Goal: Task Accomplishment & Management: Complete application form

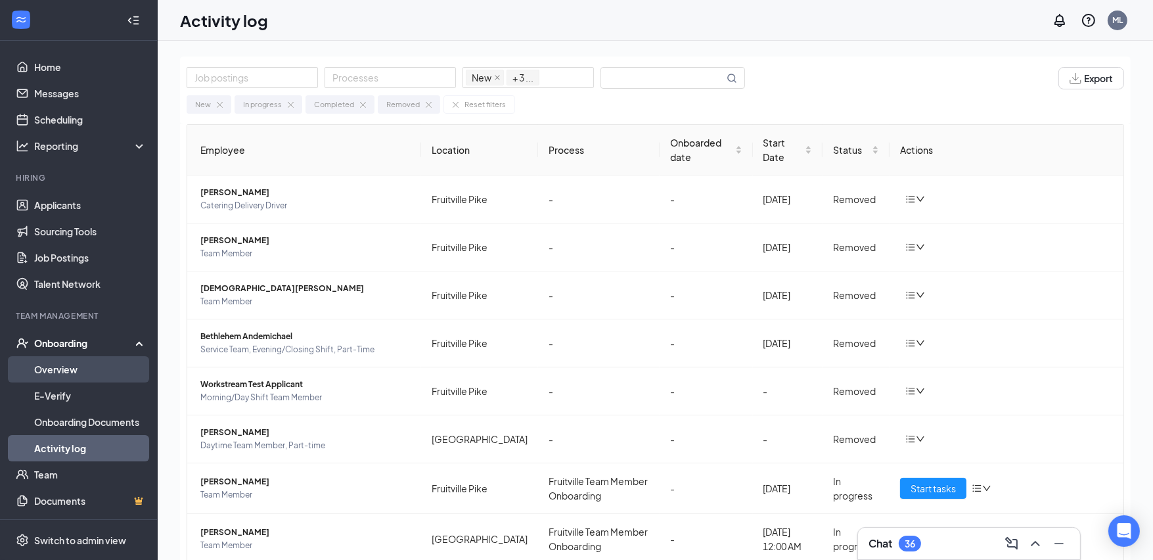
click at [103, 368] on link "Overview" at bounding box center [90, 369] width 112 height 26
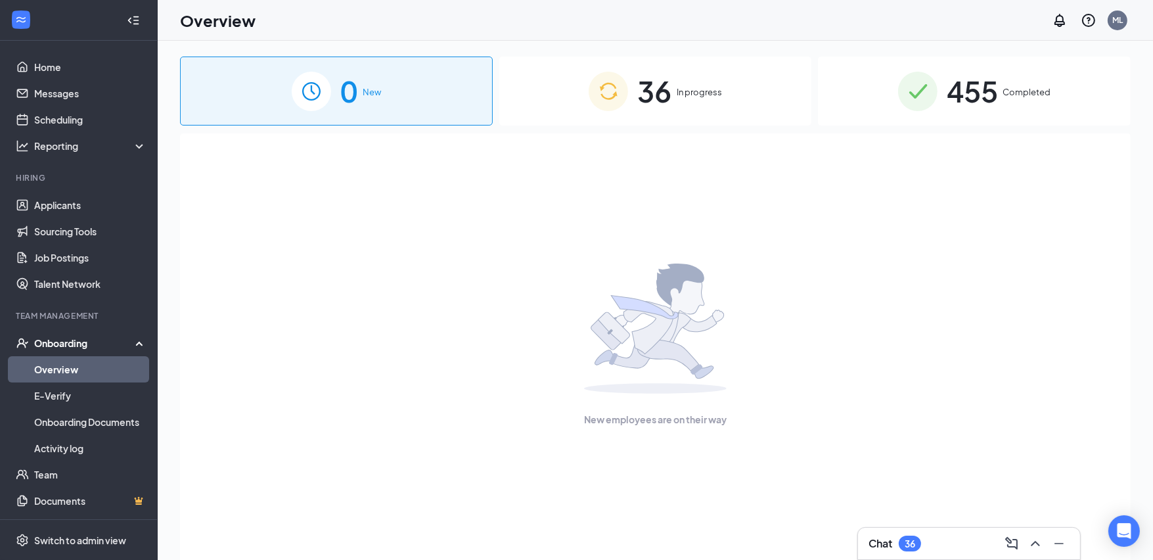
click at [673, 95] on div "36 In progress" at bounding box center [655, 90] width 313 height 69
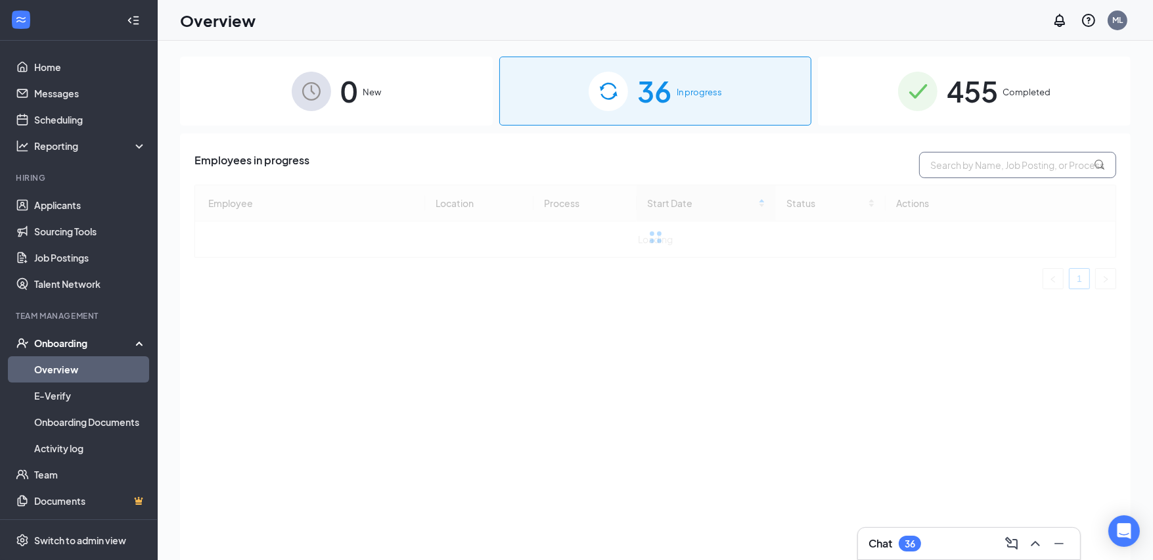
click at [959, 171] on input "text" at bounding box center [1017, 165] width 197 height 26
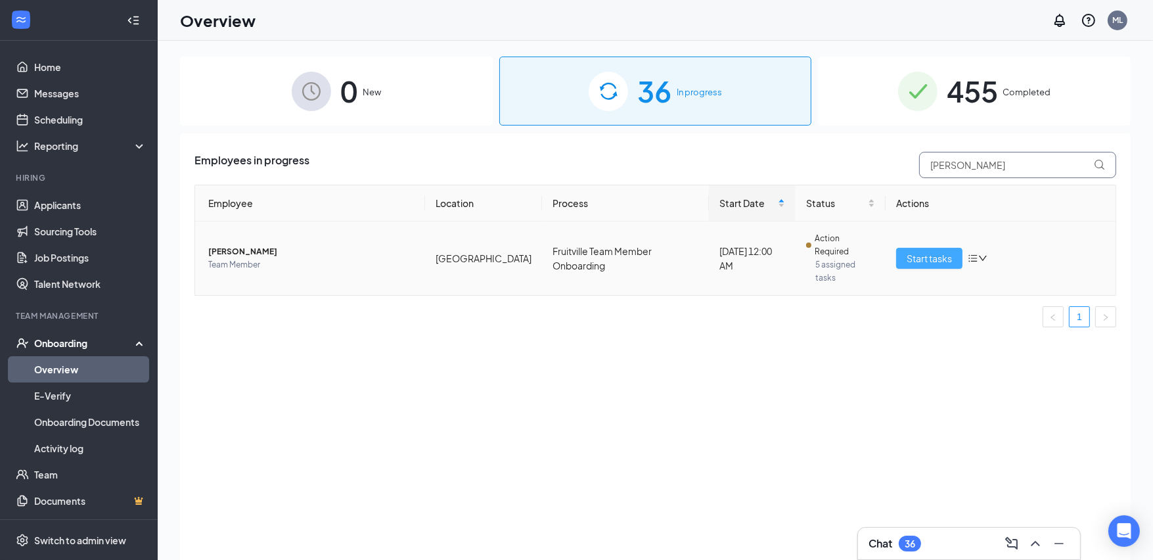
type input "[PERSON_NAME]"
click at [943, 251] on span "Start tasks" at bounding box center [929, 258] width 45 height 14
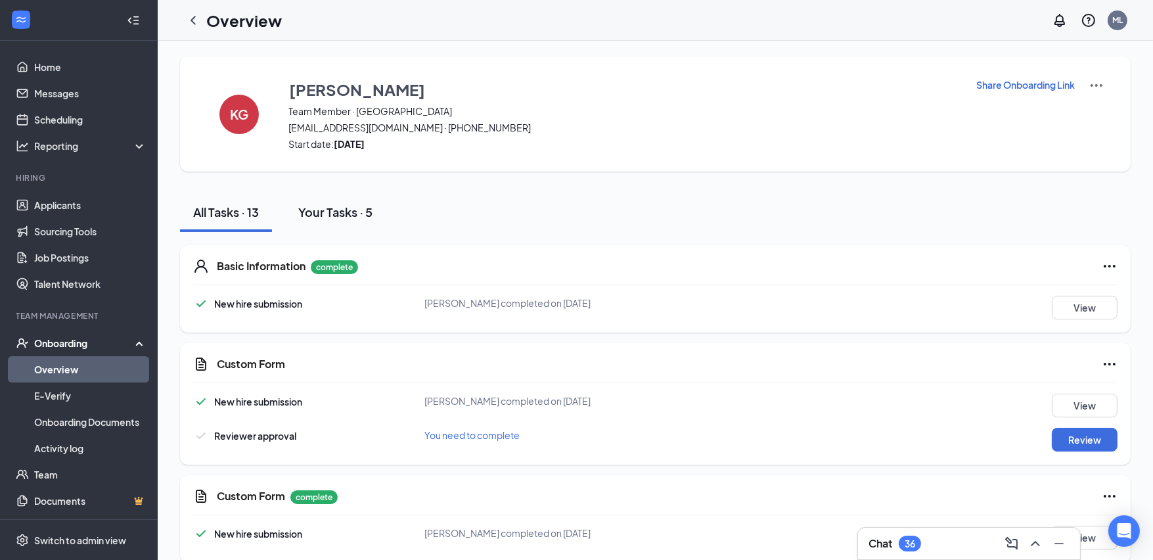
click at [328, 209] on div "Your Tasks · 5" at bounding box center [335, 212] width 74 height 16
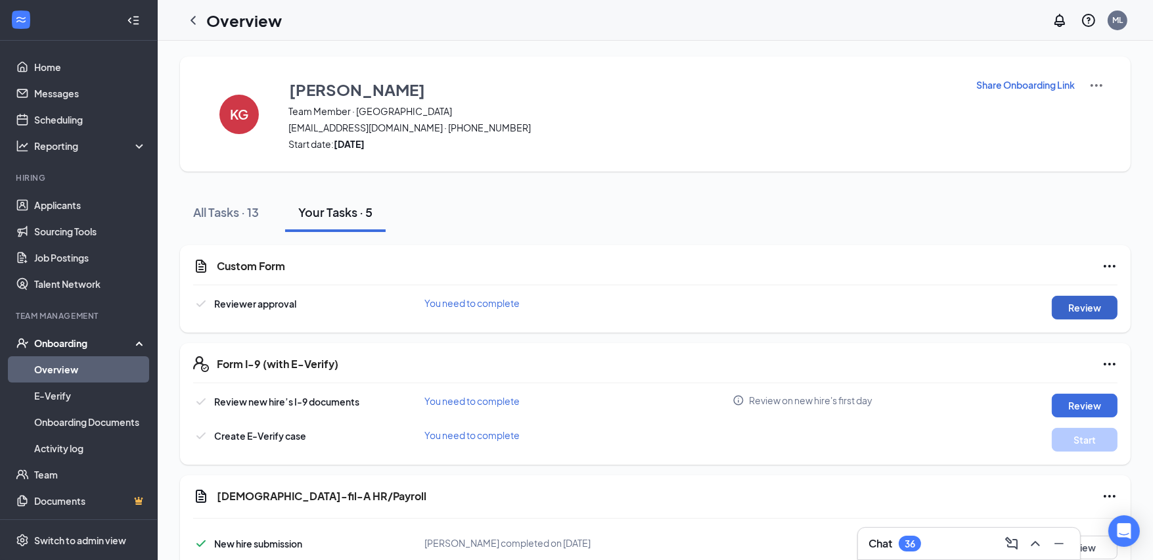
click at [1075, 296] on button "Review" at bounding box center [1085, 308] width 66 height 24
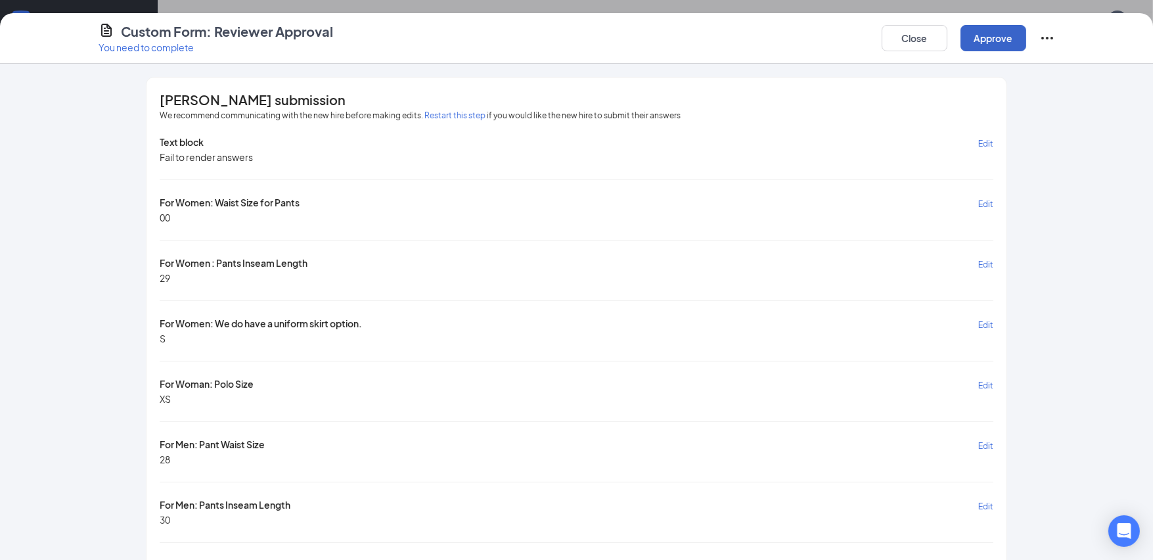
click at [993, 43] on button "Approve" at bounding box center [993, 38] width 66 height 26
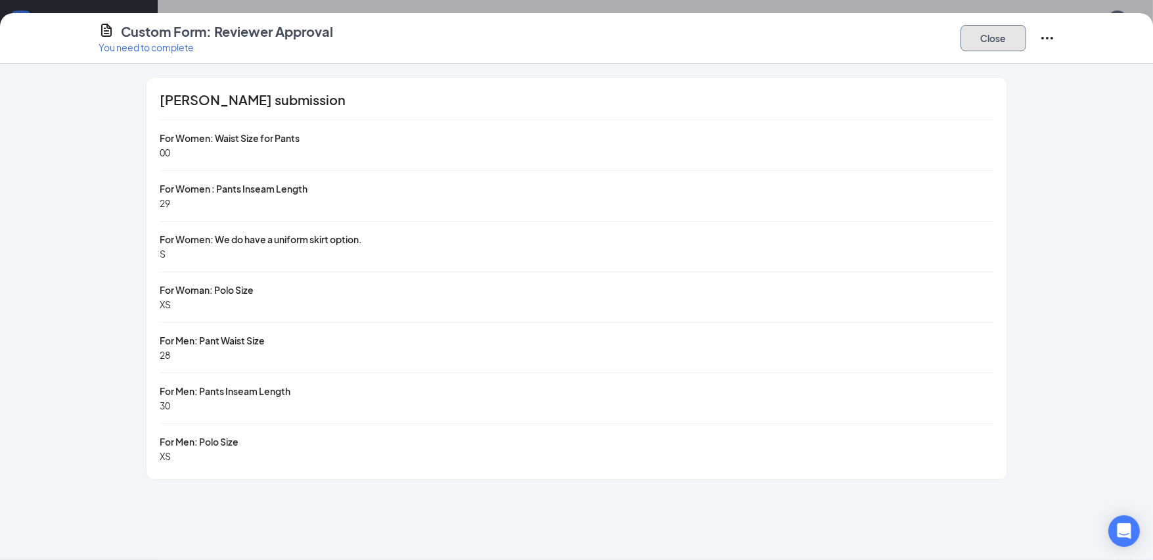
click at [993, 43] on button "Close" at bounding box center [993, 38] width 66 height 26
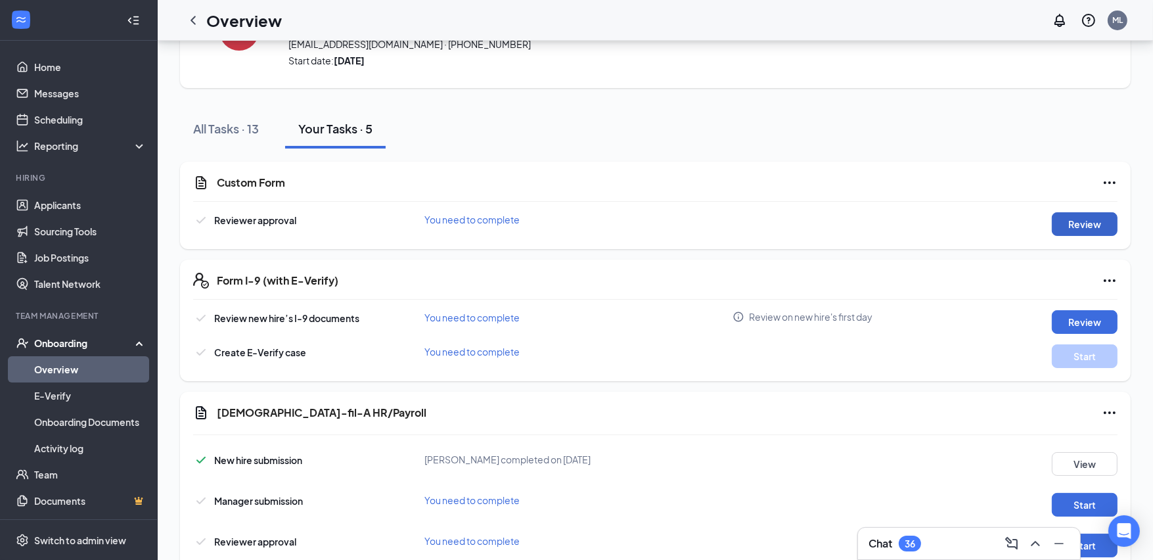
scroll to position [105, 0]
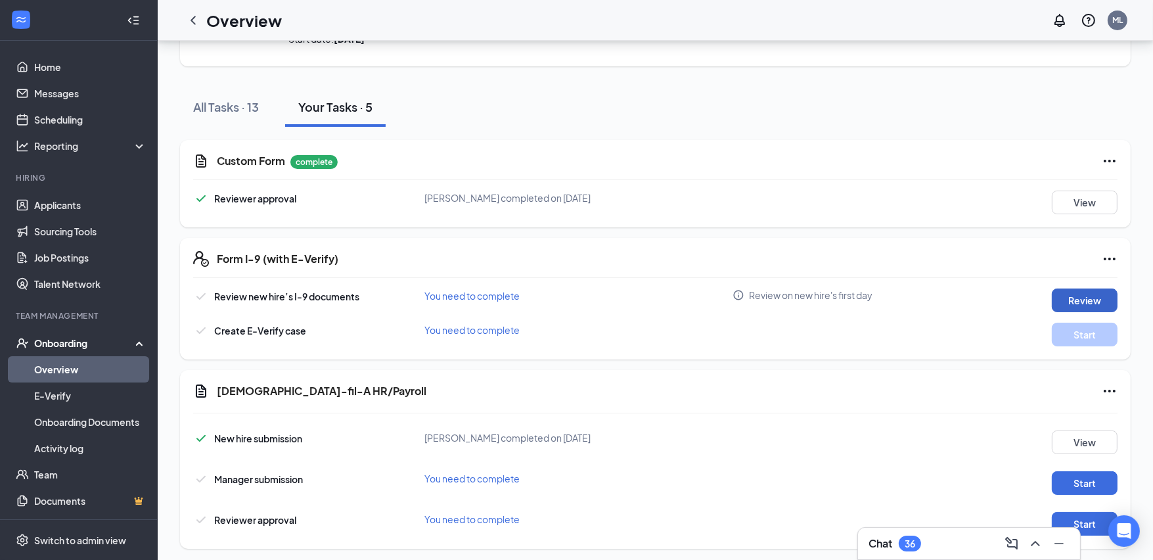
click at [1066, 300] on button "Review" at bounding box center [1085, 300] width 66 height 24
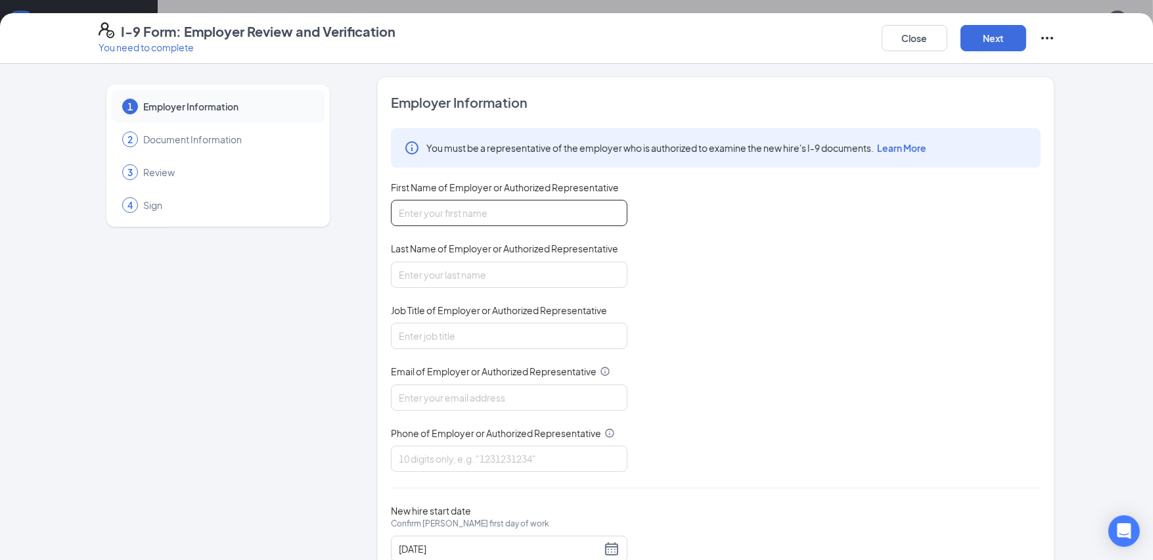
click at [525, 204] on input "First Name of Employer or Authorized Representative" at bounding box center [509, 213] width 237 height 26
type input "[PERSON_NAME] [PERSON_NAME]"
click at [455, 261] on input "Last Name of Employer or Authorized Representative" at bounding box center [509, 274] width 237 height 26
type input "[PERSON_NAME]"
click at [457, 325] on input "Job Title of Employer or Authorized Representative" at bounding box center [509, 336] width 237 height 26
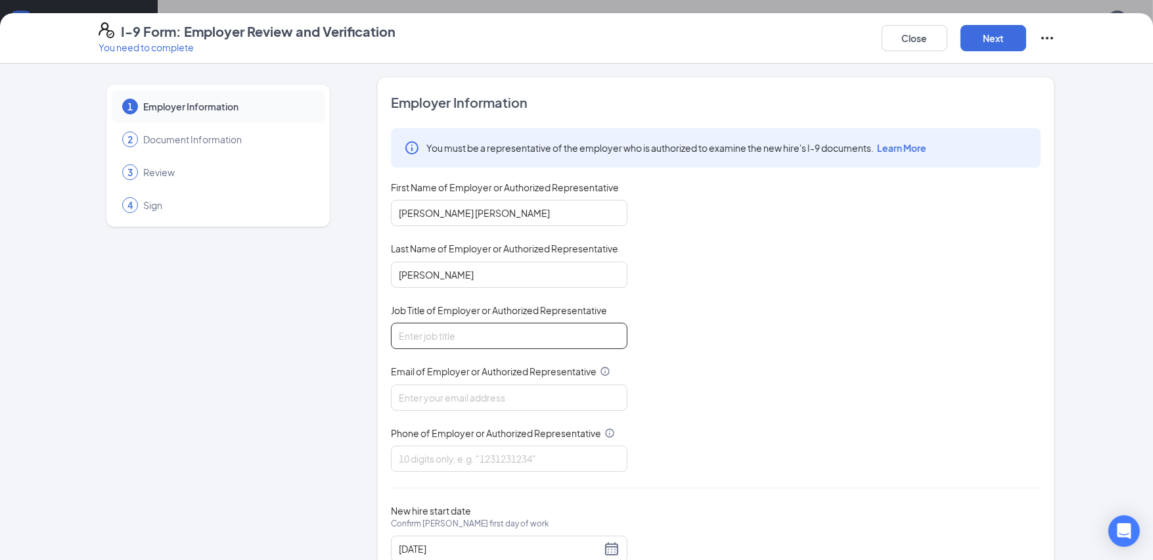
type input "Administrative Director"
click at [459, 389] on input "Email of Employer or Authorized Representative" at bounding box center [509, 397] width 237 height 26
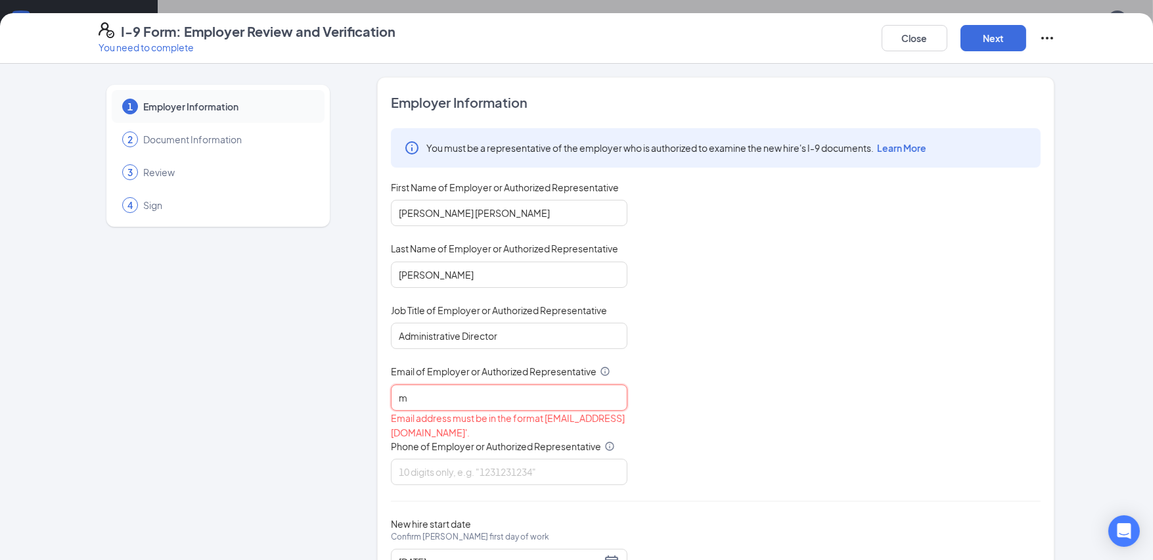
type input "[PERSON_NAME][EMAIL_ADDRESS][DOMAIN_NAME]"
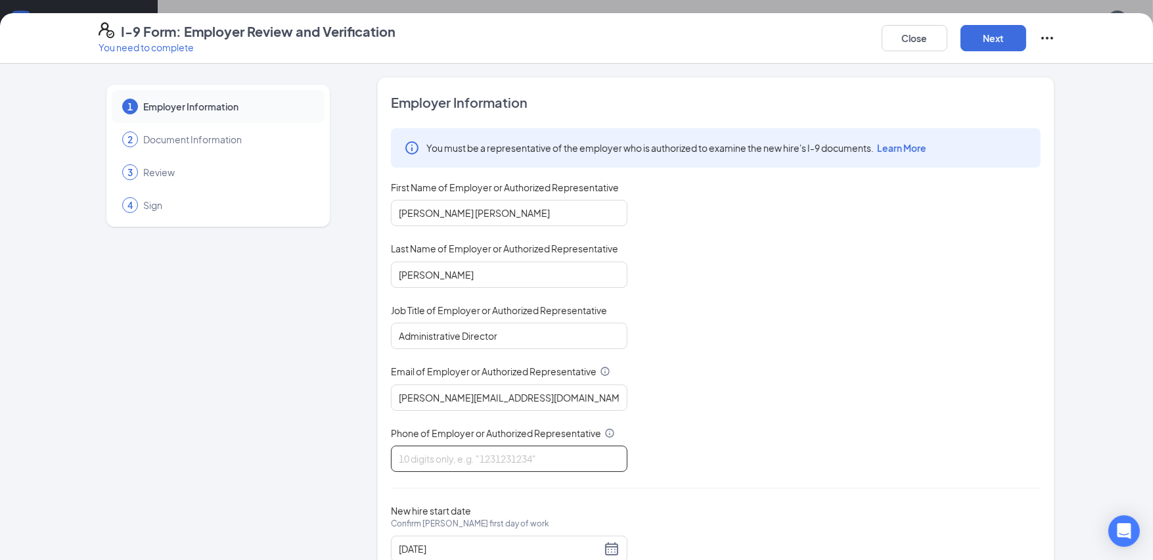
click at [462, 454] on input "Phone of Employer or Authorized Representative" at bounding box center [509, 458] width 237 height 26
type input "7172052058"
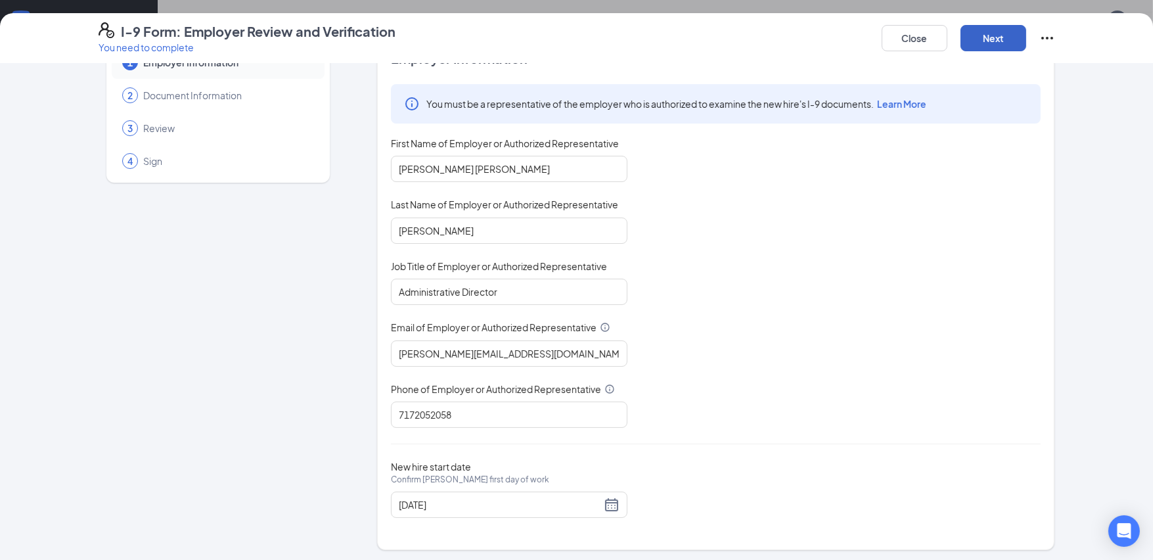
click at [1010, 31] on button "Next" at bounding box center [993, 38] width 66 height 26
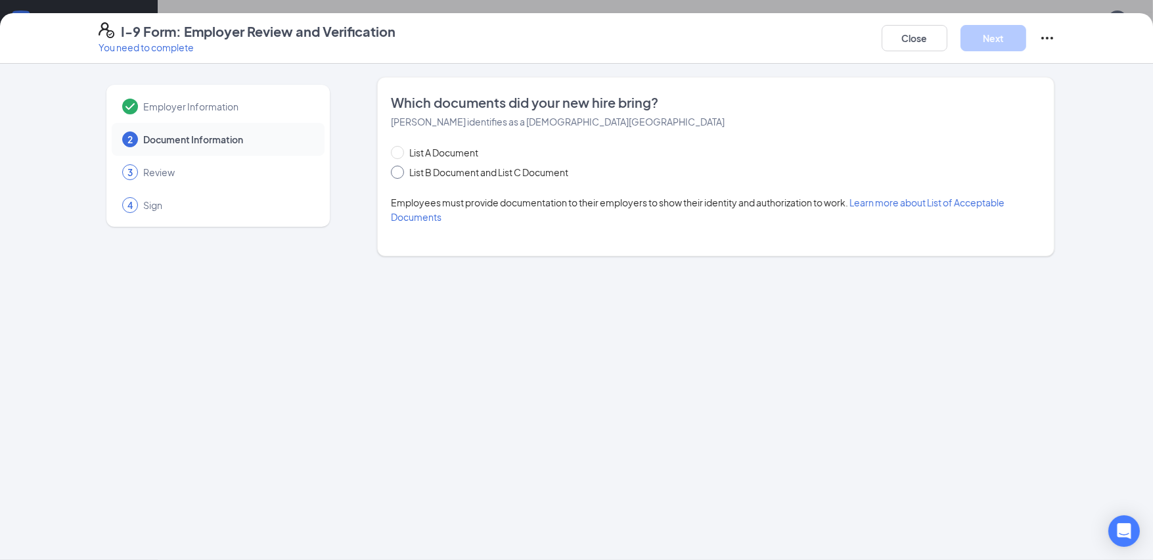
click at [399, 171] on input "List B Document and List C Document" at bounding box center [395, 170] width 9 height 9
radio input "true"
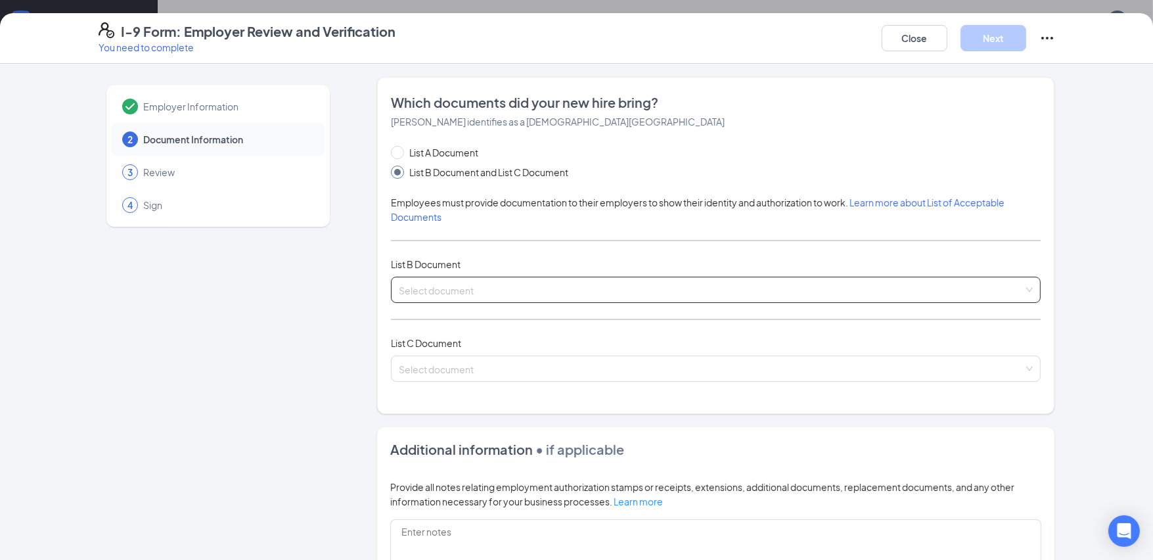
click at [438, 282] on input "search" at bounding box center [711, 287] width 625 height 20
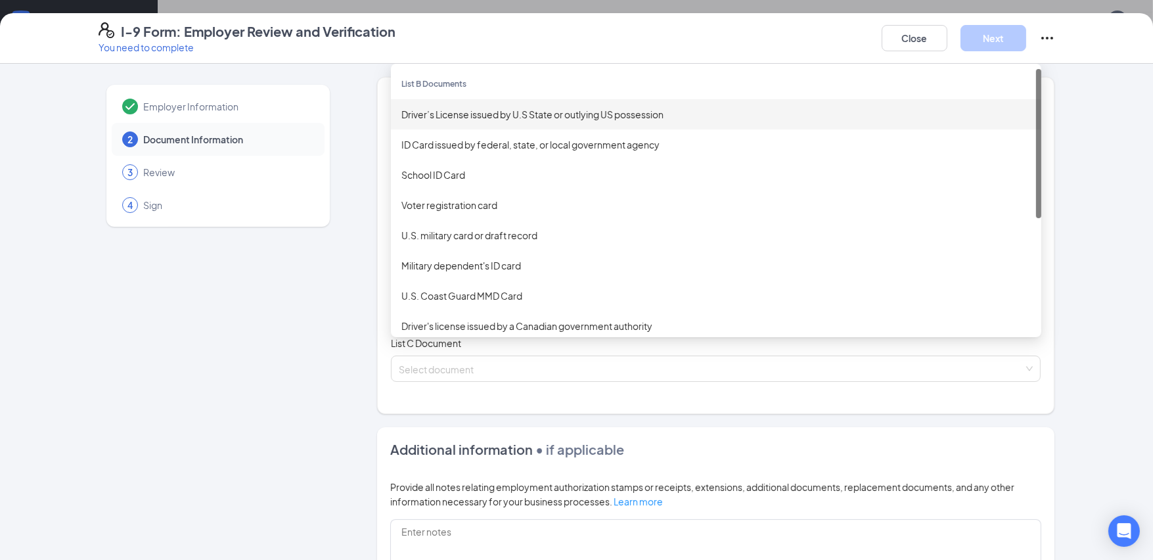
click at [491, 108] on div "Driver’s License issued by U.S State or outlying US possession" at bounding box center [715, 114] width 629 height 14
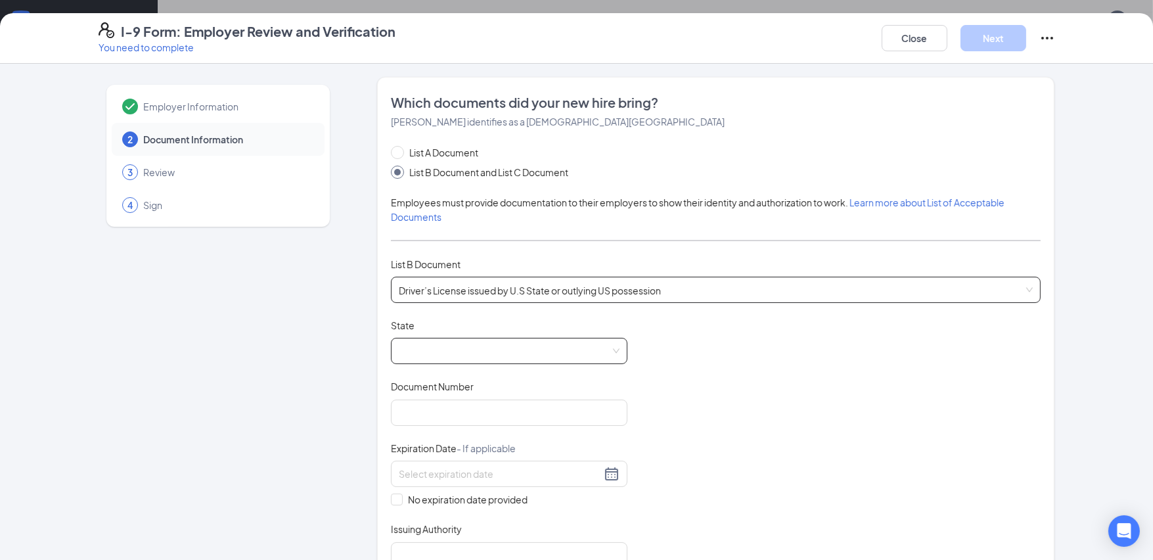
click at [424, 350] on span at bounding box center [509, 350] width 221 height 25
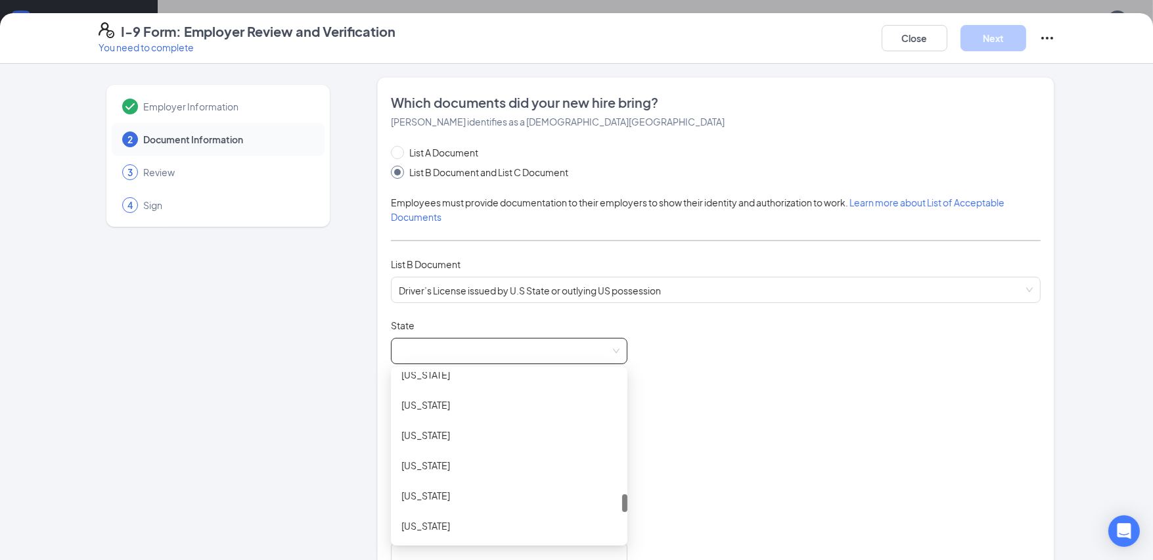
scroll to position [1169, 0]
click at [471, 455] on div "[US_STATE]" at bounding box center [508, 456] width 215 height 14
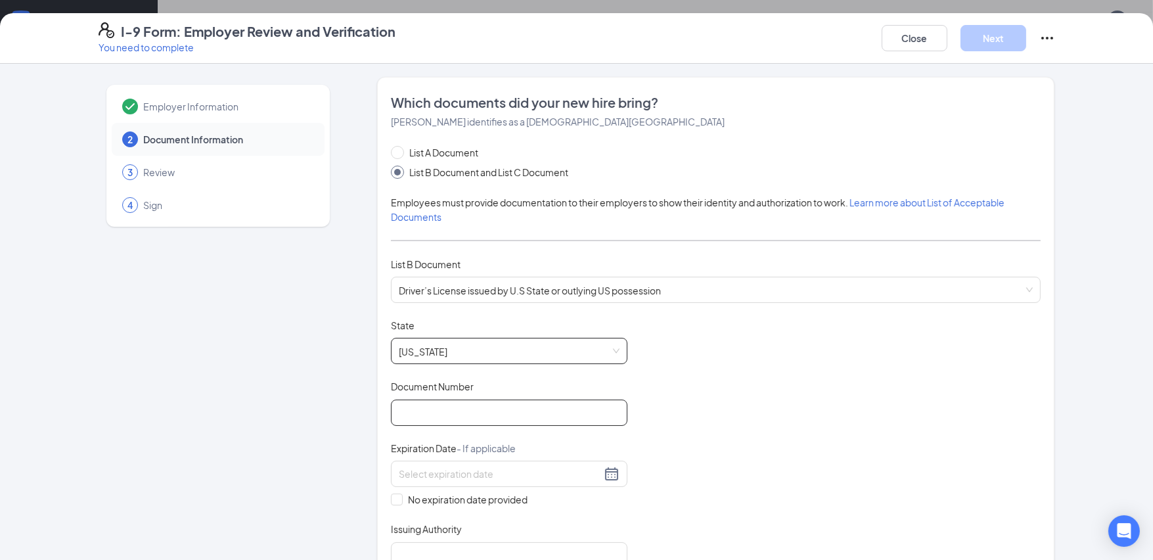
click at [469, 414] on input "Document Number" at bounding box center [509, 412] width 237 height 26
type input "35510963"
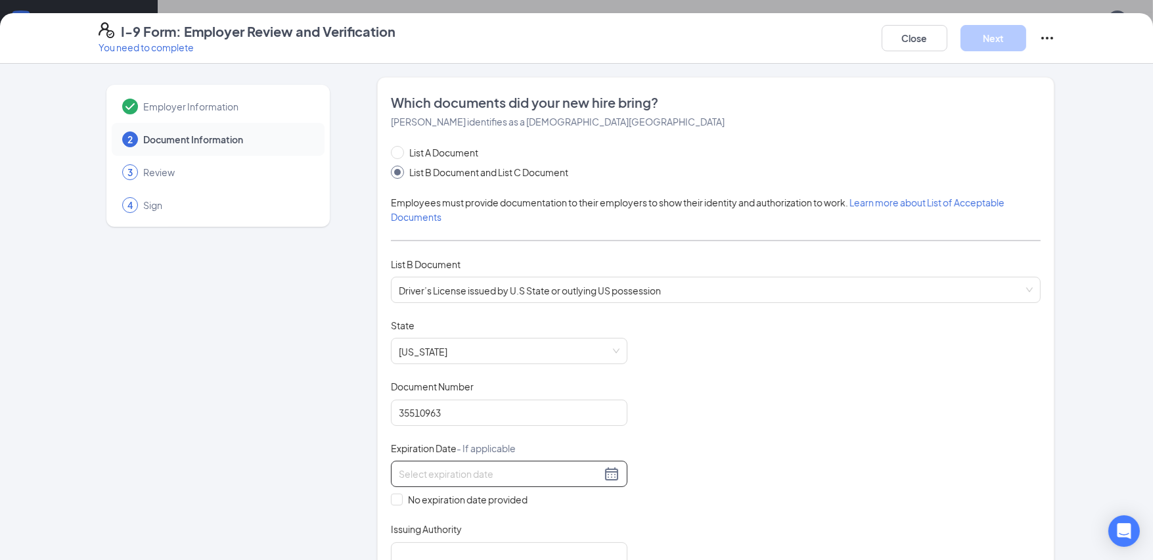
click at [459, 472] on input at bounding box center [500, 473] width 202 height 14
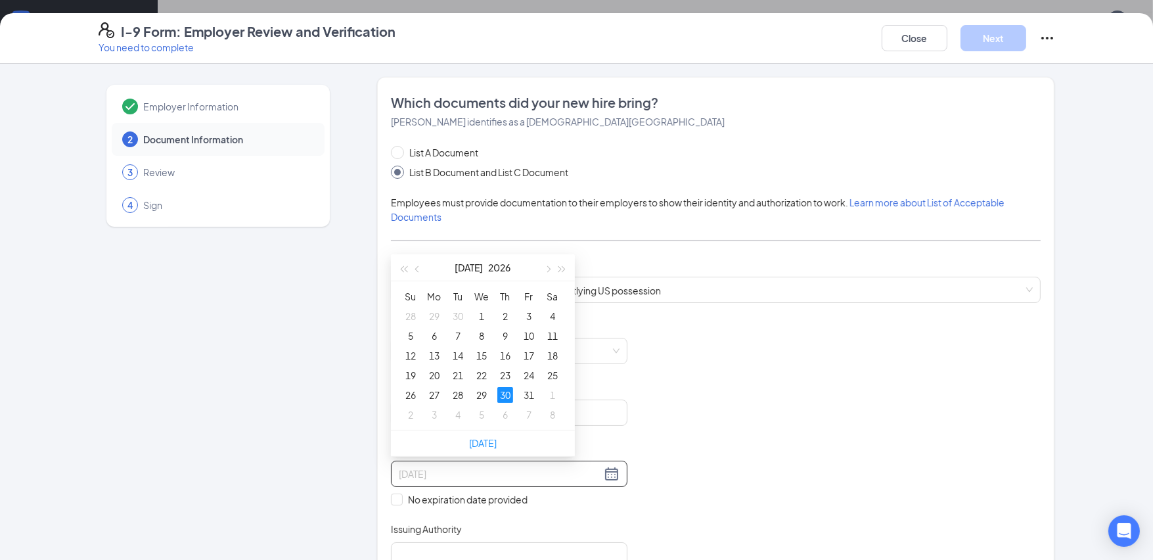
click at [503, 388] on div "30" at bounding box center [505, 395] width 16 height 16
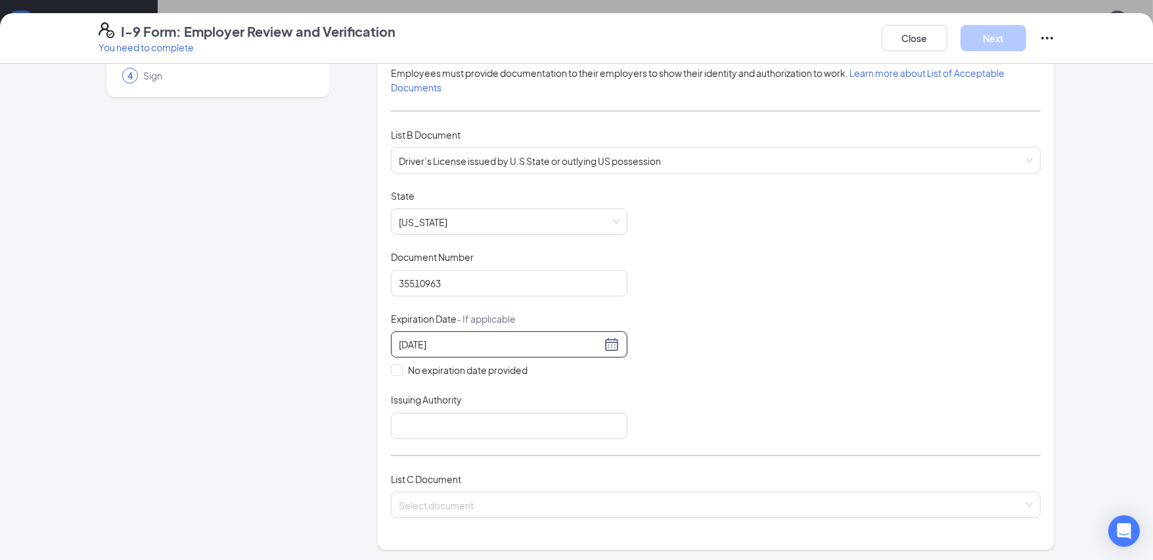
scroll to position [140, 0]
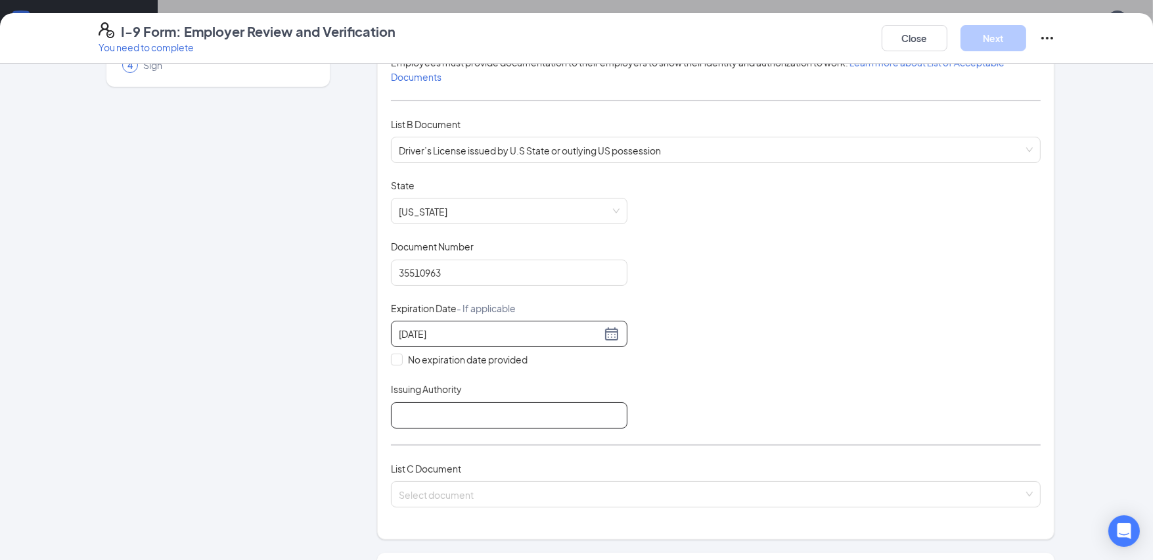
type input "[DATE]"
click at [459, 420] on input "Issuing Authority" at bounding box center [509, 415] width 237 height 26
type input "[US_STATE]"
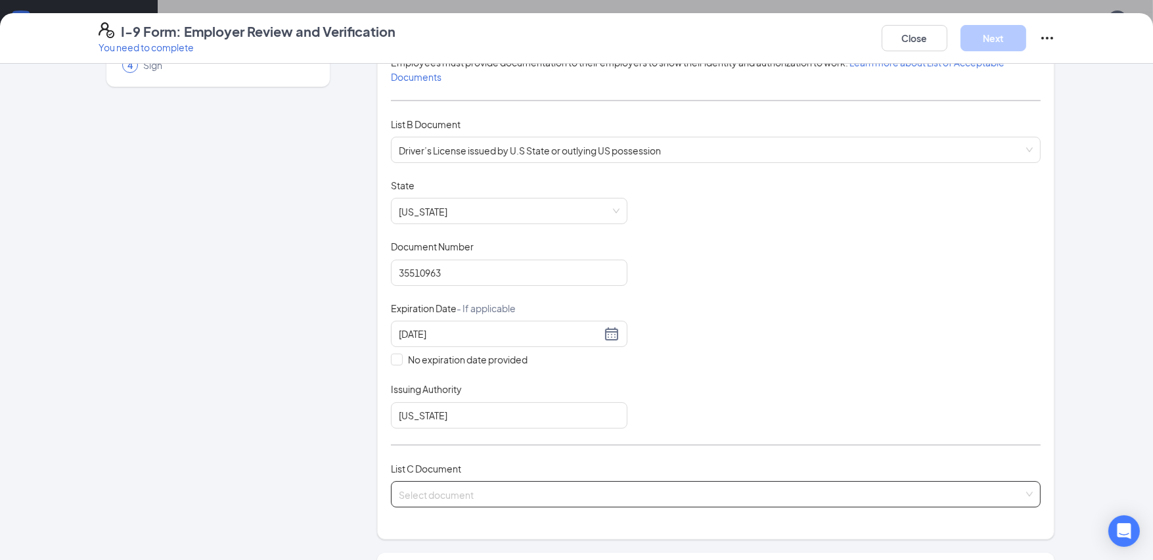
click at [443, 485] on input "search" at bounding box center [711, 492] width 625 height 20
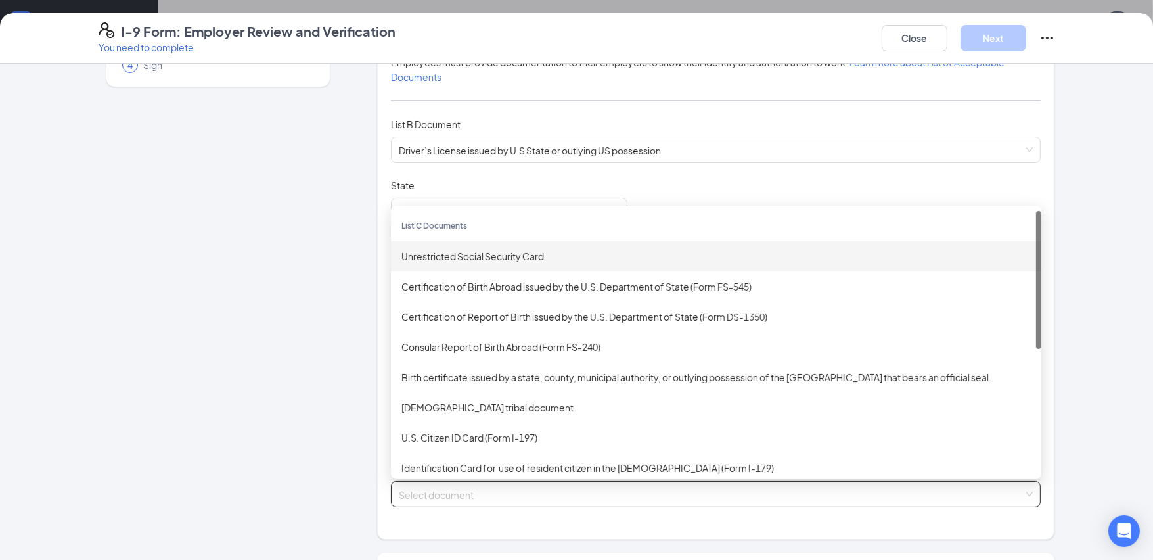
click at [501, 259] on div "Unrestricted Social Security Card" at bounding box center [715, 256] width 629 height 14
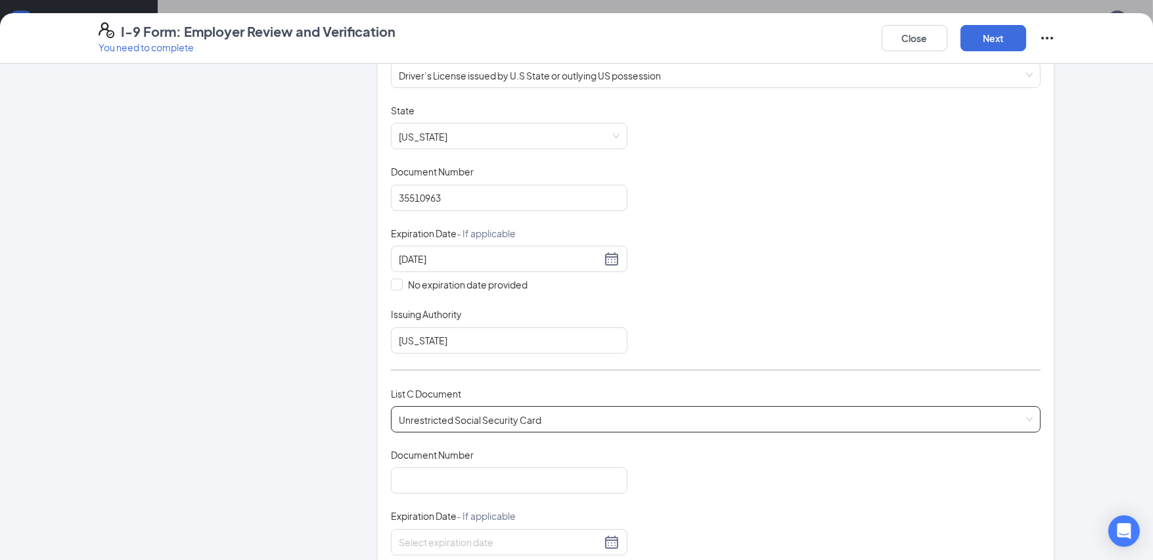
scroll to position [222, 0]
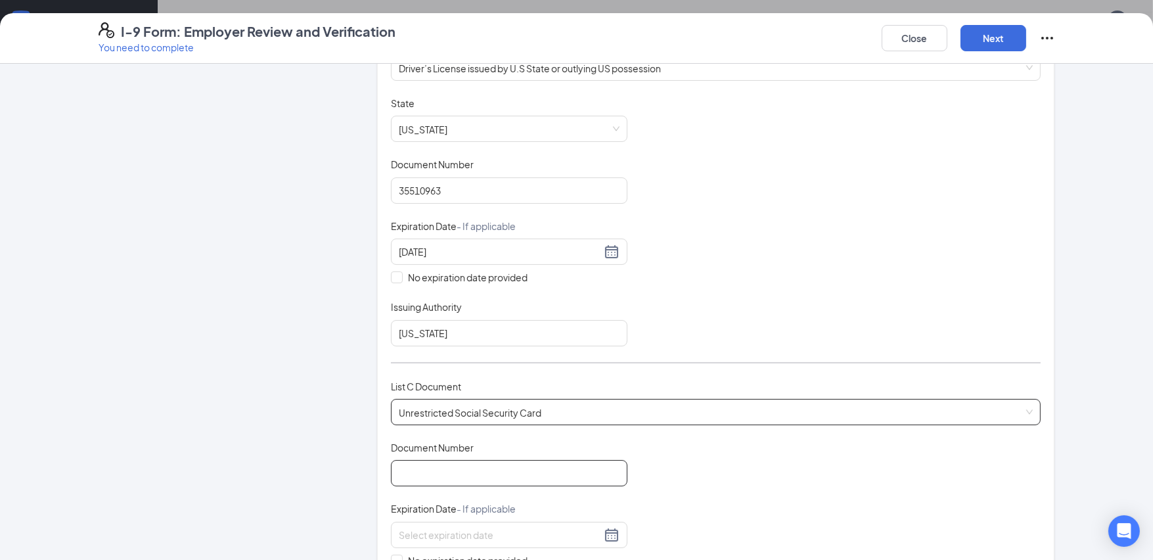
click at [449, 472] on input "Document Number" at bounding box center [509, 473] width 237 height 26
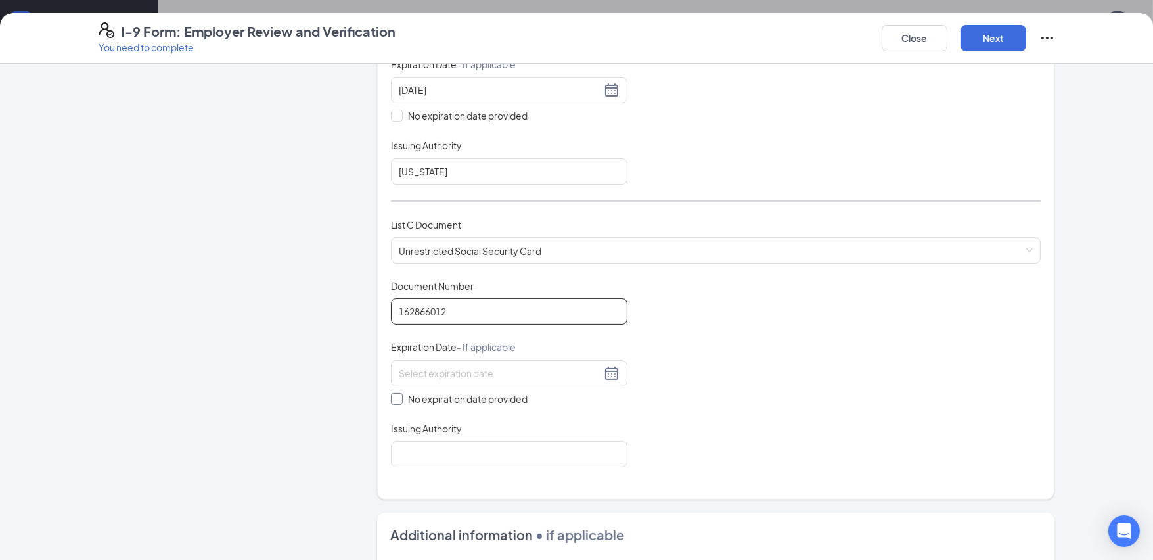
scroll to position [386, 0]
type input "162866012"
click at [402, 391] on span at bounding box center [397, 397] width 12 height 12
click at [400, 391] on input "No expiration date provided" at bounding box center [395, 395] width 9 height 9
checkbox input "true"
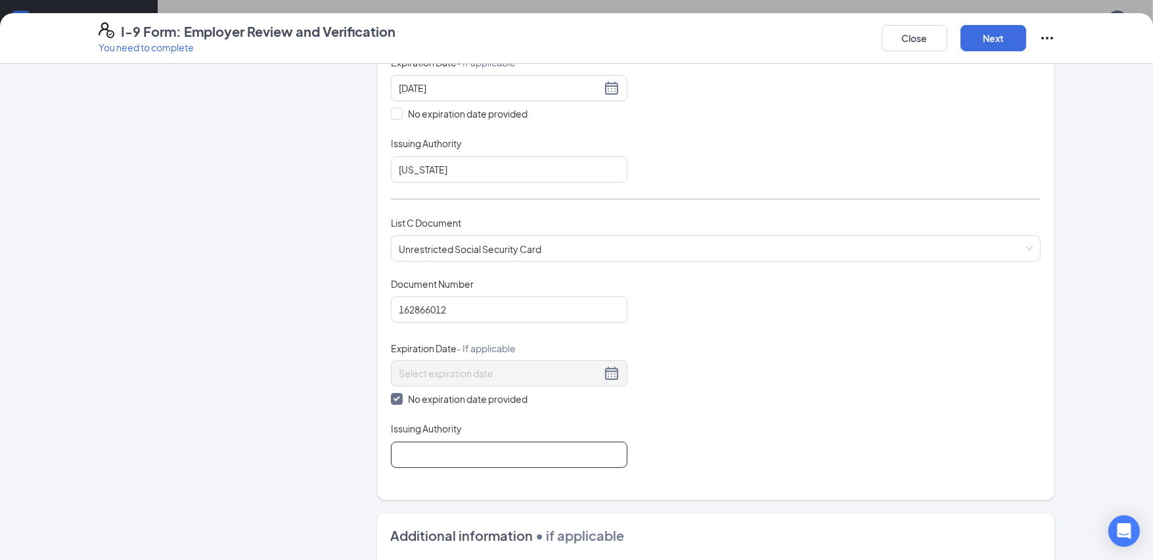
click at [425, 446] on input "Issuing Authority" at bounding box center [509, 454] width 237 height 26
type input "Social Security Administration"
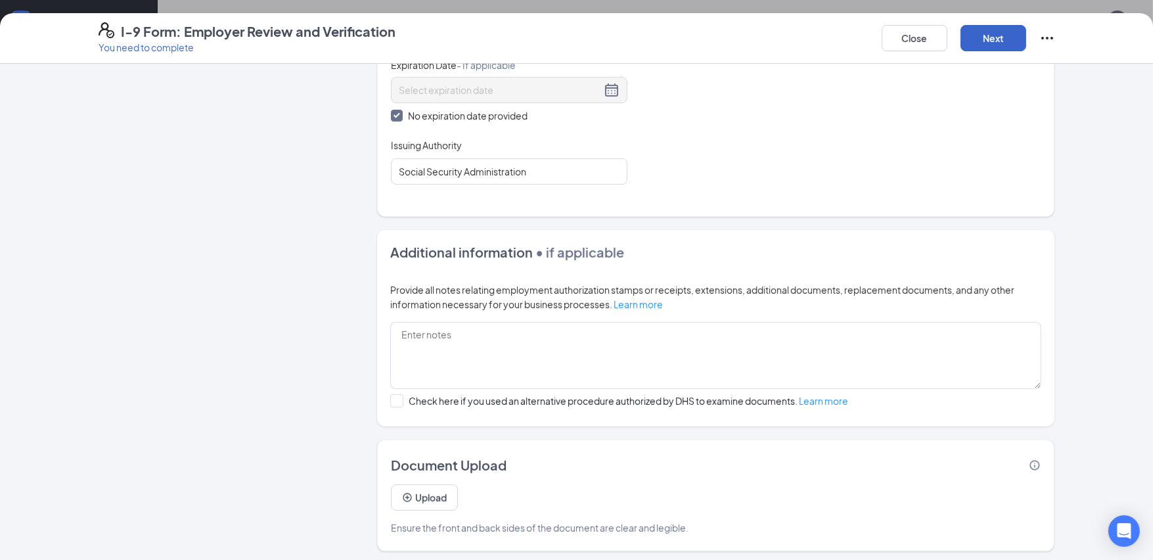
click at [987, 35] on button "Next" at bounding box center [993, 38] width 66 height 26
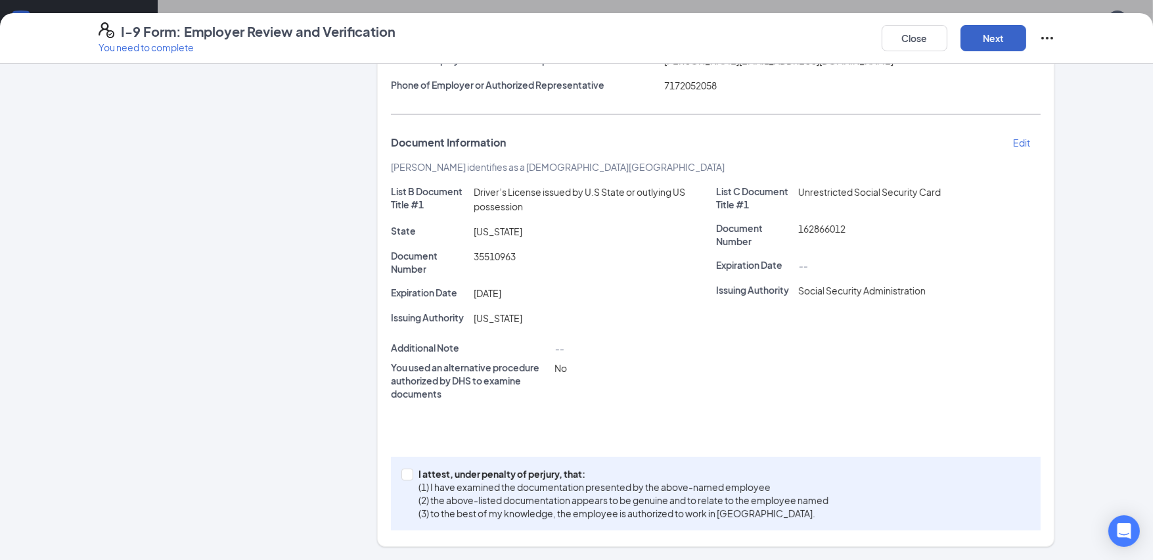
scroll to position [200, 0]
click at [408, 476] on input "I attest, under penalty of [PERSON_NAME], that: (1) I have examined the documen…" at bounding box center [405, 473] width 9 height 9
checkbox input "true"
click at [996, 37] on button "Next" at bounding box center [993, 38] width 66 height 26
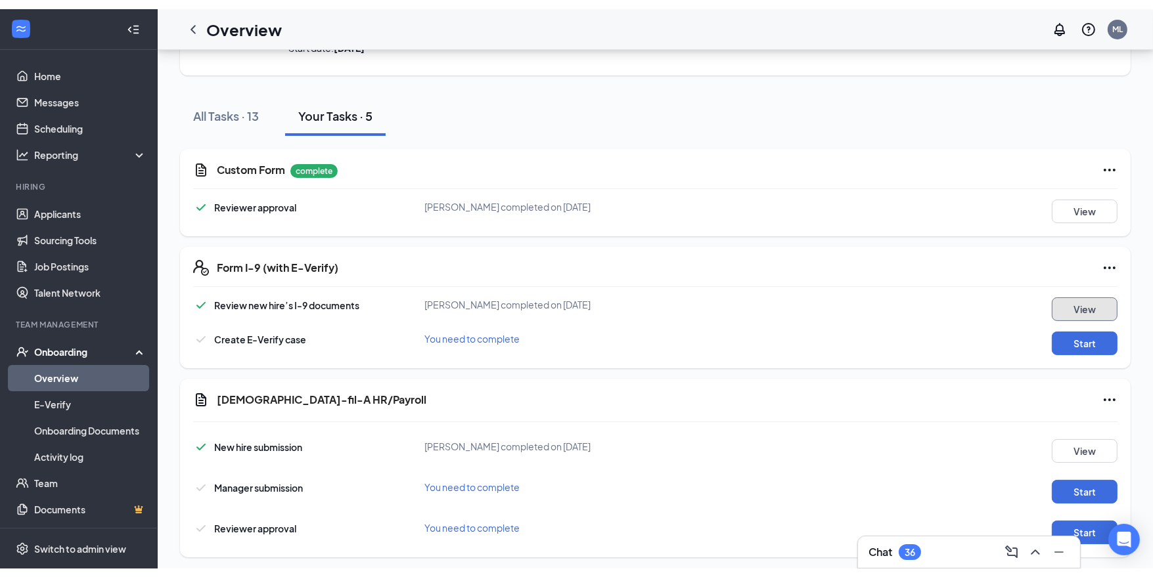
scroll to position [102, 0]
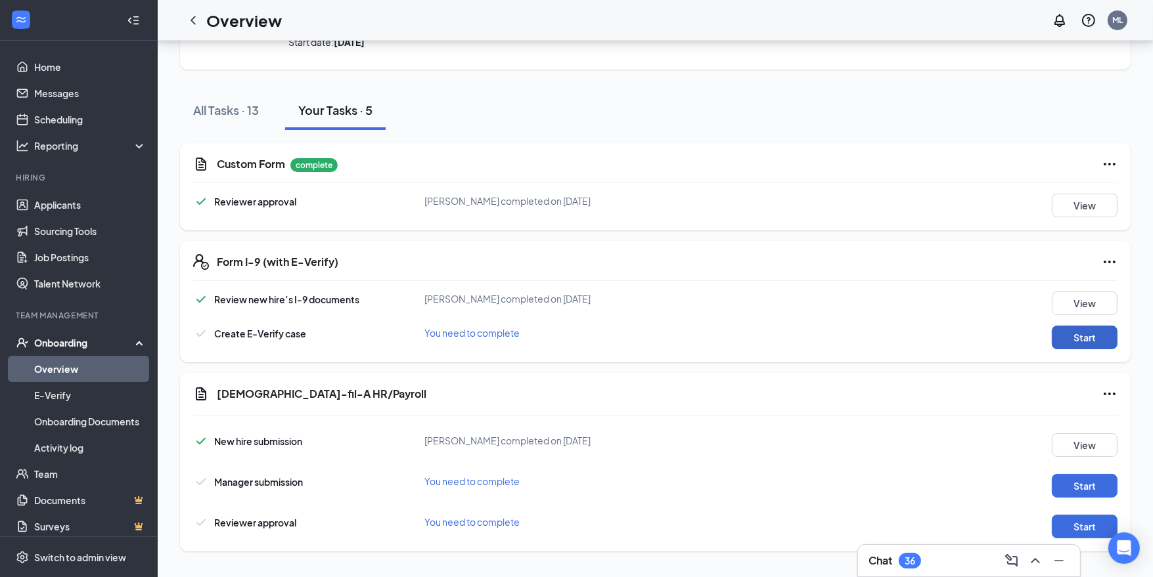
click at [1098, 334] on button "Start" at bounding box center [1085, 338] width 66 height 24
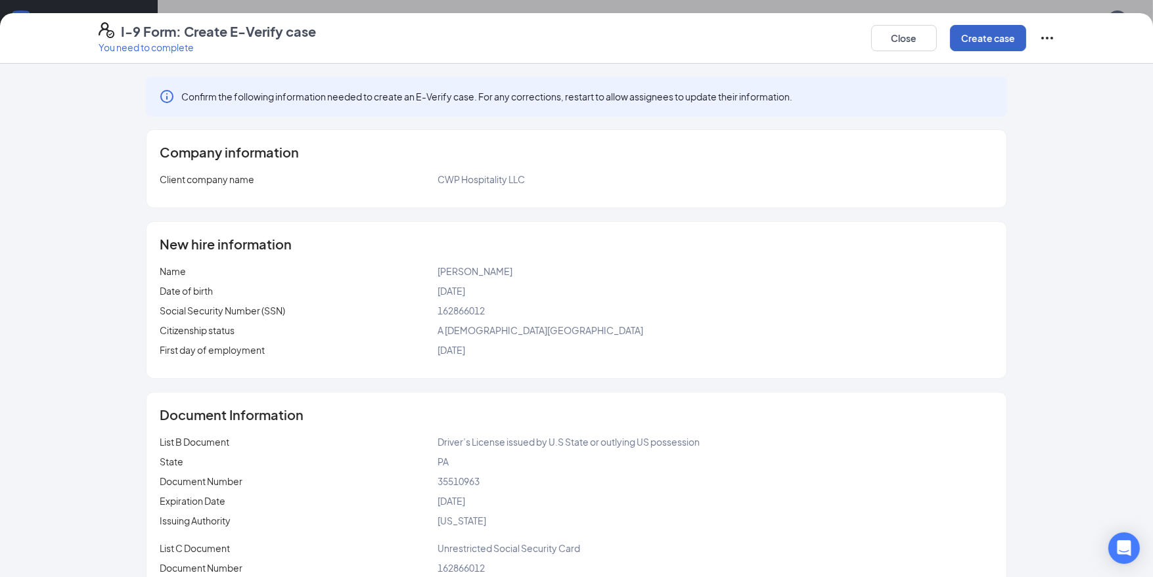
click at [999, 34] on button "Create case" at bounding box center [988, 38] width 76 height 26
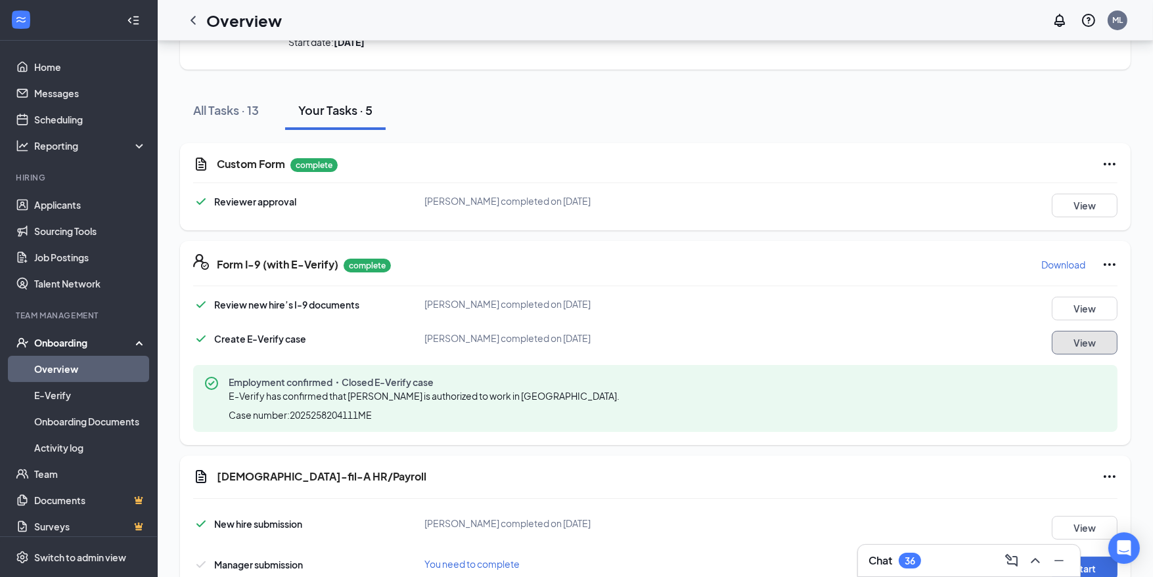
scroll to position [185, 0]
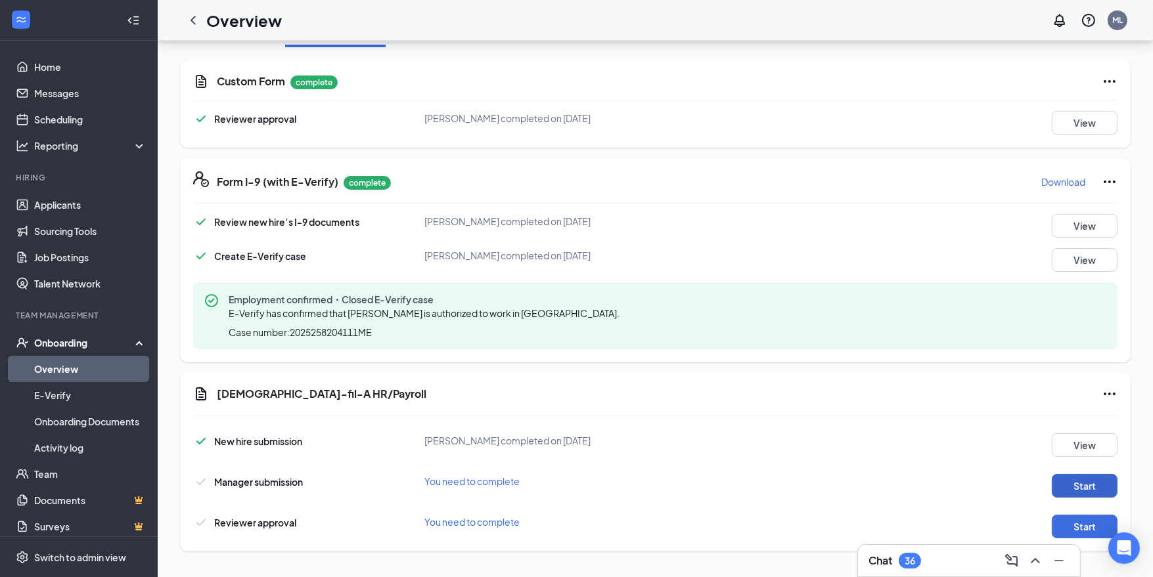
click at [1074, 485] on button "Start" at bounding box center [1085, 486] width 66 height 24
click at [1101, 480] on button "Start" at bounding box center [1085, 486] width 66 height 24
click at [1057, 522] on button "Start" at bounding box center [1085, 527] width 66 height 24
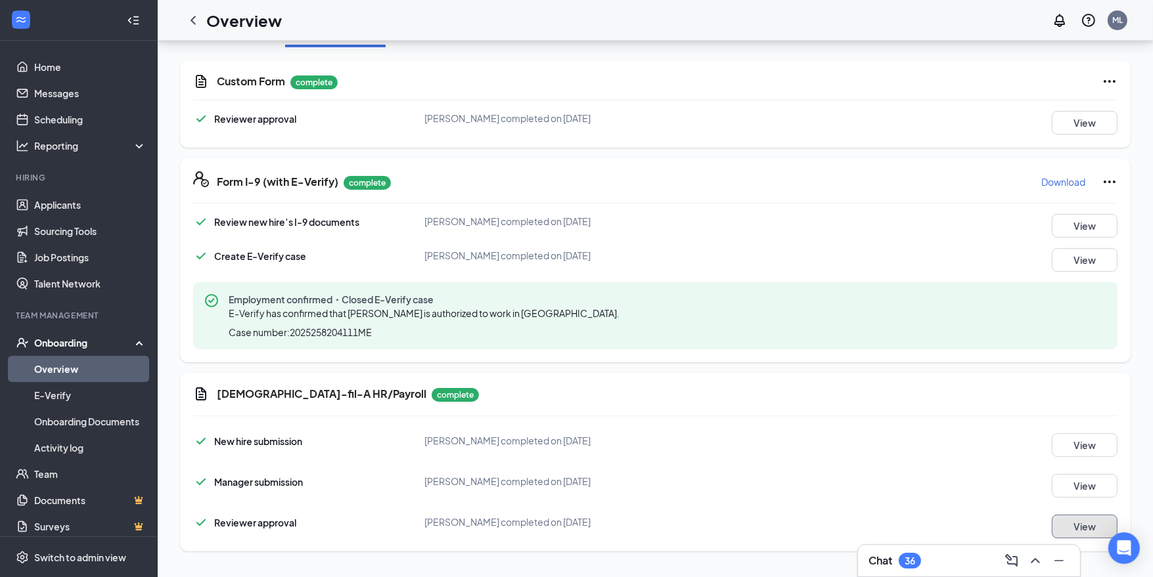
scroll to position [0, 0]
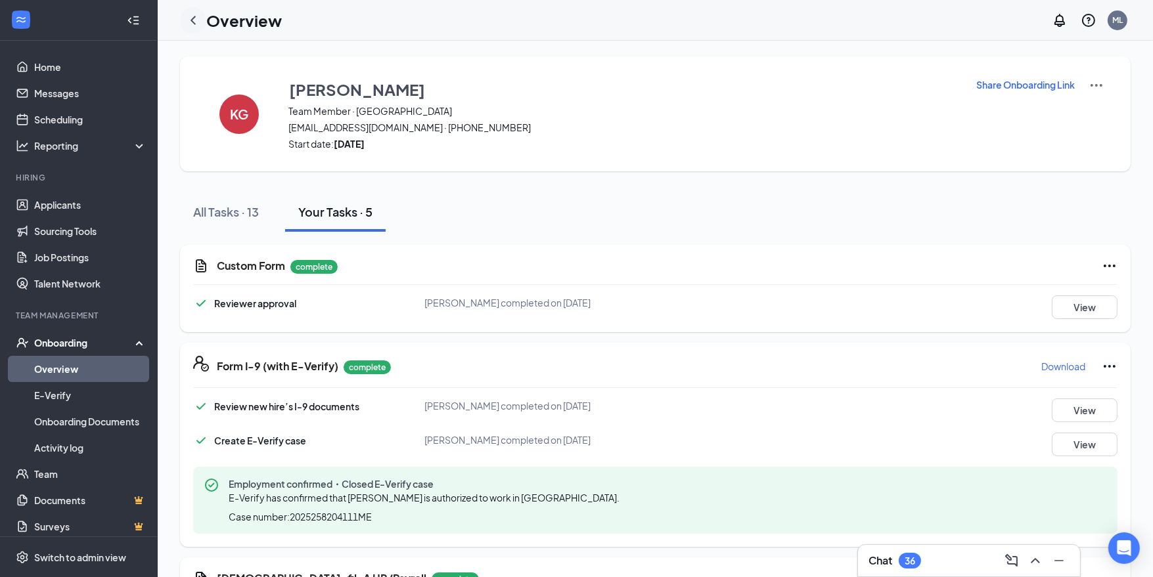
click at [192, 24] on icon "ChevronLeft" at bounding box center [193, 20] width 16 height 16
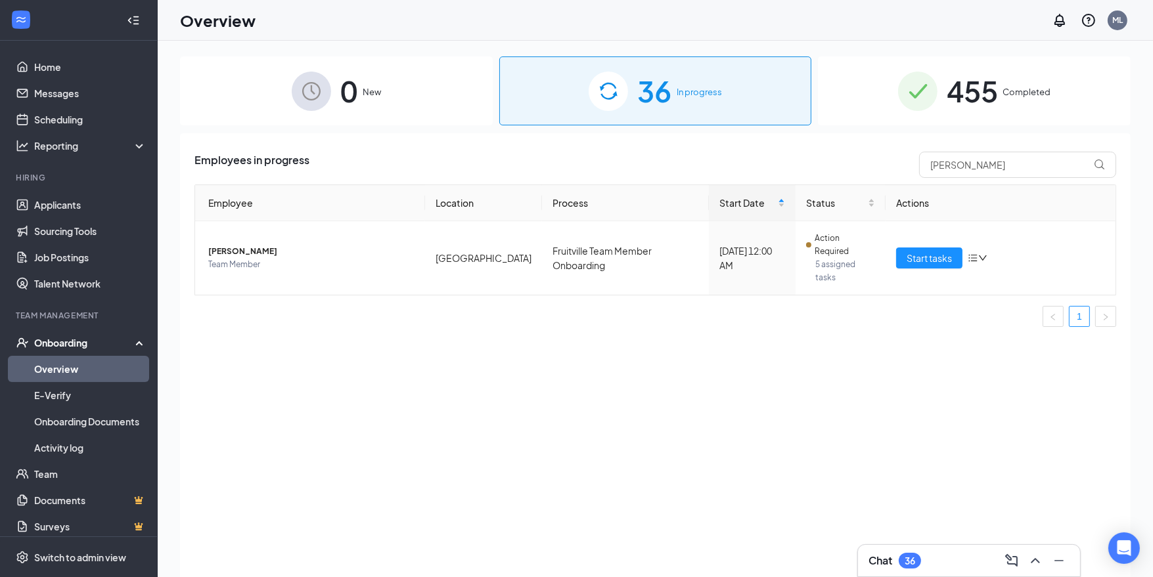
click at [970, 102] on span "455" at bounding box center [972, 90] width 51 height 45
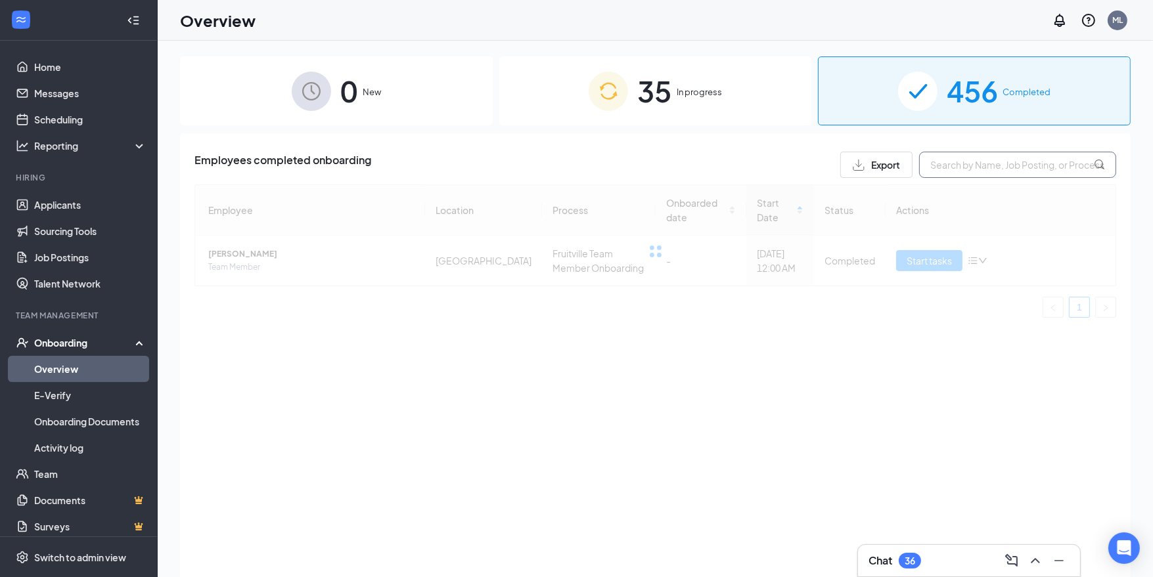
click at [958, 165] on input "text" at bounding box center [1017, 165] width 197 height 26
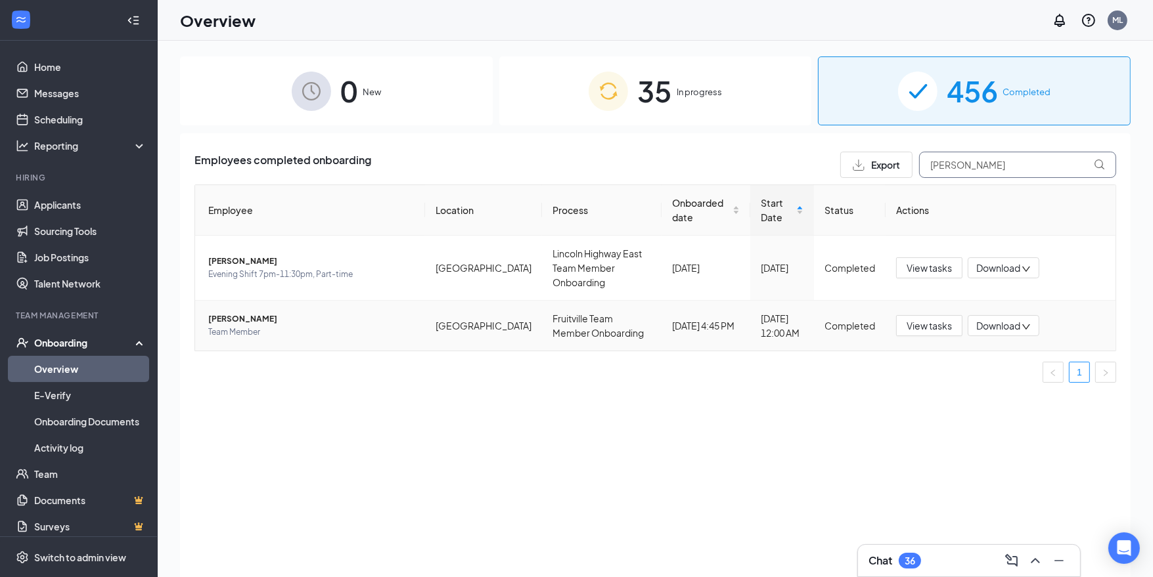
type input "[PERSON_NAME]"
click at [311, 313] on span "[PERSON_NAME]" at bounding box center [311, 319] width 206 height 13
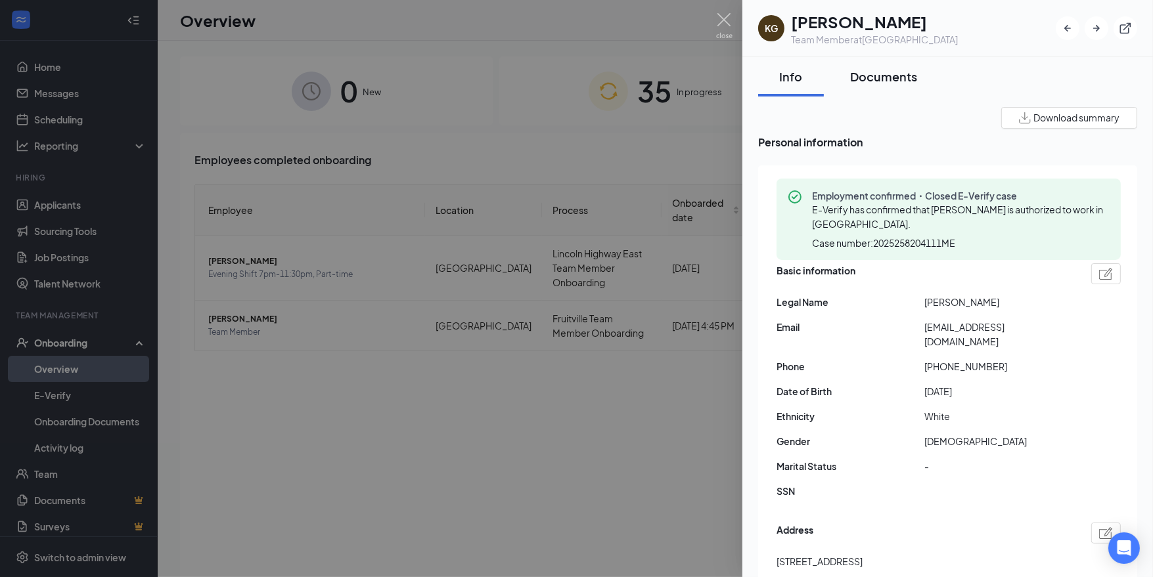
click at [890, 76] on div "Documents" at bounding box center [883, 76] width 67 height 16
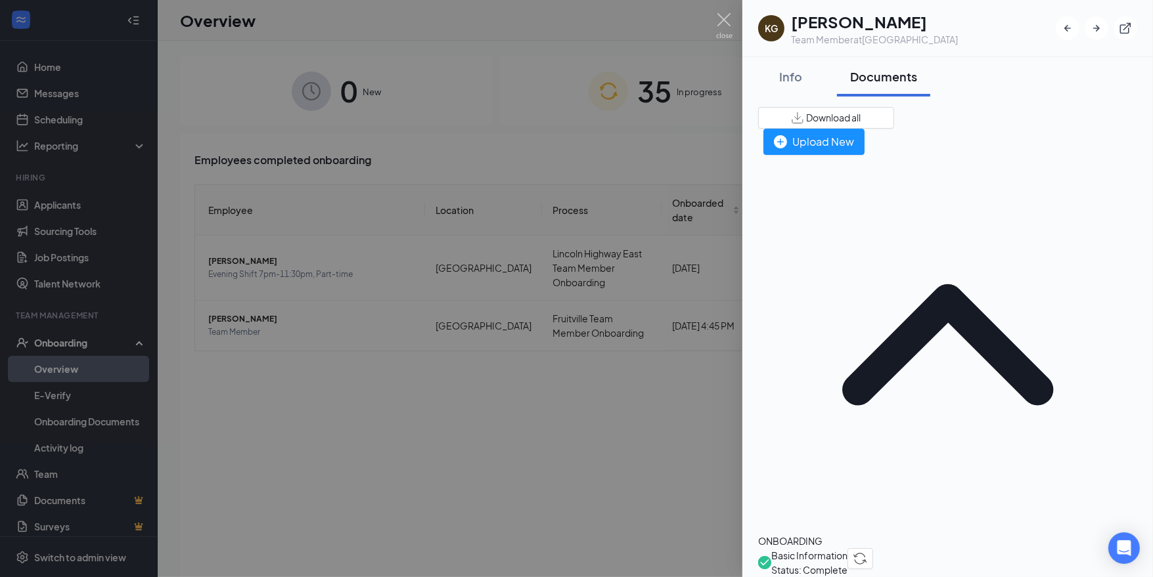
drag, startPoint x: 886, startPoint y: 20, endPoint x: 795, endPoint y: 28, distance: 91.7
click at [795, 28] on h1 "[PERSON_NAME]" at bounding box center [874, 22] width 167 height 22
click at [724, 18] on img at bounding box center [724, 26] width 16 height 26
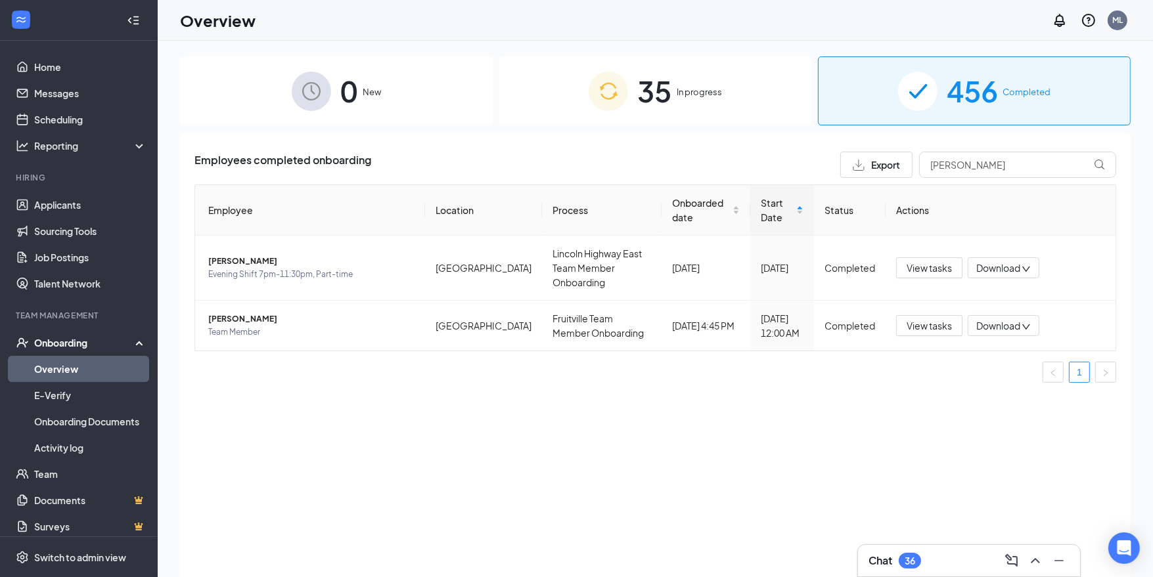
click at [661, 97] on span "35" at bounding box center [654, 90] width 34 height 45
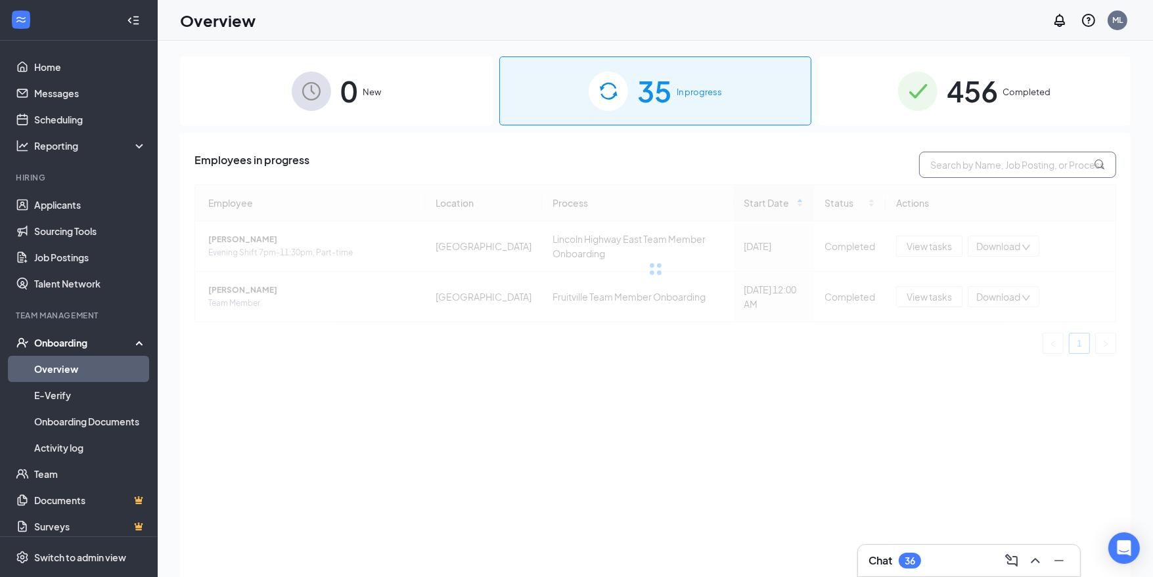
click at [960, 167] on input "text" at bounding box center [1017, 165] width 197 height 26
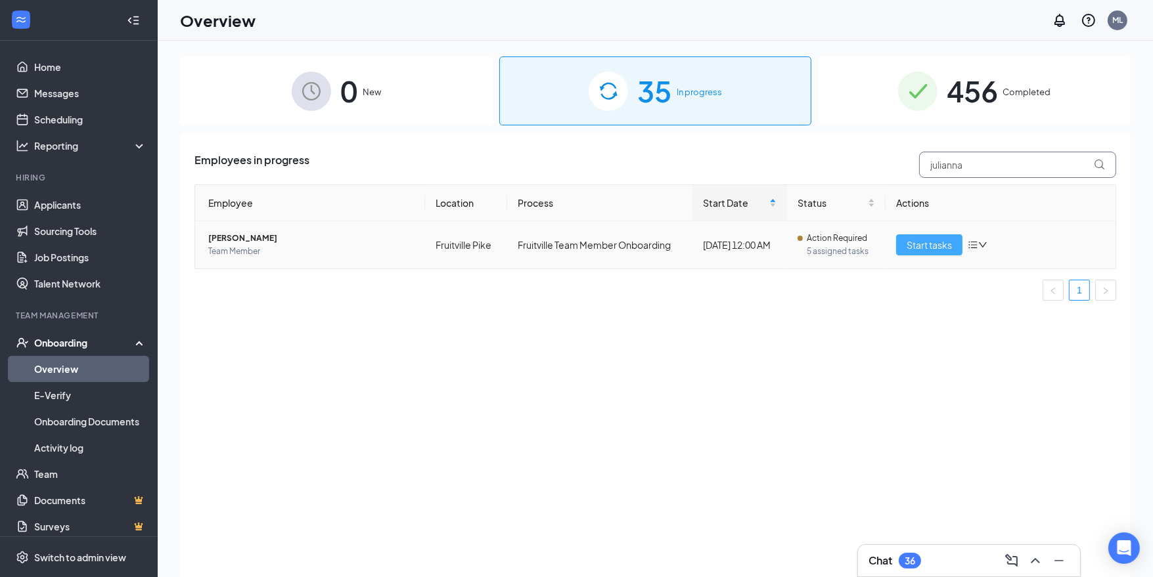
type input "julianna"
click at [927, 242] on span "Start tasks" at bounding box center [929, 245] width 45 height 14
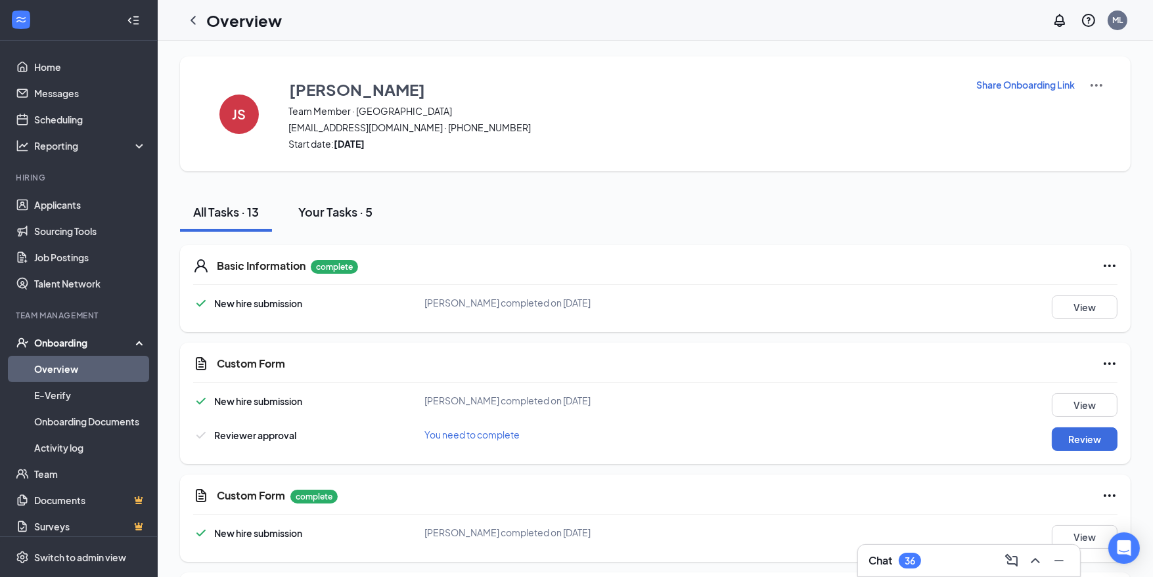
click at [326, 208] on div "Your Tasks · 5" at bounding box center [335, 212] width 74 height 16
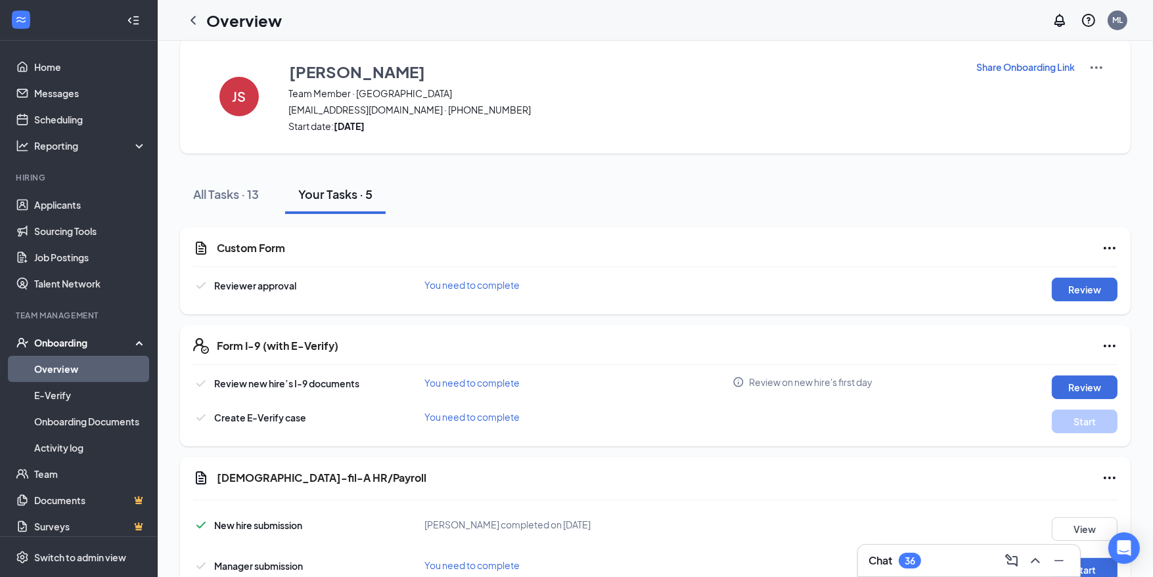
scroll to position [28, 0]
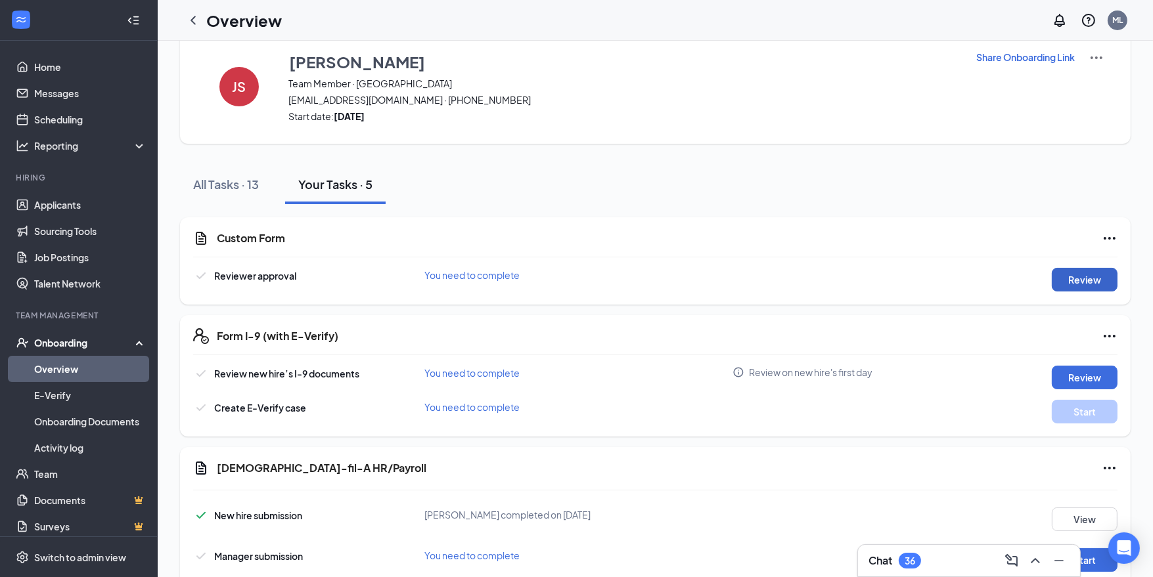
click at [1085, 277] on button "Review" at bounding box center [1085, 280] width 66 height 24
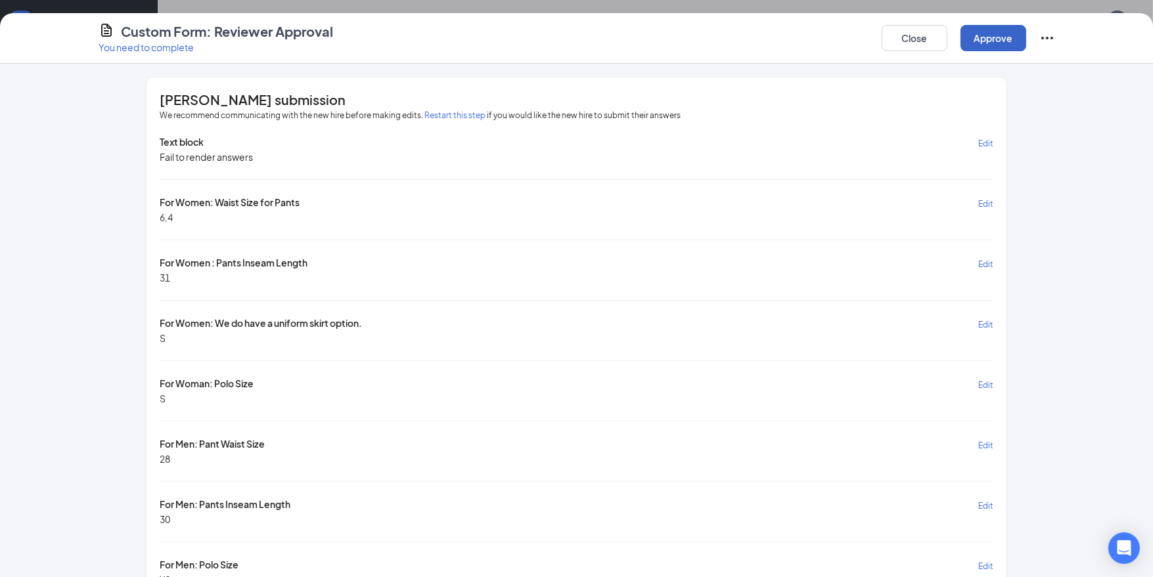
click at [1002, 43] on button "Approve" at bounding box center [993, 38] width 66 height 26
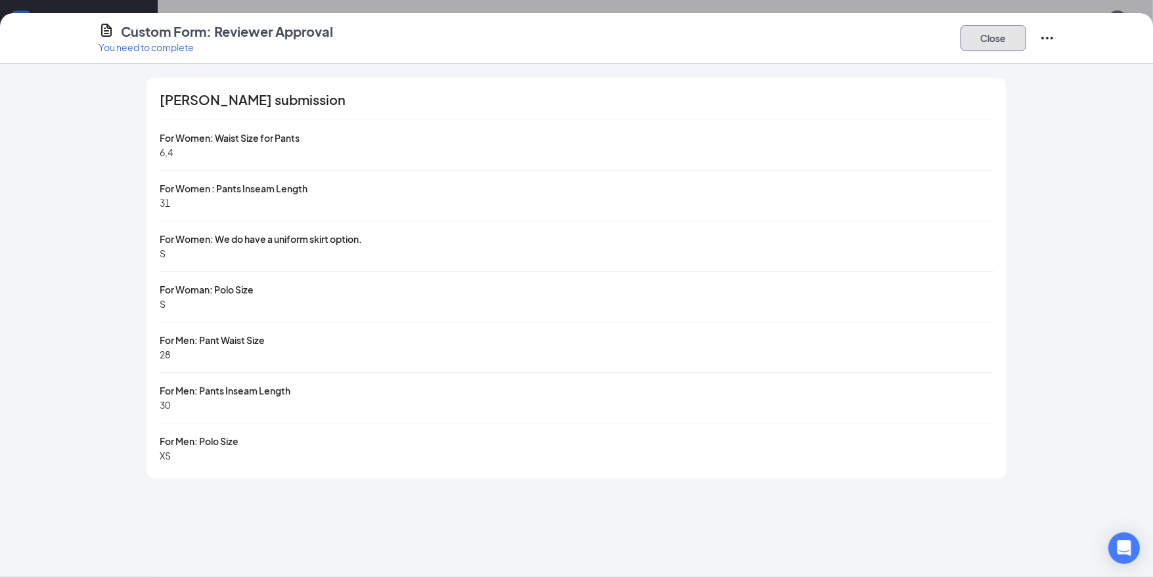
drag, startPoint x: 1001, startPoint y: 35, endPoint x: 1008, endPoint y: 48, distance: 14.1
click at [1001, 36] on button "Close" at bounding box center [993, 38] width 66 height 26
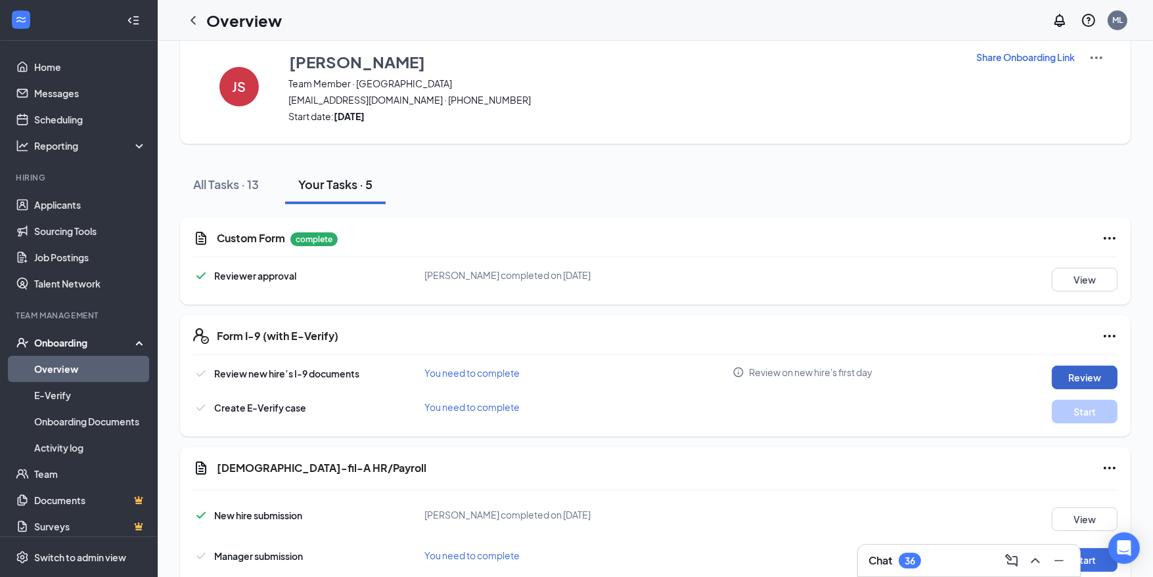
click at [1079, 372] on button "Review" at bounding box center [1085, 378] width 66 height 24
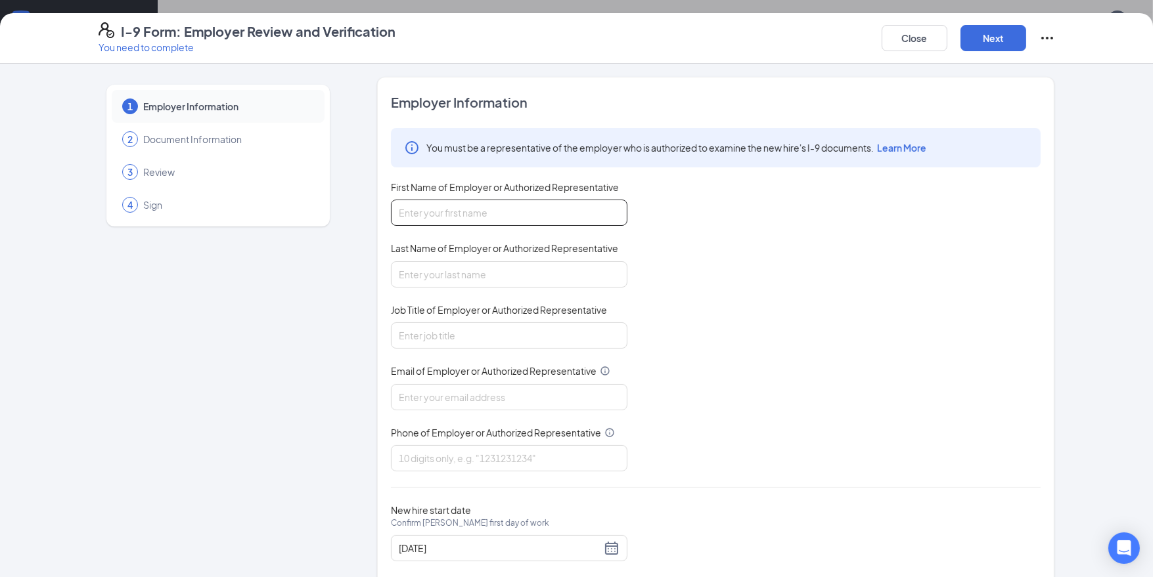
click at [431, 208] on input "First Name of Employer or Authorized Representative" at bounding box center [509, 213] width 237 height 26
type input "[PERSON_NAME] [PERSON_NAME]"
click at [451, 269] on input "Last Name of Employer or Authorized Representative" at bounding box center [509, 274] width 237 height 26
type input "[PERSON_NAME]"
click at [432, 339] on input "Job Title of Employer or Authorized Representative" at bounding box center [509, 336] width 237 height 26
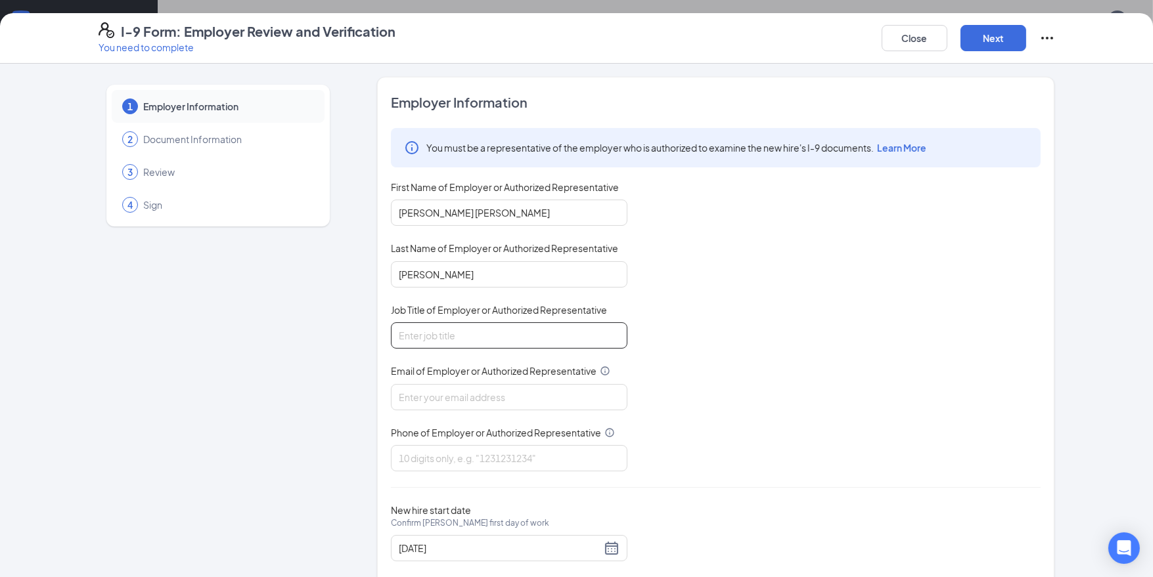
type input "Administrative Director"
click at [441, 384] on input "Email of Employer or Authorized Representative" at bounding box center [509, 397] width 237 height 26
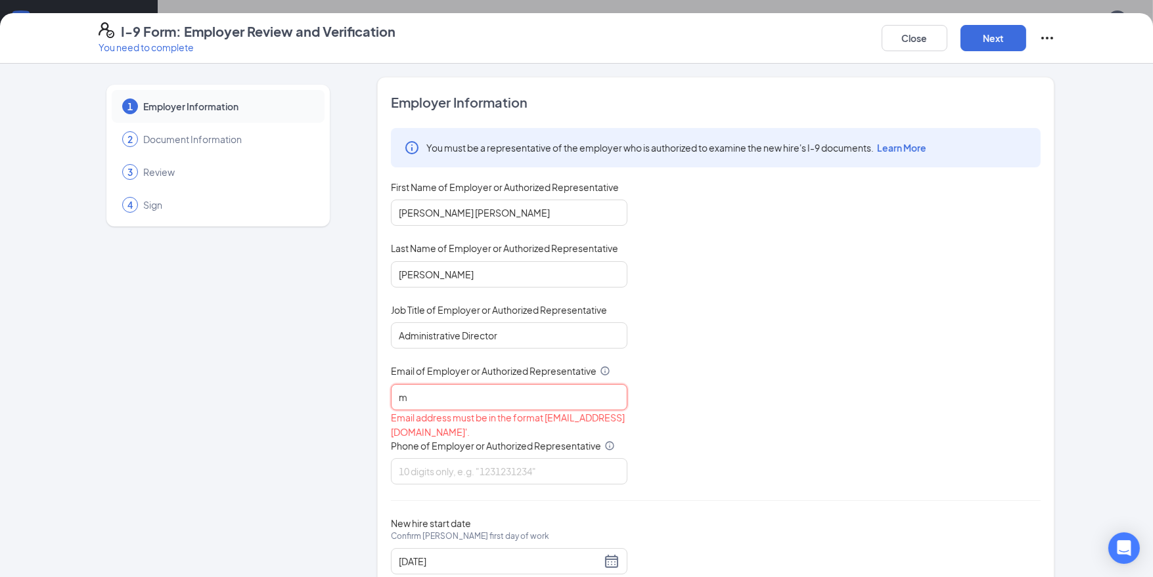
type input "[PERSON_NAME][EMAIL_ADDRESS][DOMAIN_NAME]"
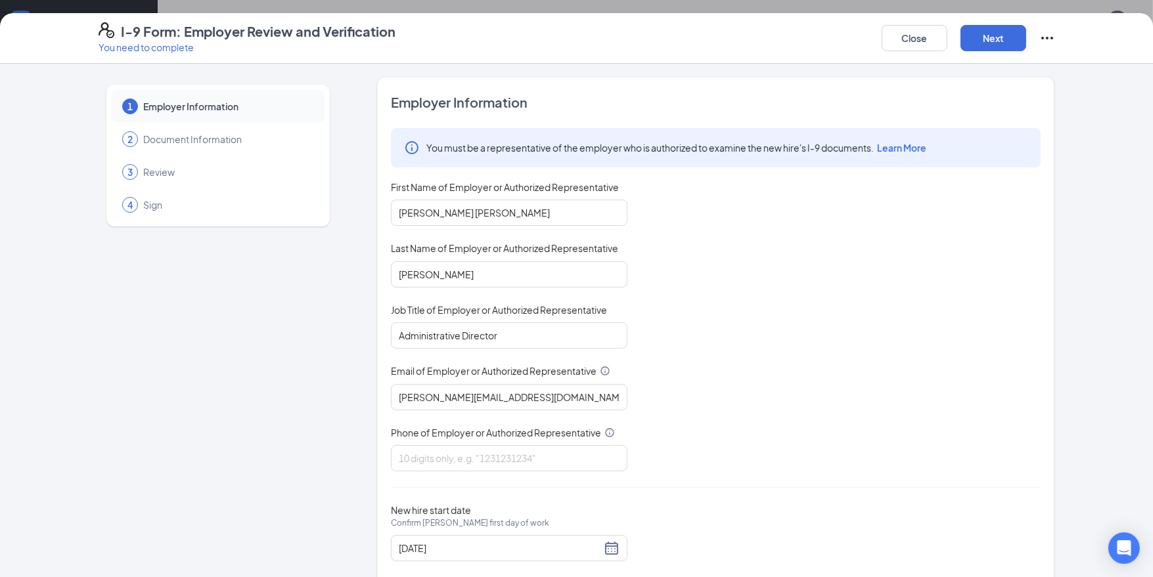
click at [439, 472] on div "Employer Information You must be a representative of the employer who is author…" at bounding box center [716, 335] width 650 height 484
click at [453, 457] on input "Phone of Employer or Authorized Representative" at bounding box center [509, 458] width 237 height 26
type input "7172052058"
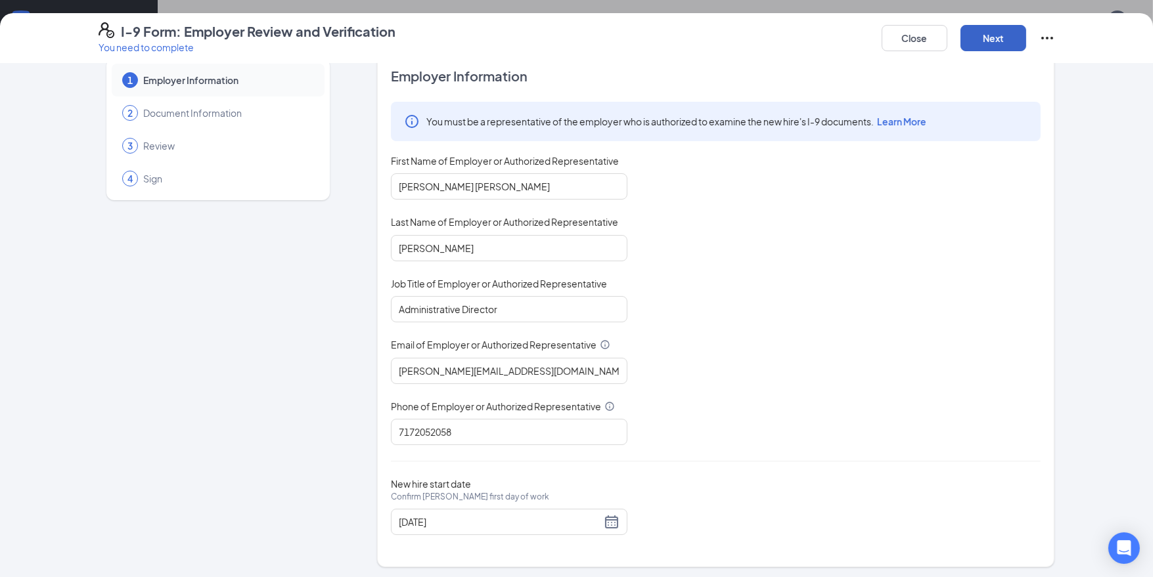
click at [991, 35] on button "Next" at bounding box center [993, 38] width 66 height 26
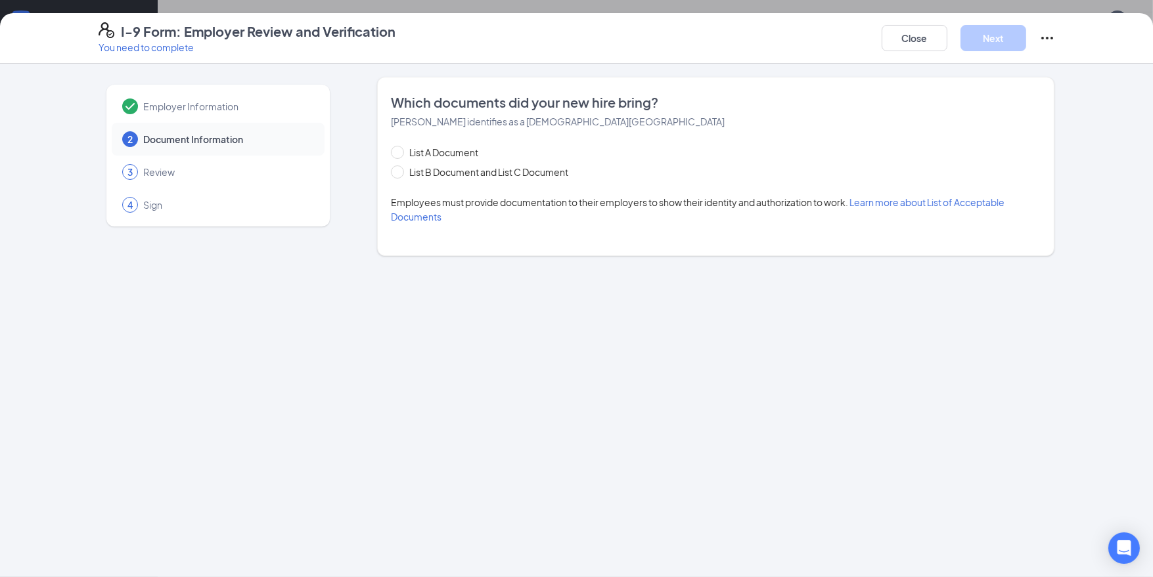
scroll to position [0, 0]
click at [399, 150] on input "List A Document" at bounding box center [395, 150] width 9 height 9
radio input "true"
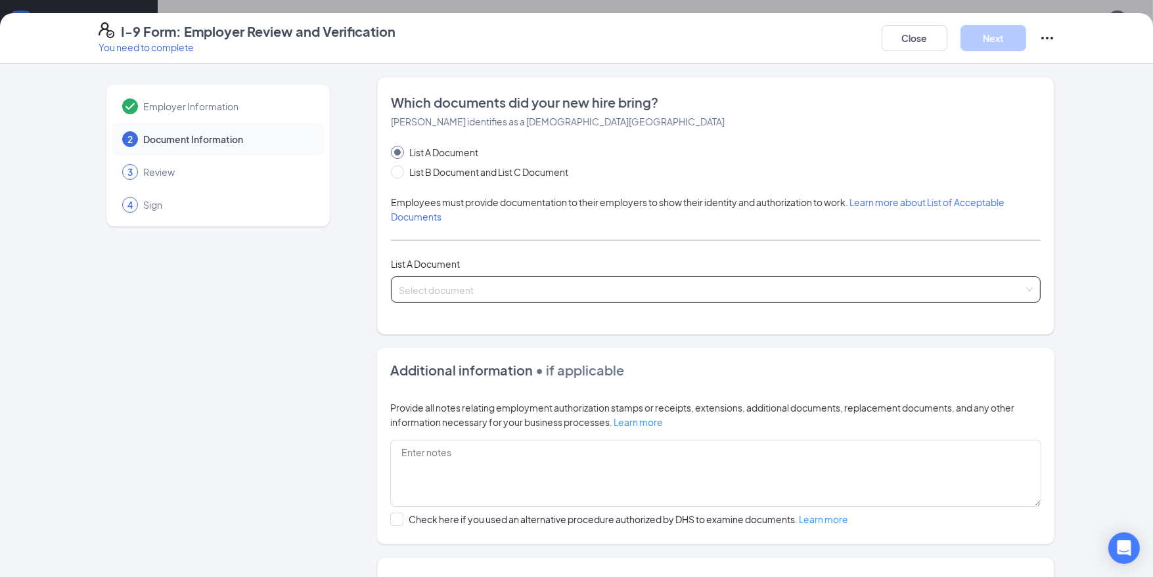
click at [513, 282] on input "search" at bounding box center [711, 287] width 625 height 20
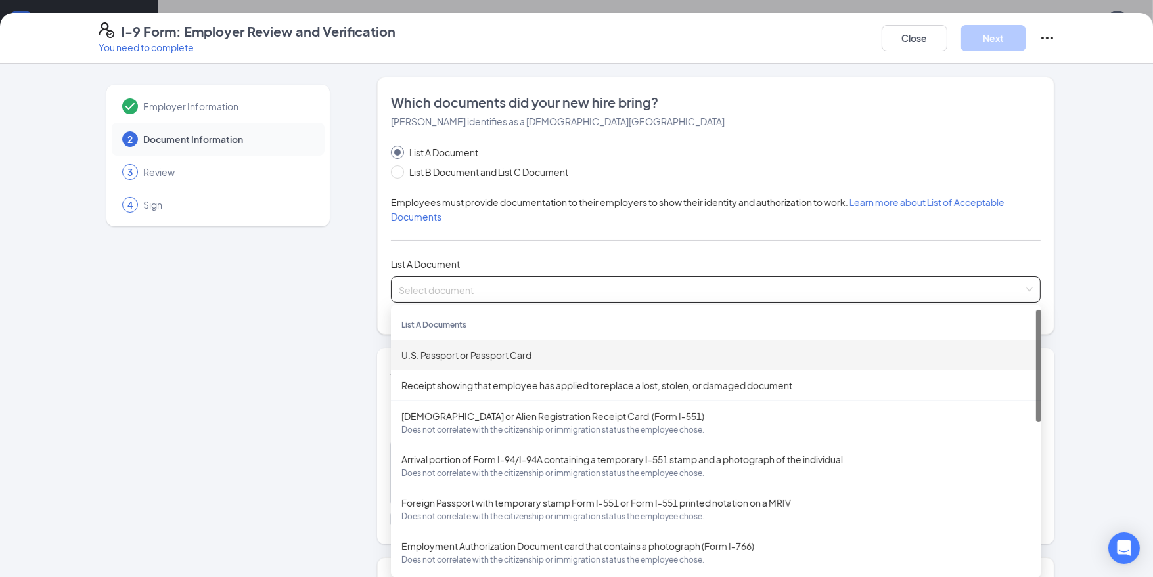
click at [506, 355] on div "U.S. Passport or Passport Card" at bounding box center [715, 355] width 629 height 14
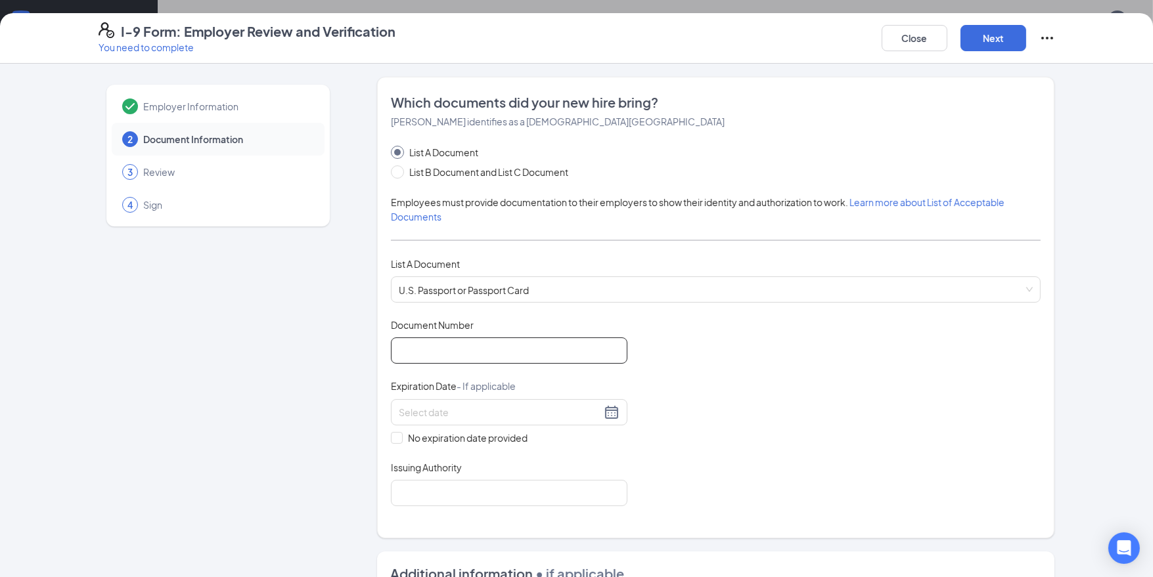
click at [509, 351] on input "Document Number" at bounding box center [509, 351] width 237 height 26
type input "A56918460"
click at [458, 401] on div at bounding box center [509, 412] width 237 height 26
drag, startPoint x: 457, startPoint y: 558, endPoint x: 524, endPoint y: 518, distance: 77.9
click at [457, 559] on div "29" at bounding box center [458, 567] width 16 height 16
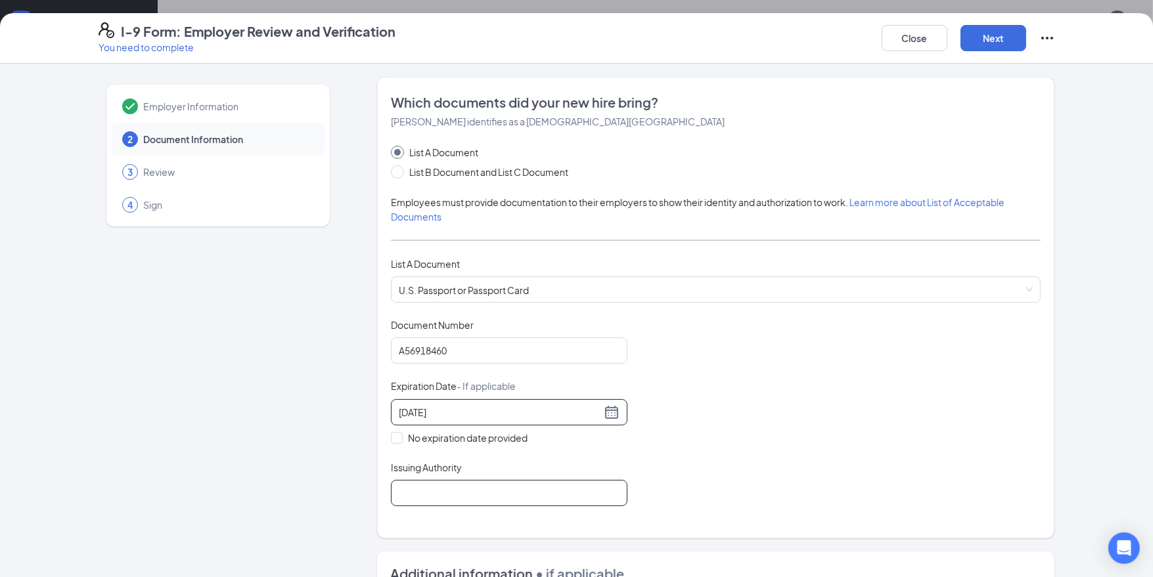
type input "[DATE]"
click at [424, 484] on input "Issuing Authority" at bounding box center [509, 493] width 237 height 26
type input "The [GEOGRAPHIC_DATA]"
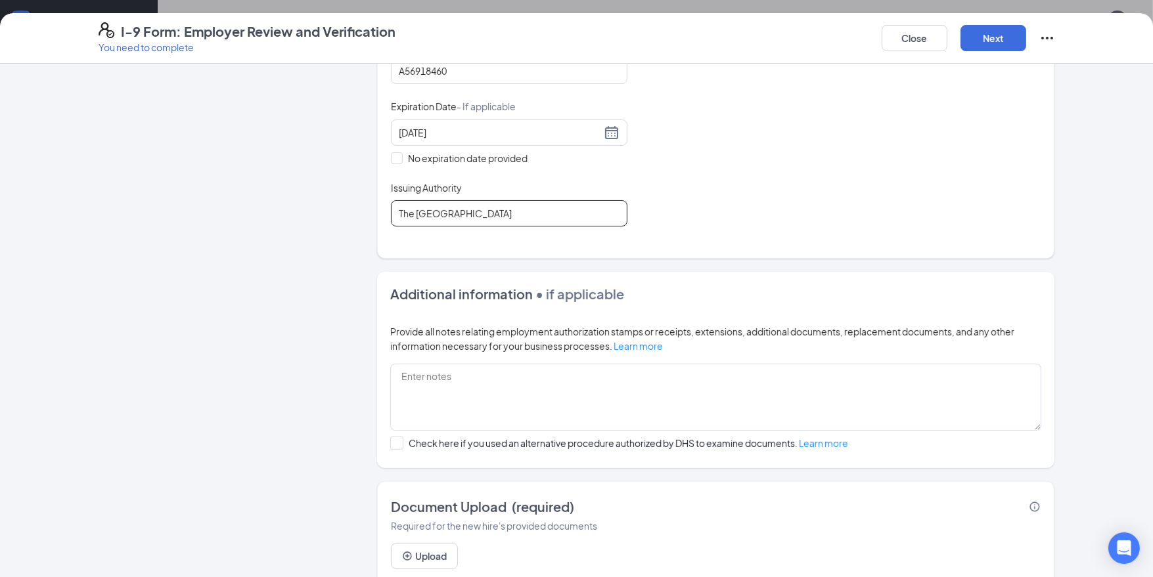
scroll to position [323, 0]
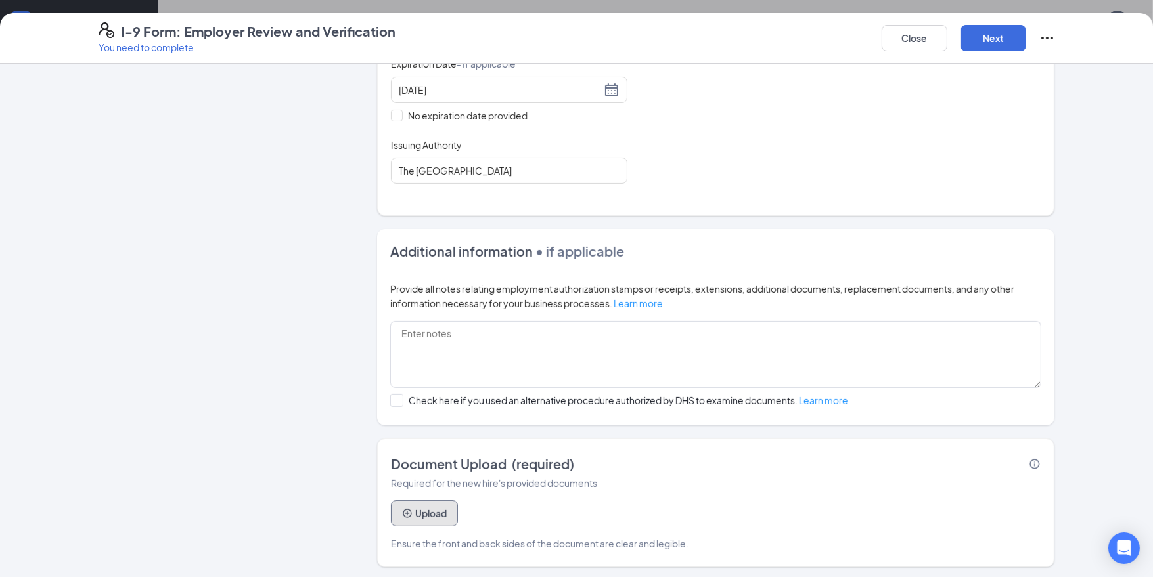
click at [445, 513] on button "Upload" at bounding box center [424, 514] width 67 height 26
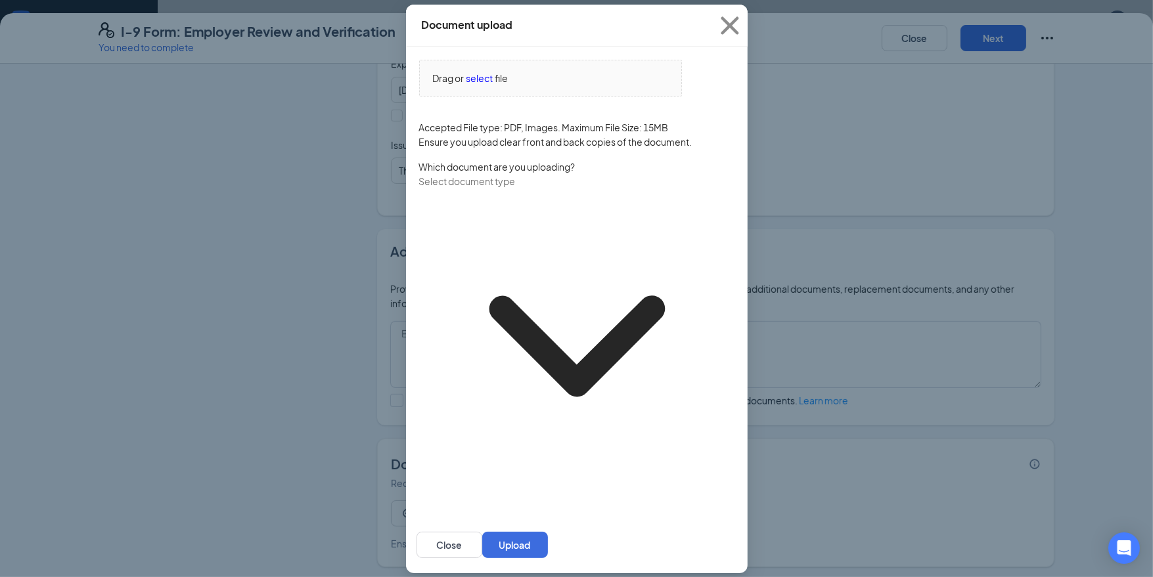
click at [535, 189] on input "text" at bounding box center [477, 181] width 116 height 14
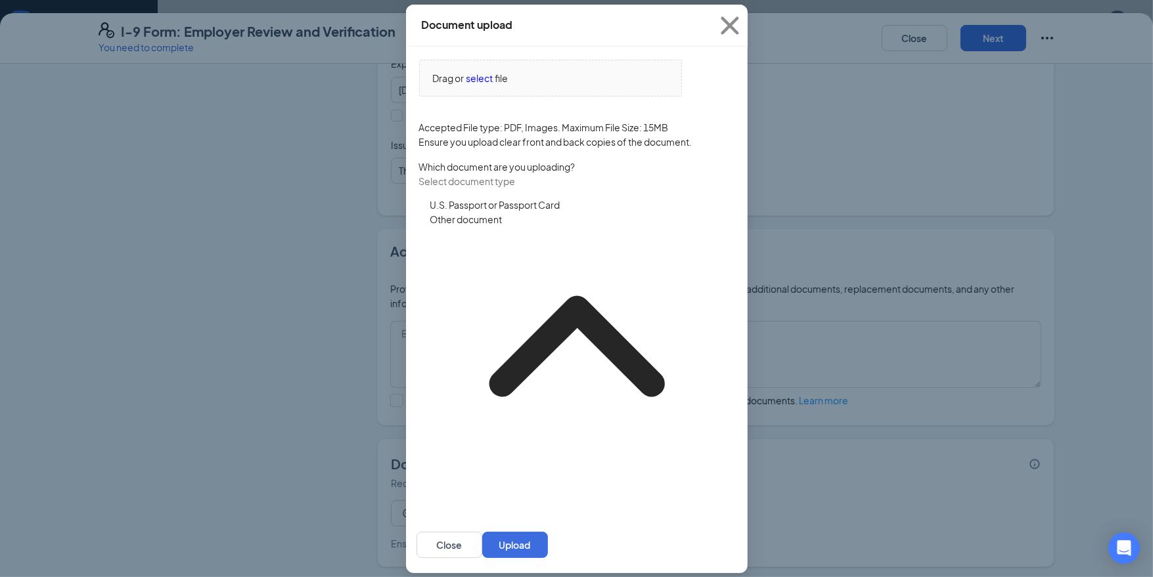
click at [560, 212] on div "U.S. Passport or Passport Card" at bounding box center [495, 205] width 130 height 14
type input "U.S. Passport or Passport Card"
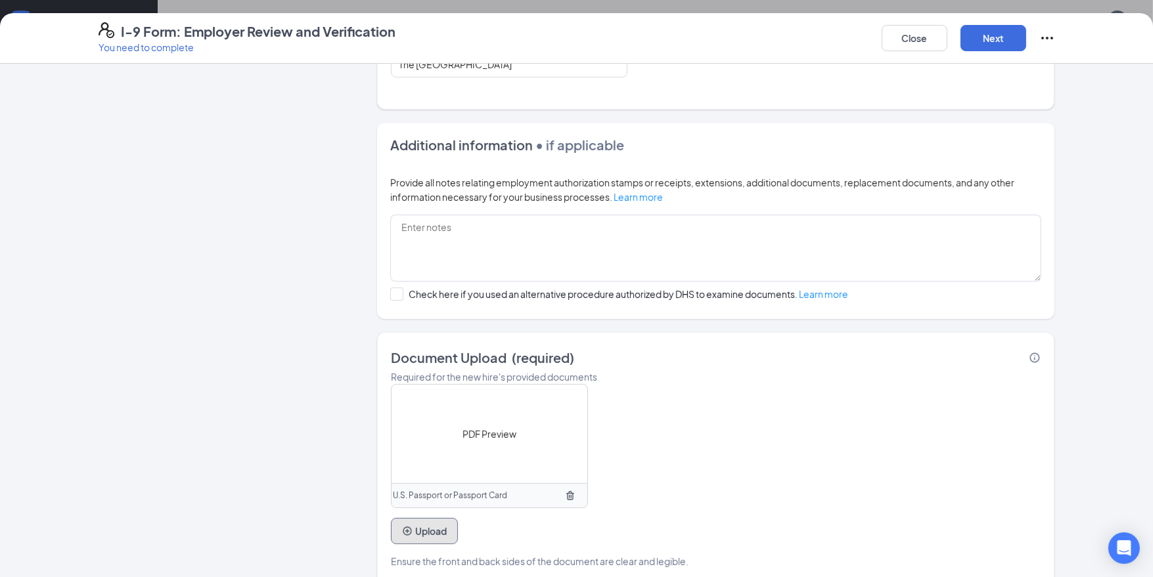
scroll to position [447, 0]
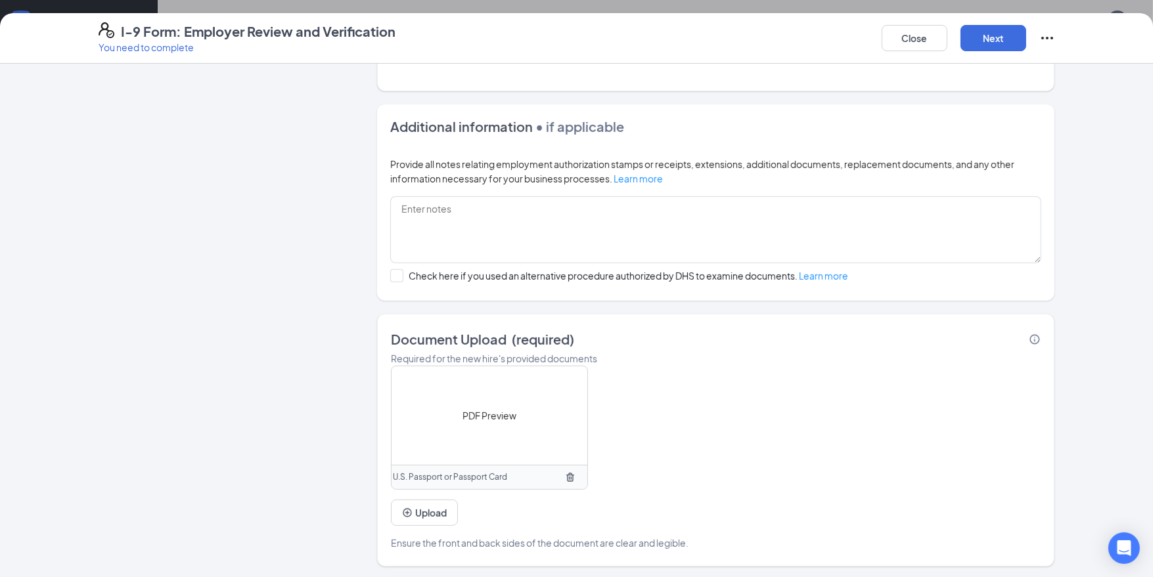
click at [518, 413] on div "PDF Preview" at bounding box center [490, 416] width 196 height 99
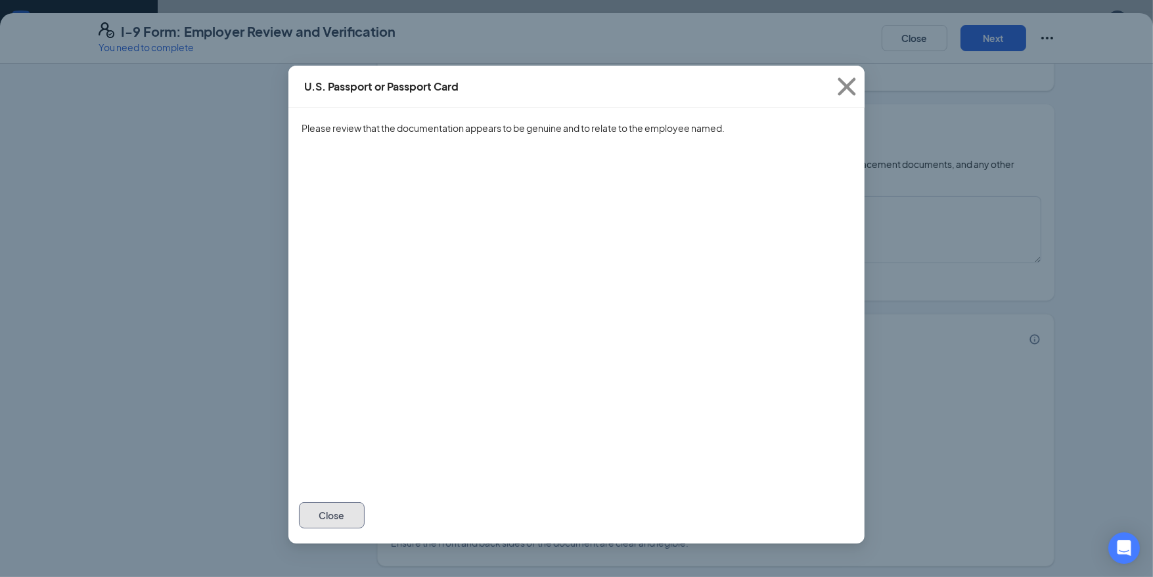
click at [365, 516] on button "Close" at bounding box center [332, 516] width 66 height 26
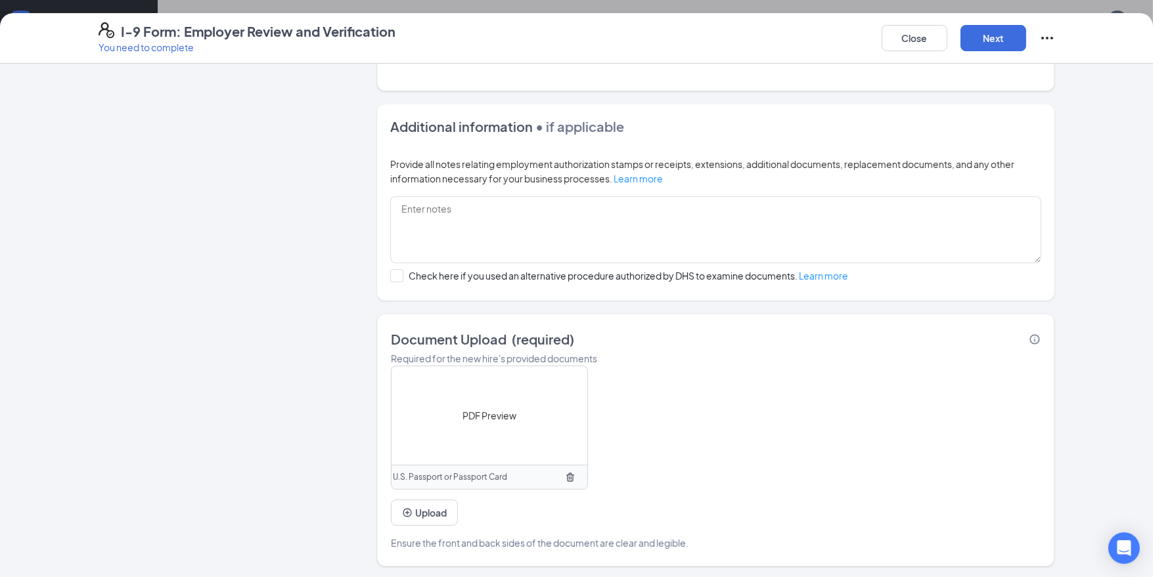
scroll to position [102, 0]
click at [1000, 36] on button "Next" at bounding box center [993, 38] width 66 height 26
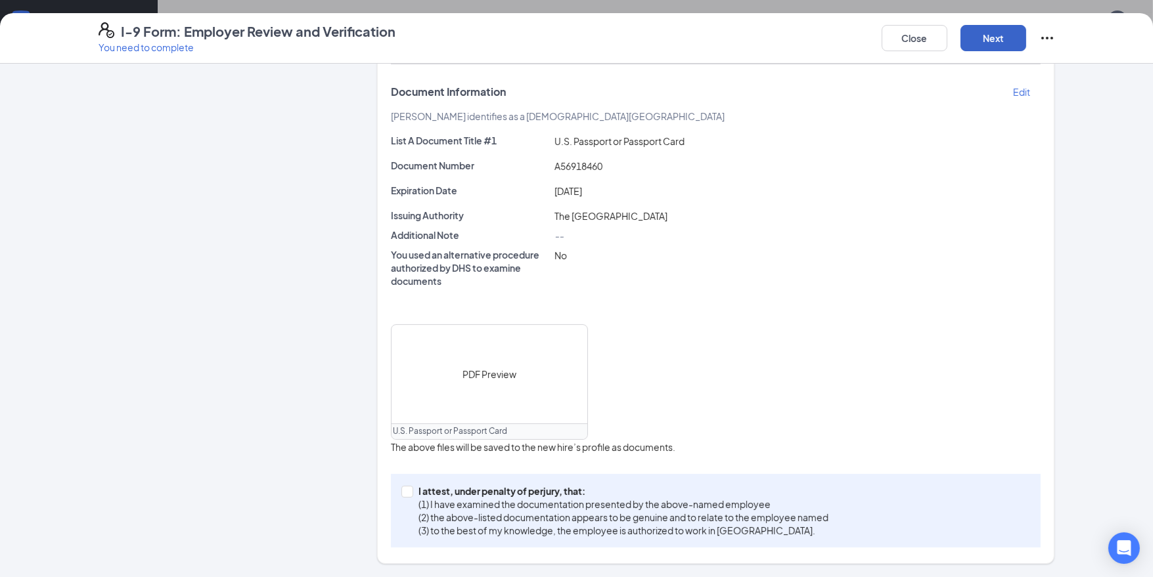
scroll to position [290, 0]
click at [415, 493] on span "I attest, under penalty of [PERSON_NAME], that: (1) I have examined the documen…" at bounding box center [623, 511] width 420 height 53
click at [411, 493] on input "I attest, under penalty of [PERSON_NAME], that: (1) I have examined the documen…" at bounding box center [405, 490] width 9 height 9
checkbox input "true"
drag, startPoint x: 1006, startPoint y: 33, endPoint x: 1001, endPoint y: 39, distance: 7.9
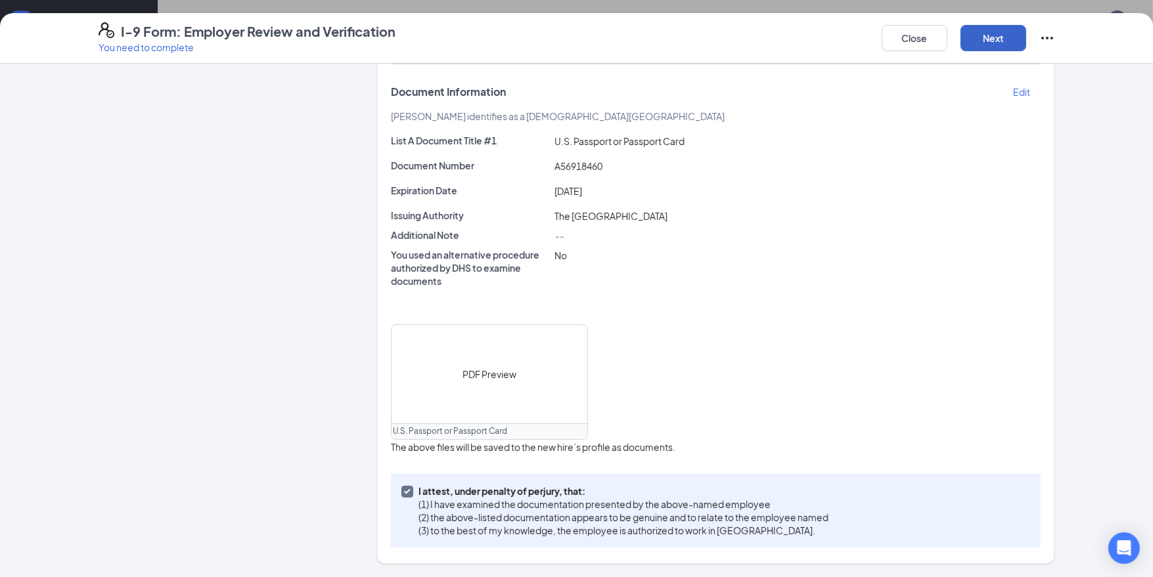
click at [1004, 35] on button "Next" at bounding box center [993, 38] width 66 height 26
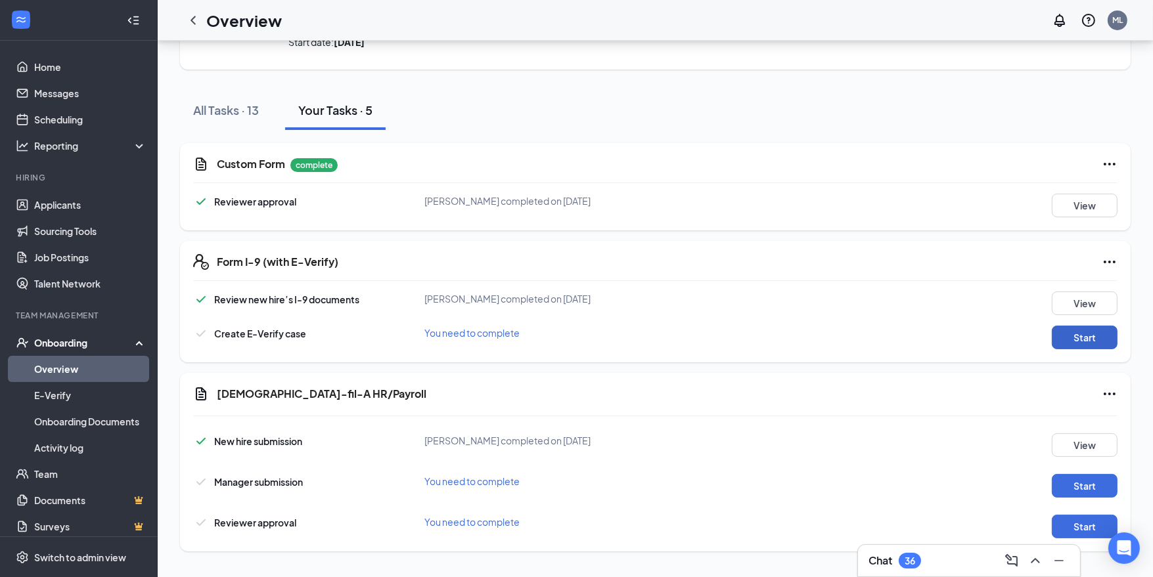
click at [1083, 335] on button "Start" at bounding box center [1085, 338] width 66 height 24
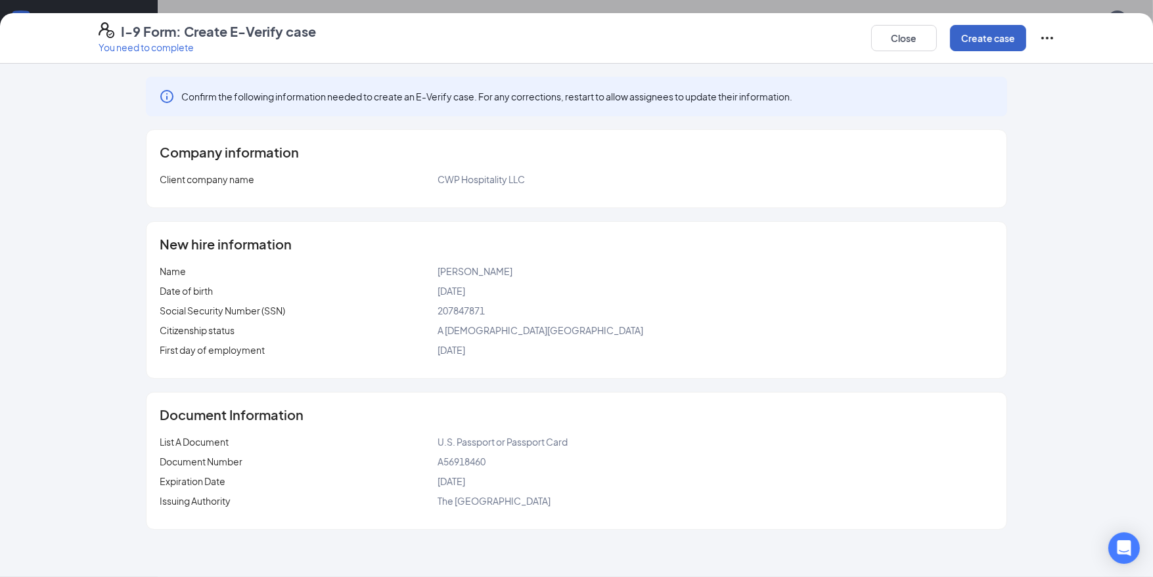
click at [991, 34] on button "Create case" at bounding box center [988, 38] width 76 height 26
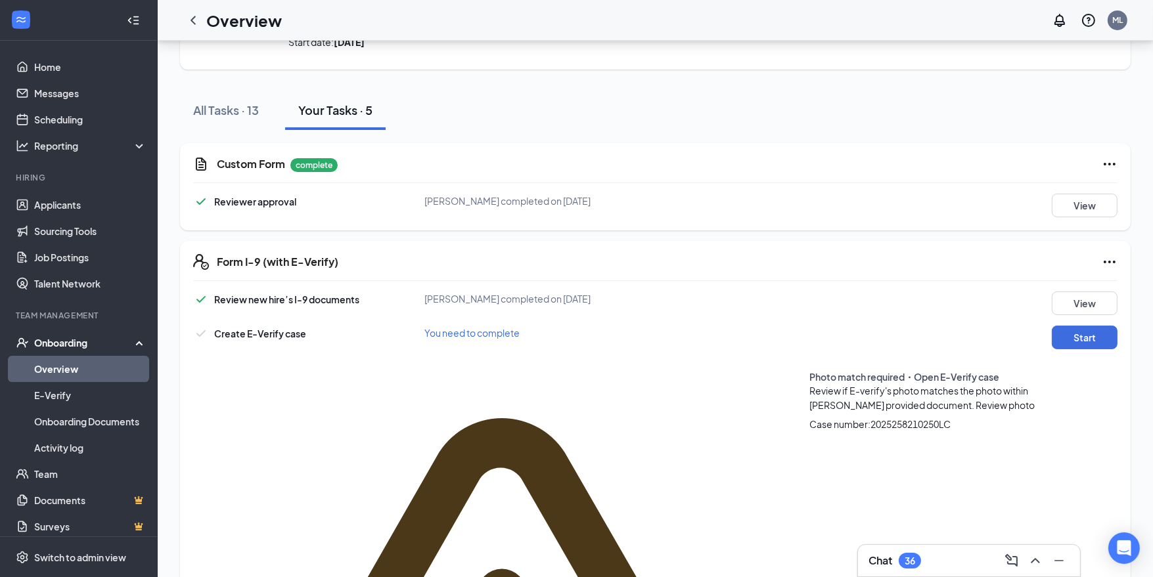
click at [976, 399] on span "Review photo" at bounding box center [1005, 405] width 59 height 12
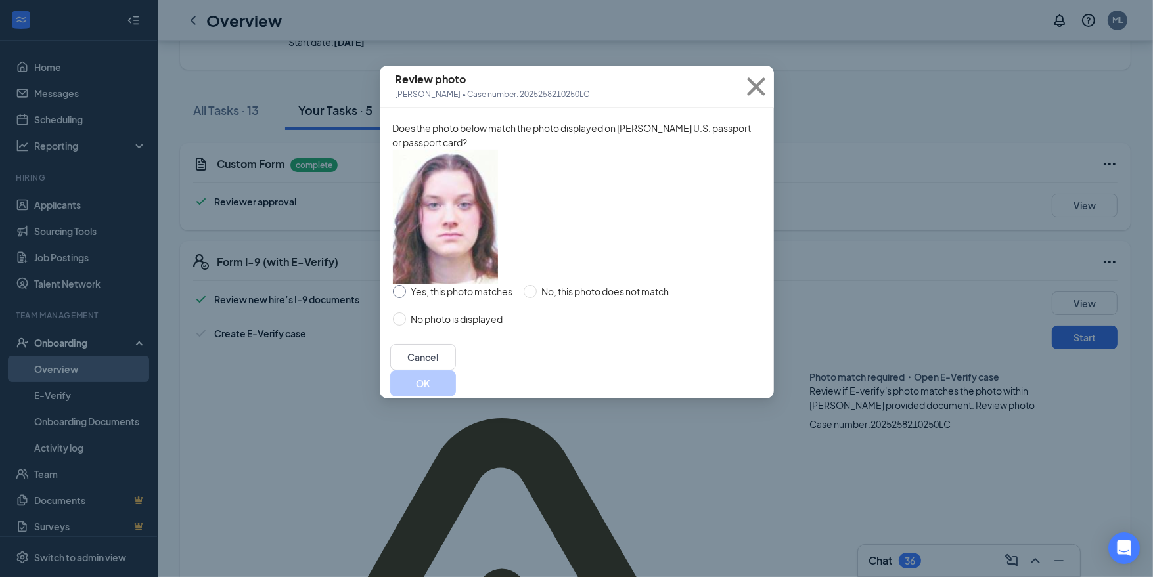
click at [405, 298] on input "Yes, this photo matches" at bounding box center [399, 291] width 13 height 13
radio input "true"
click at [456, 397] on button "OK" at bounding box center [423, 384] width 66 height 26
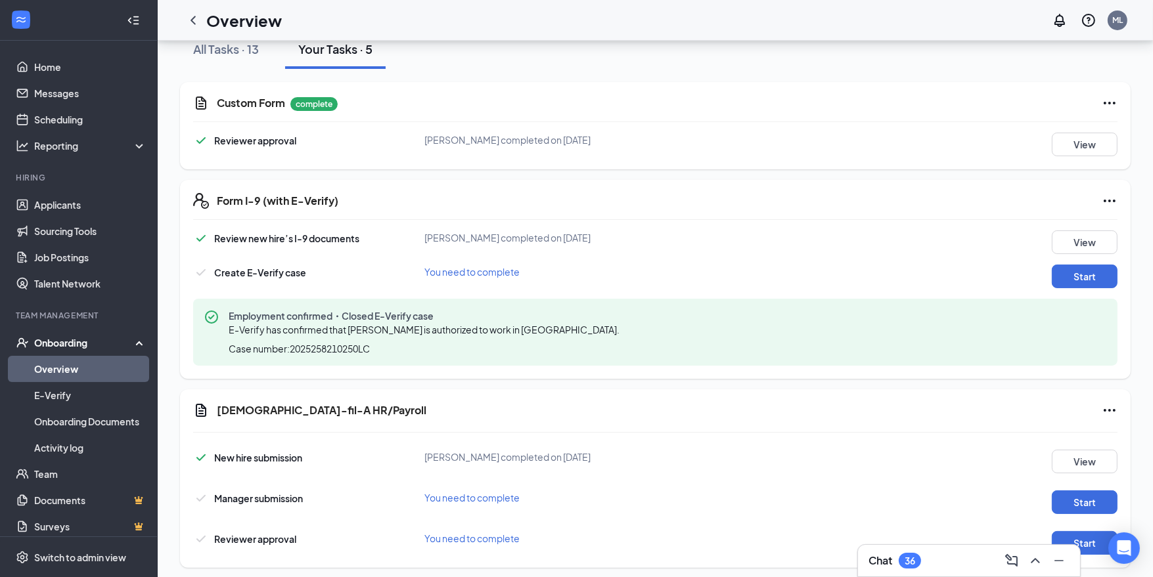
scroll to position [179, 0]
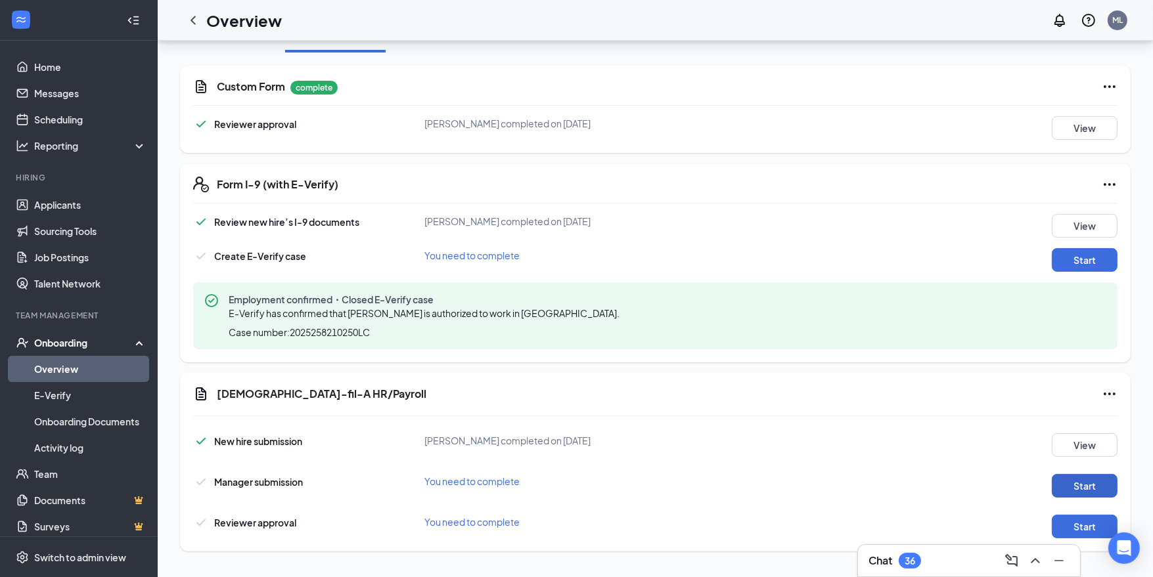
click at [1094, 485] on button "Start" at bounding box center [1085, 486] width 66 height 24
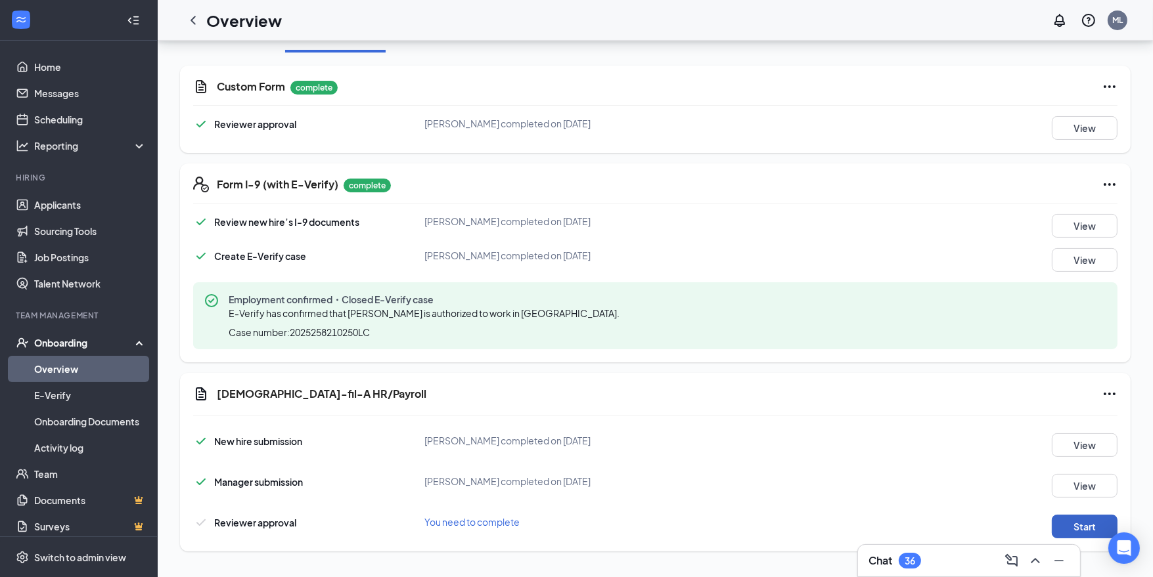
click at [1092, 526] on button "Start" at bounding box center [1085, 527] width 66 height 24
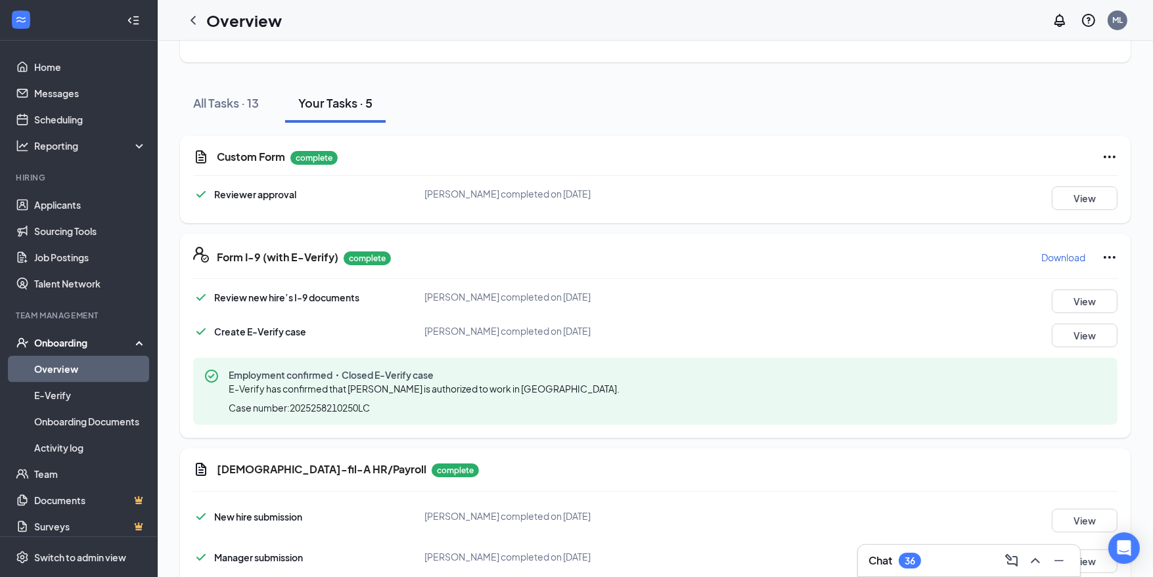
scroll to position [0, 0]
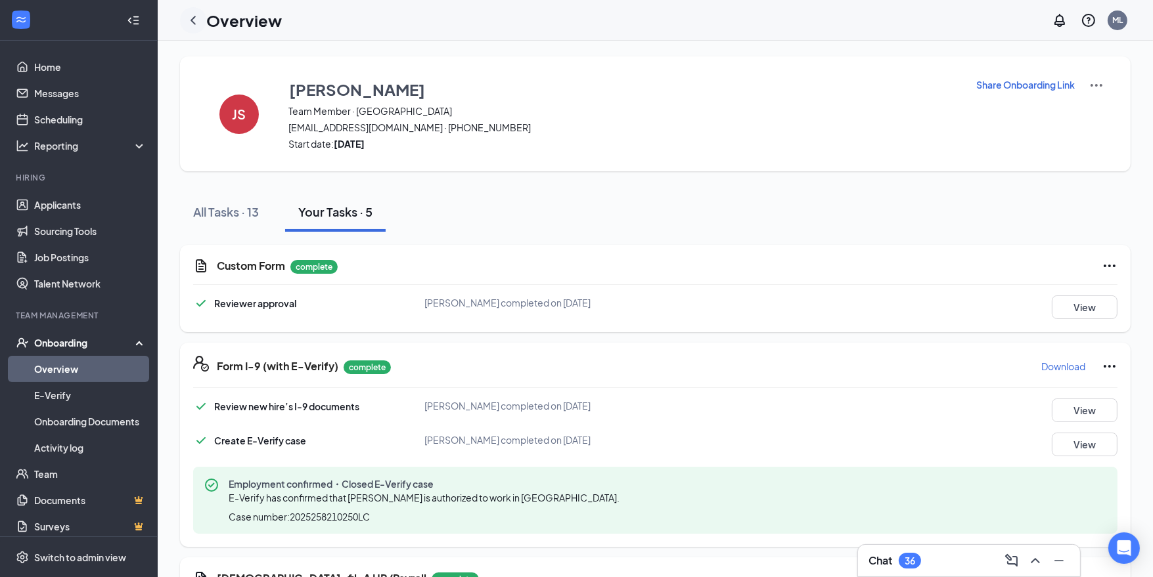
click at [191, 15] on icon "ChevronLeft" at bounding box center [193, 20] width 16 height 16
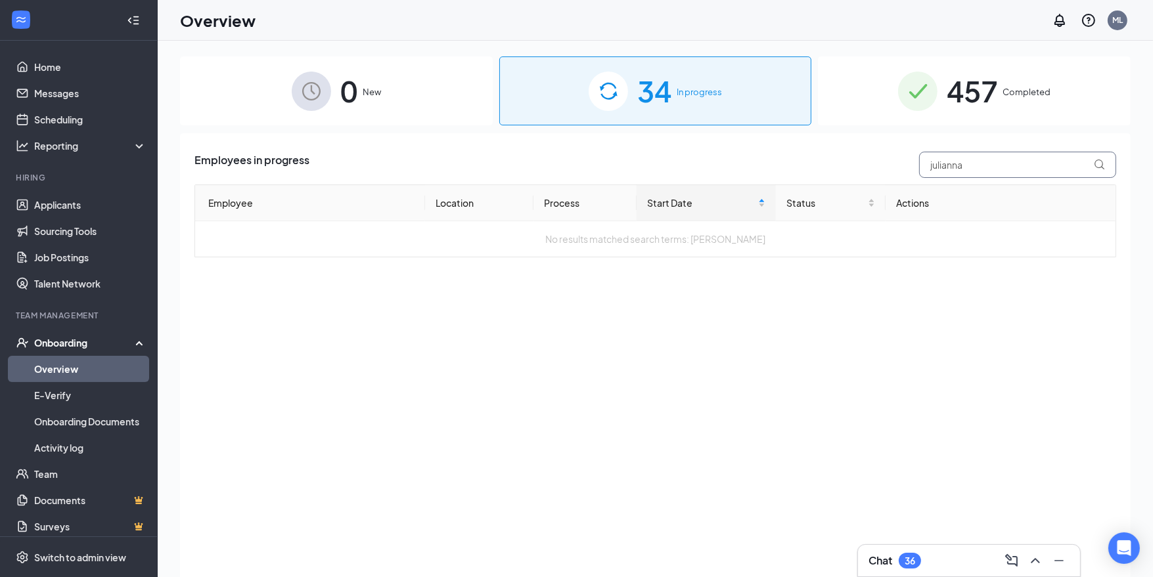
drag, startPoint x: 972, startPoint y: 160, endPoint x: 950, endPoint y: 167, distance: 22.7
click at [950, 167] on input "julianna" at bounding box center [1017, 165] width 197 height 26
click at [970, 166] on input "julianna" at bounding box center [1017, 165] width 197 height 26
click at [979, 99] on span "457" at bounding box center [972, 90] width 51 height 45
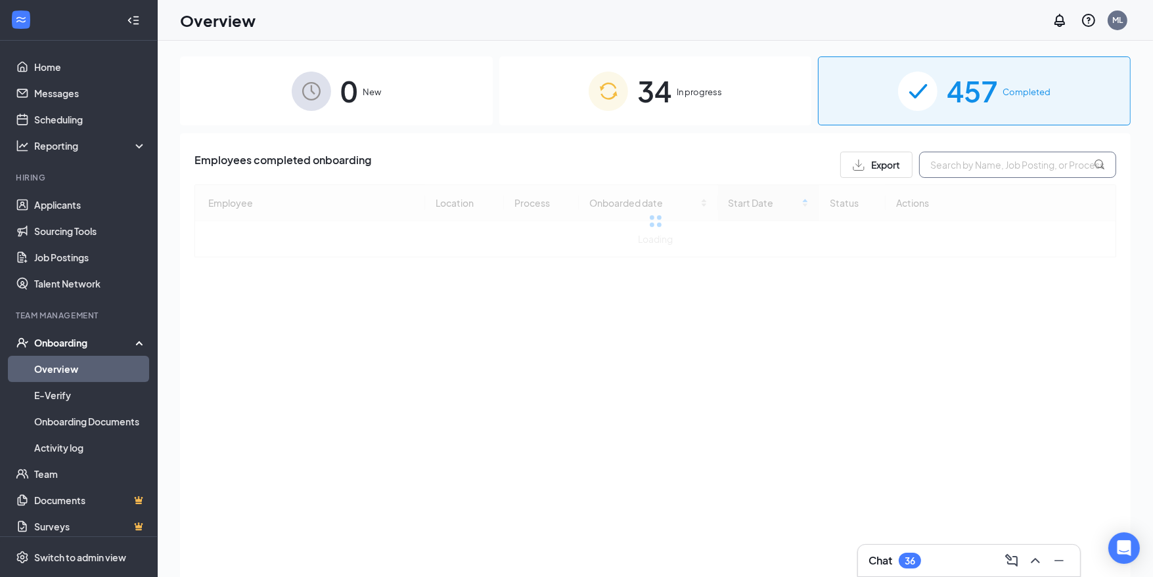
click at [966, 171] on input "text" at bounding box center [1017, 165] width 197 height 26
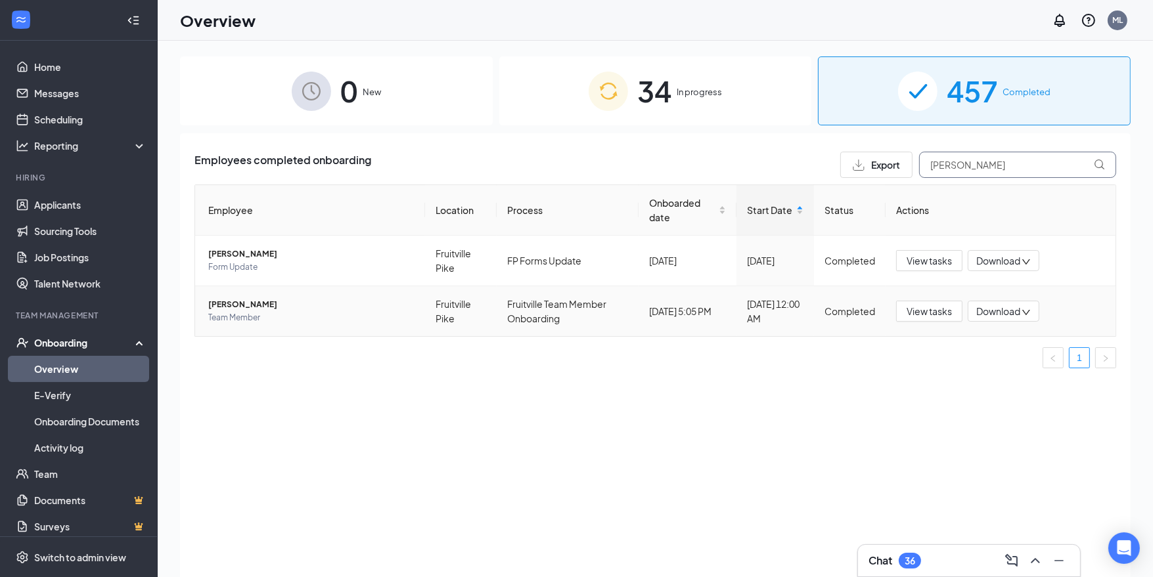
type input "[PERSON_NAME]"
click at [240, 308] on span "[PERSON_NAME]" at bounding box center [311, 304] width 206 height 13
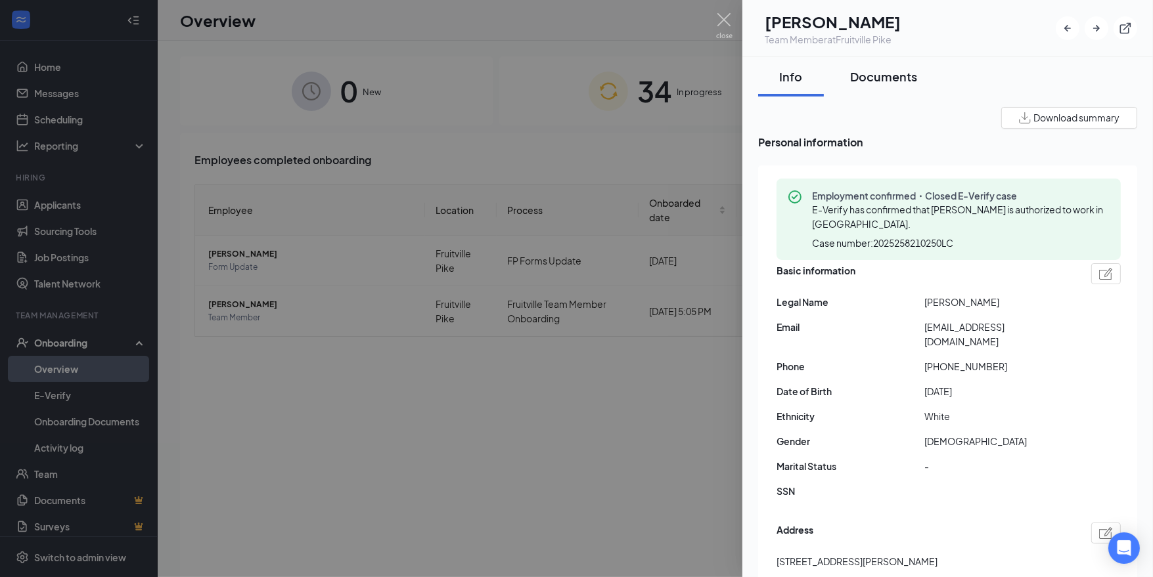
click at [888, 74] on div "Documents" at bounding box center [883, 76] width 67 height 16
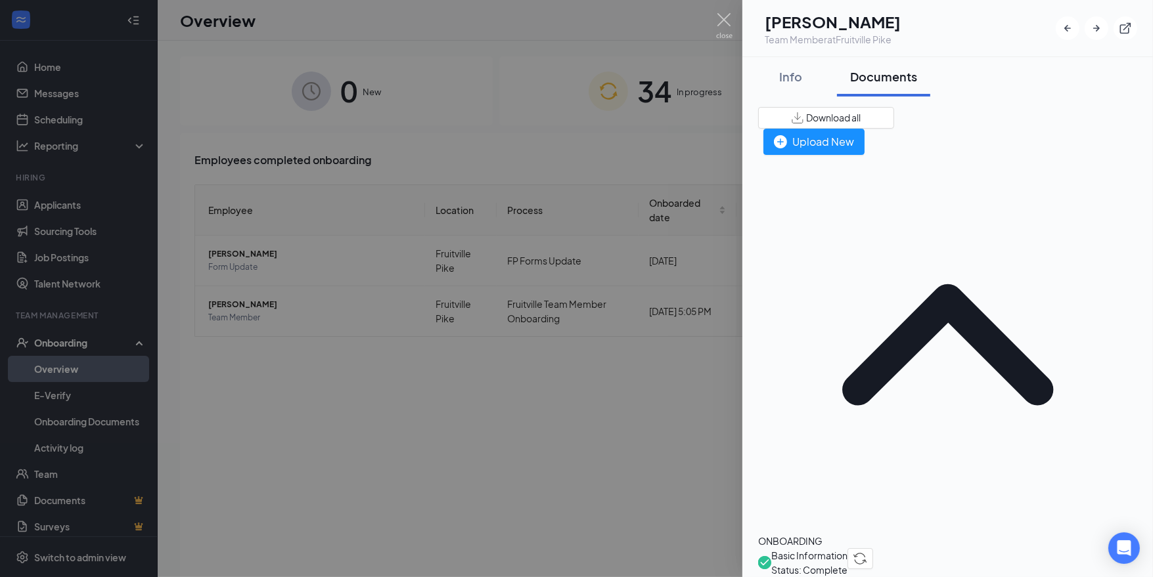
drag, startPoint x: 931, startPoint y: 21, endPoint x: 790, endPoint y: 30, distance: 140.8
click at [790, 30] on div "JS [PERSON_NAME] Team Member at [GEOGRAPHIC_DATA]" at bounding box center [947, 28] width 379 height 35
click at [719, 13] on img at bounding box center [724, 26] width 16 height 26
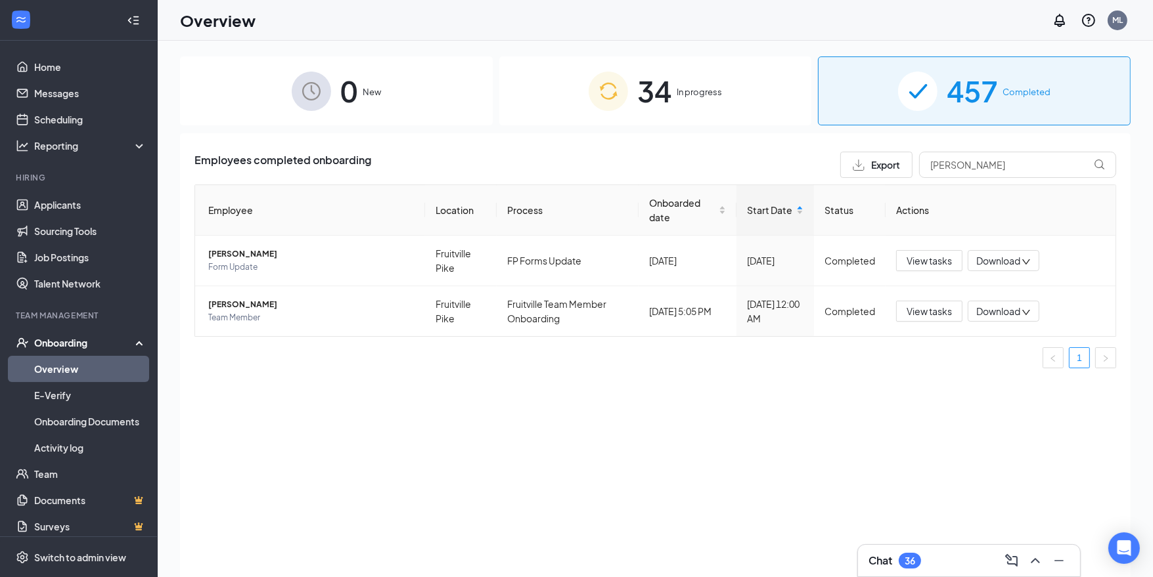
click at [644, 89] on span "34" at bounding box center [654, 90] width 34 height 45
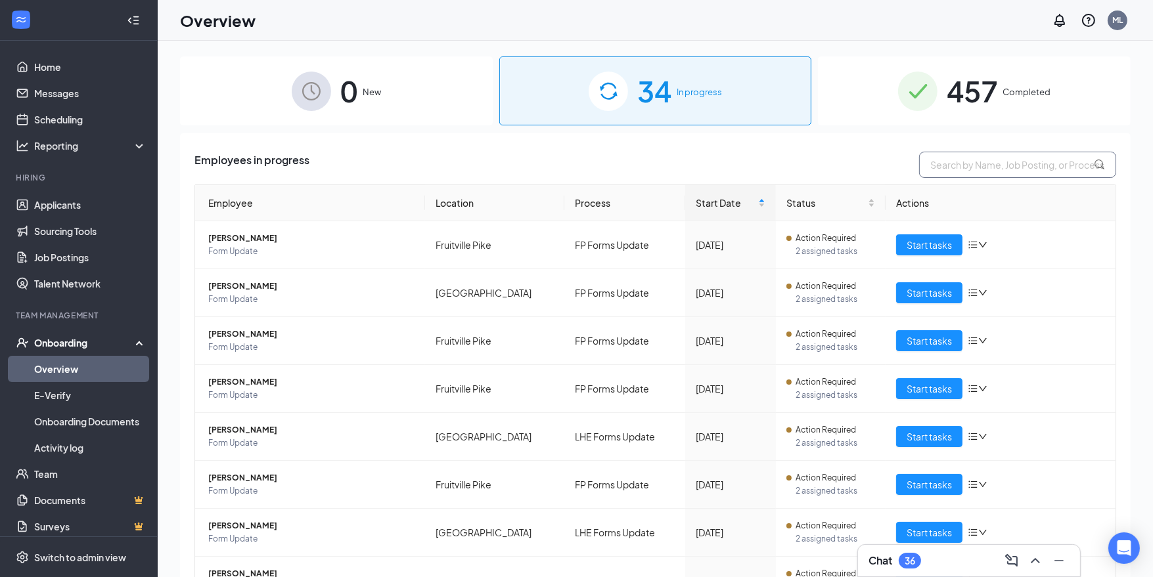
click at [963, 166] on input "text" at bounding box center [1017, 165] width 197 height 26
type input "[PERSON_NAME]"
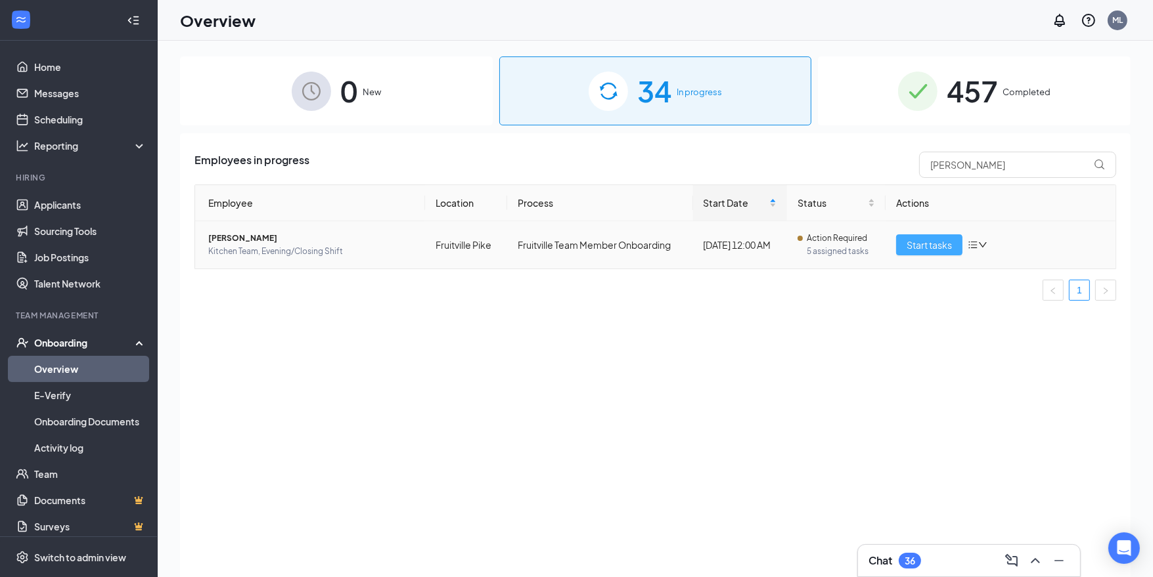
click at [923, 242] on span "Start tasks" at bounding box center [929, 245] width 45 height 14
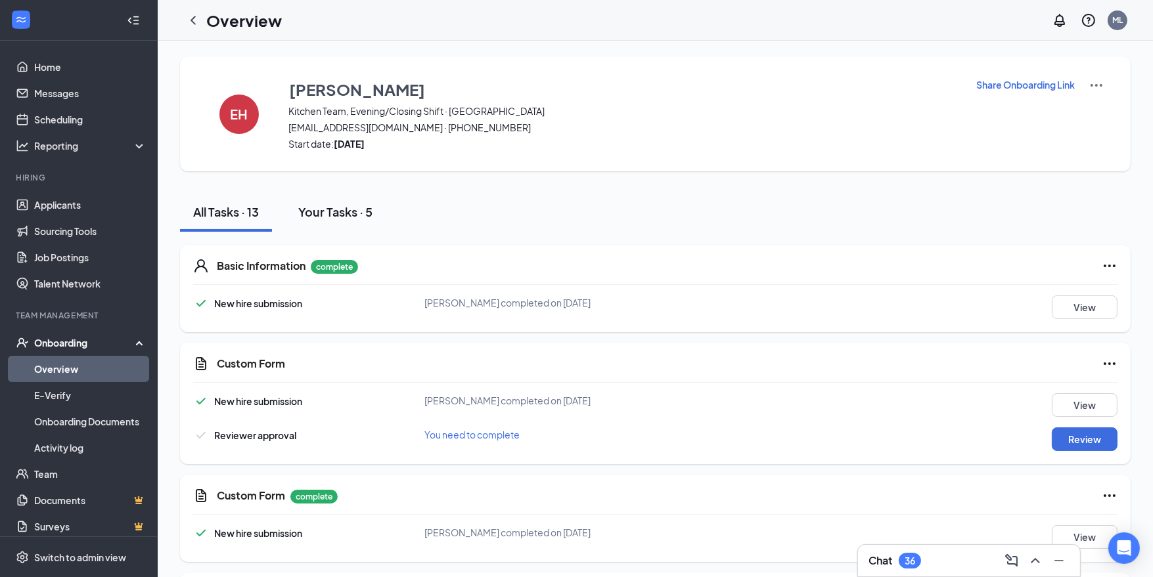
click at [363, 216] on div "Your Tasks · 5" at bounding box center [335, 212] width 74 height 16
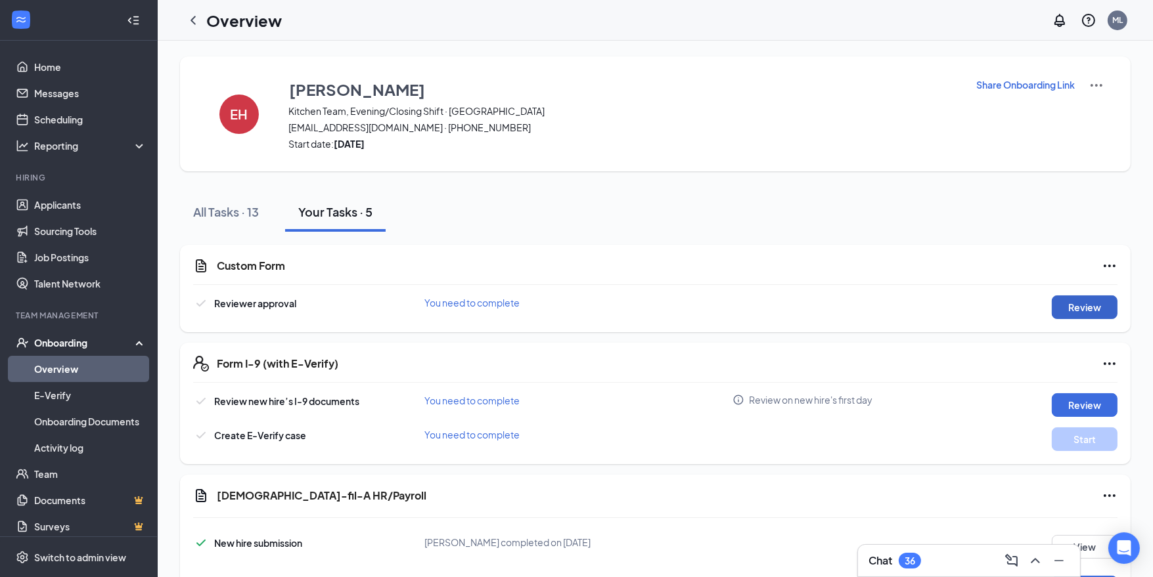
click at [1104, 313] on button "Review" at bounding box center [1085, 308] width 66 height 24
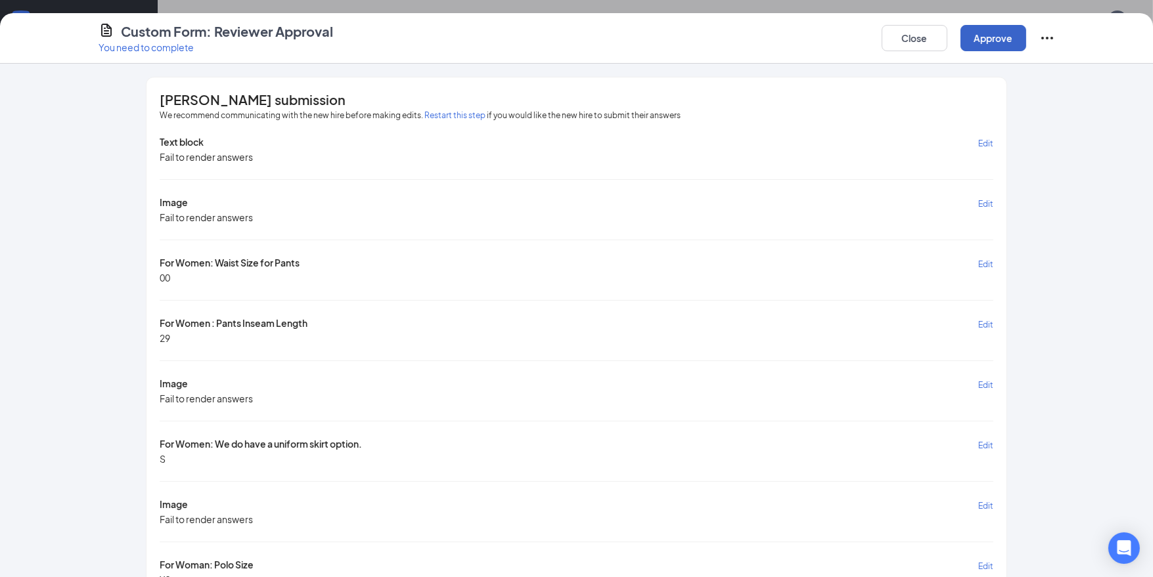
click at [987, 47] on button "Approve" at bounding box center [993, 38] width 66 height 26
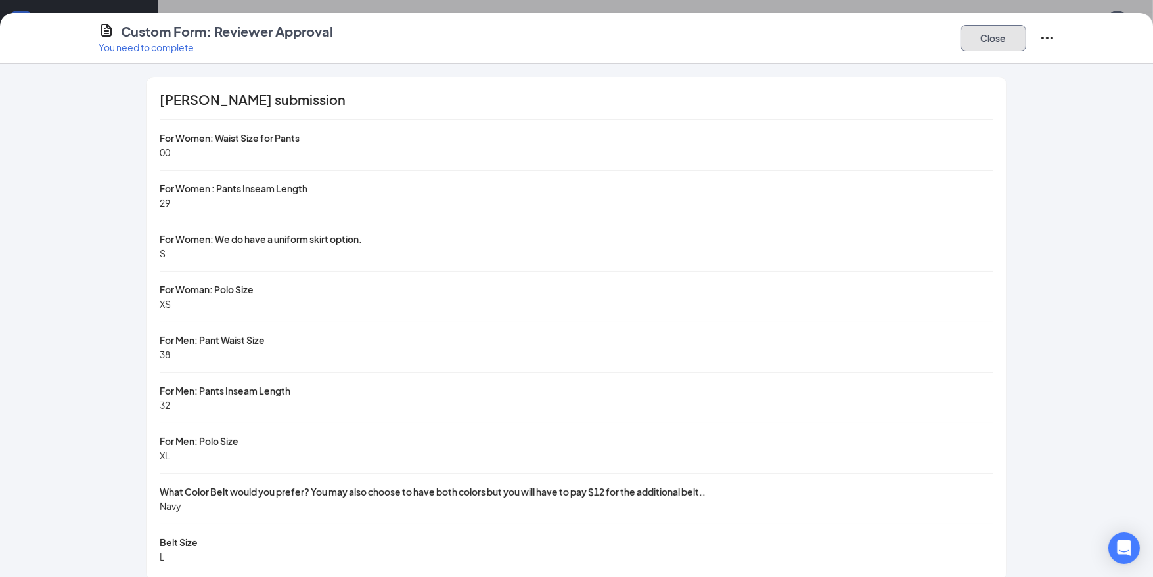
drag, startPoint x: 1001, startPoint y: 27, endPoint x: 1004, endPoint y: 70, distance: 43.5
click at [1001, 28] on button "Close" at bounding box center [993, 38] width 66 height 26
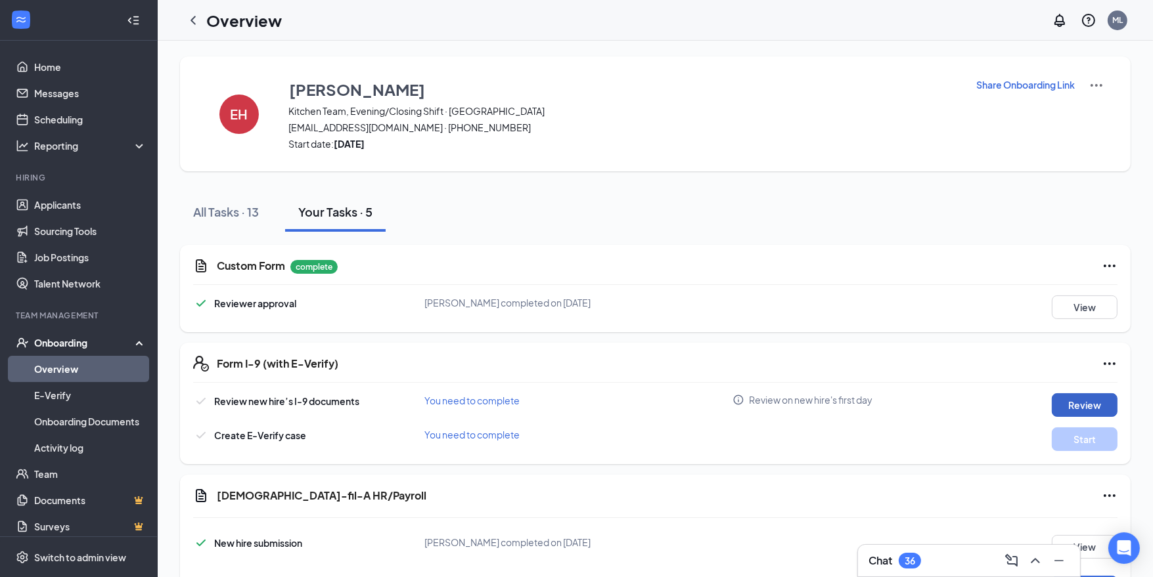
click at [1079, 397] on button "Review" at bounding box center [1085, 406] width 66 height 24
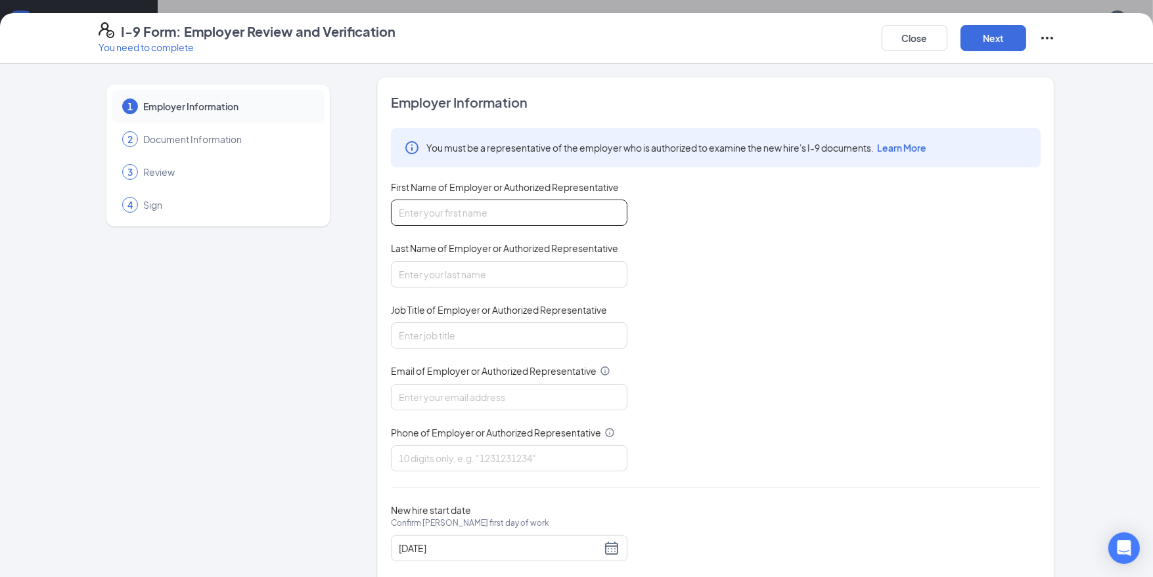
click at [431, 206] on input "First Name of Employer or Authorized Representative" at bounding box center [509, 213] width 237 height 26
type input "[PERSON_NAME] [PERSON_NAME]"
click at [462, 265] on input "Last Name of Employer or Authorized Representative" at bounding box center [509, 274] width 237 height 26
type input "[PERSON_NAME]"
click at [457, 328] on input "Job Title of Employer or Authorized Representative" at bounding box center [509, 336] width 237 height 26
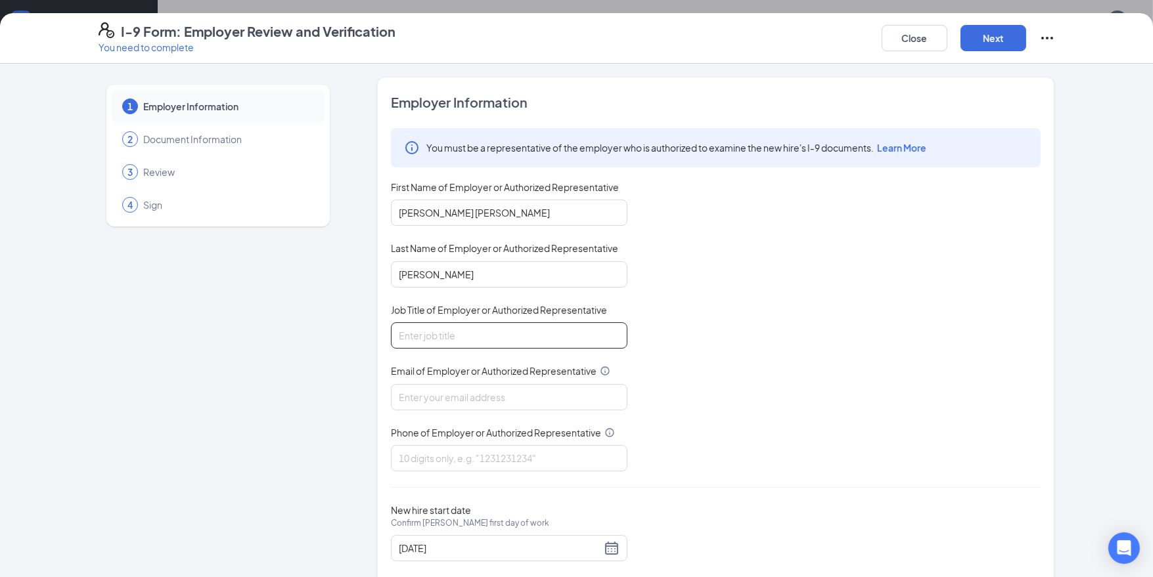
type input "Administrative Director"
click at [445, 386] on input "Email of Employer or Authorized Representative" at bounding box center [509, 397] width 237 height 26
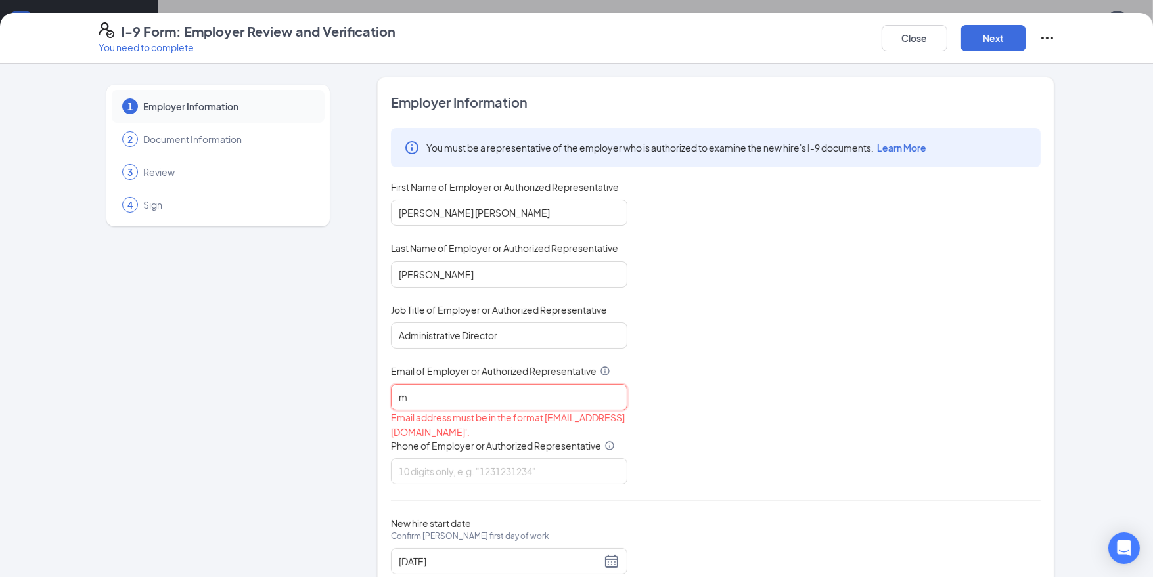
type input "[PERSON_NAME][EMAIL_ADDRESS][DOMAIN_NAME]"
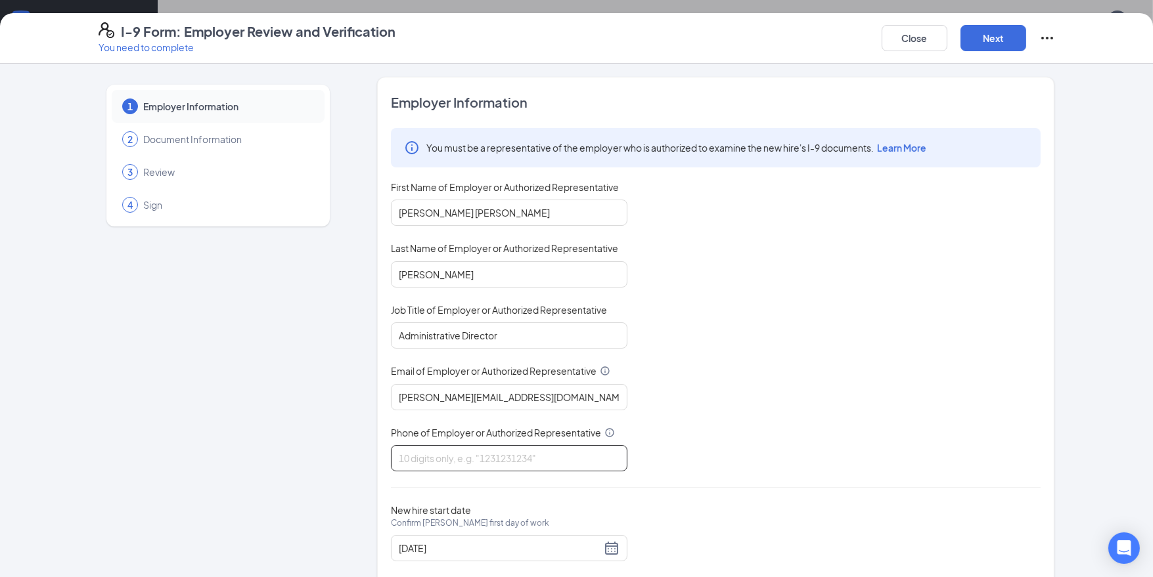
click at [445, 455] on input "Phone of Employer or Authorized Representative" at bounding box center [509, 458] width 237 height 26
type input "7172052058"
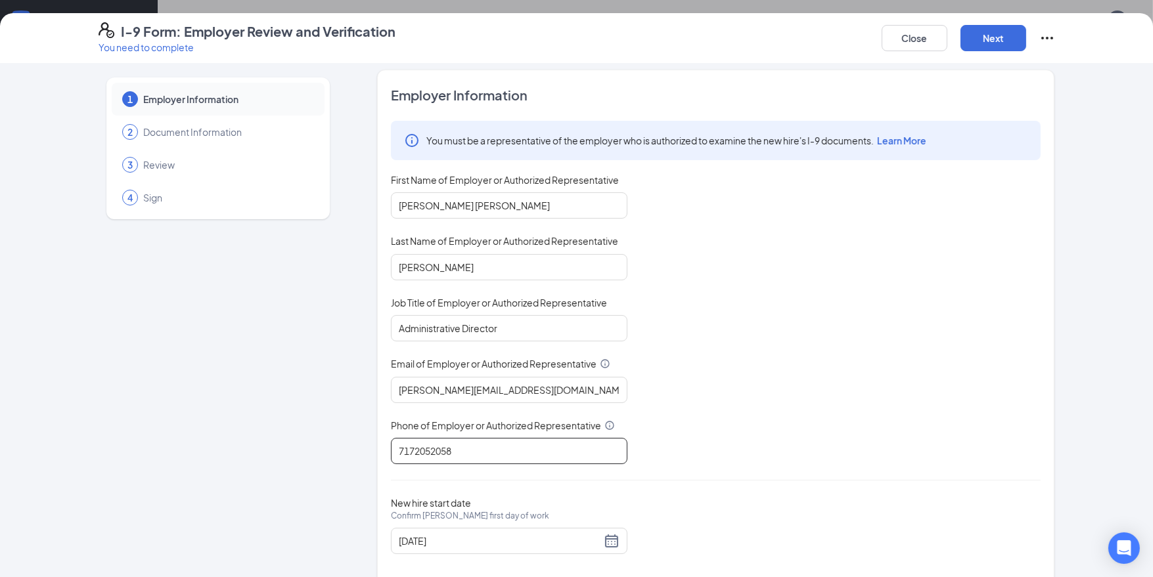
scroll to position [26, 0]
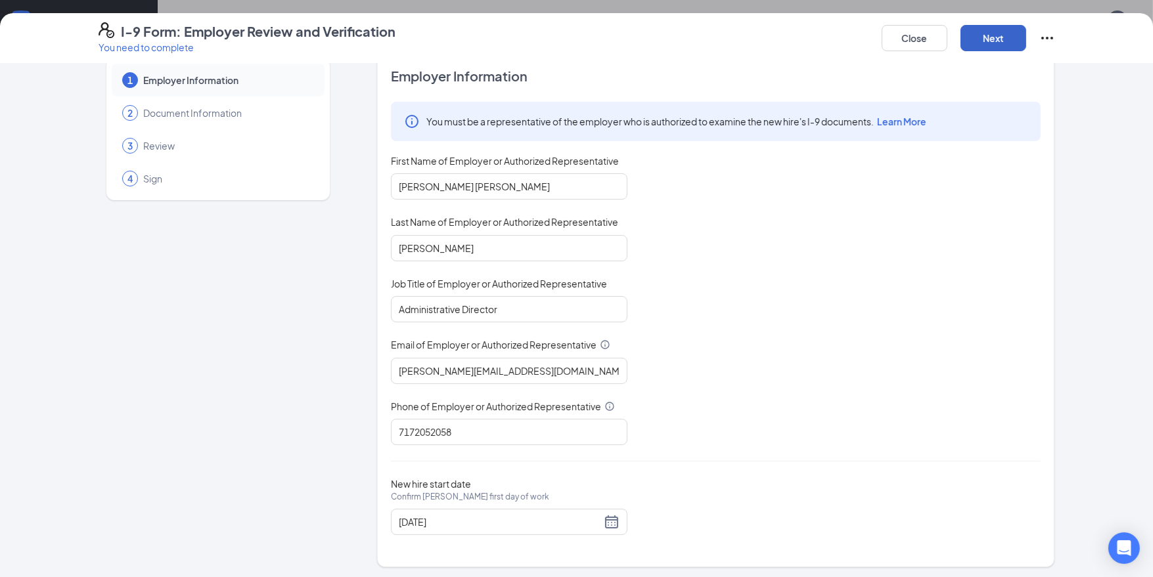
click at [1010, 30] on button "Next" at bounding box center [993, 38] width 66 height 26
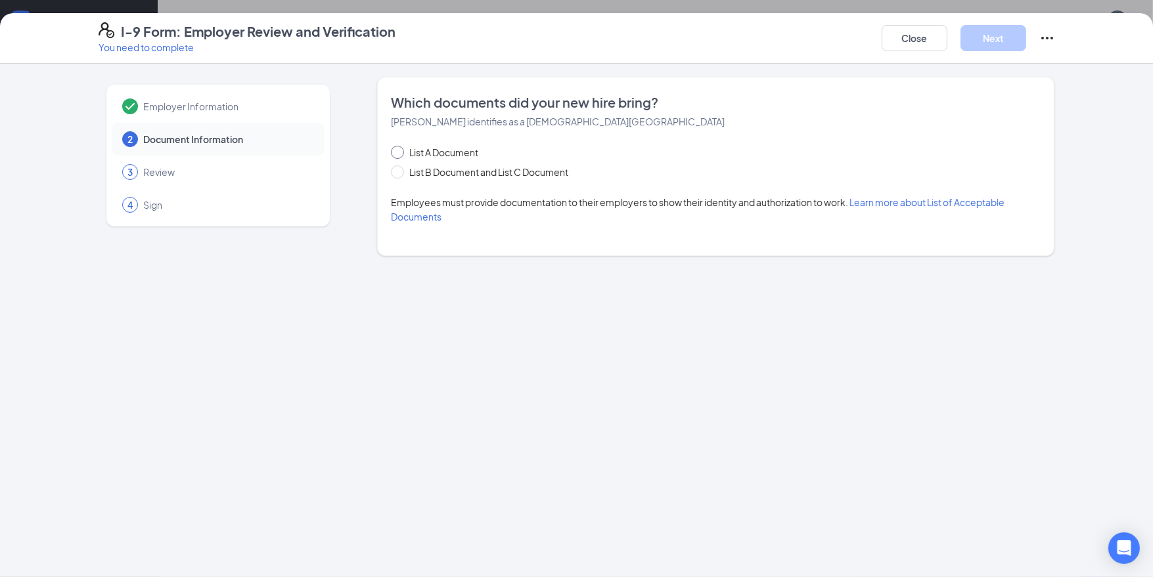
click at [399, 151] on input "List A Document" at bounding box center [395, 150] width 9 height 9
radio input "true"
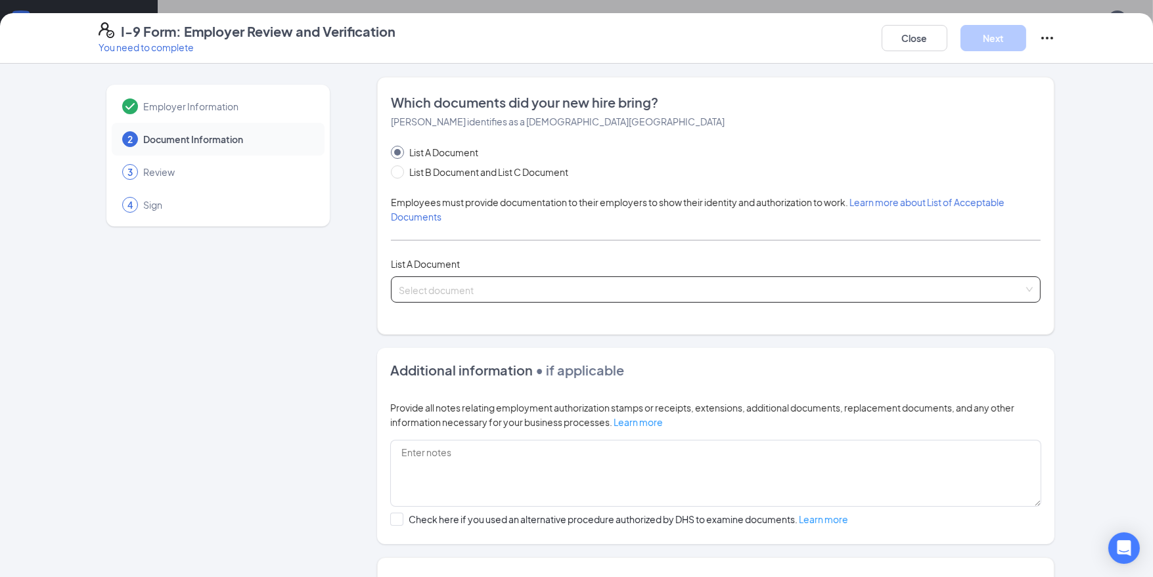
click at [430, 287] on input "search" at bounding box center [711, 287] width 625 height 20
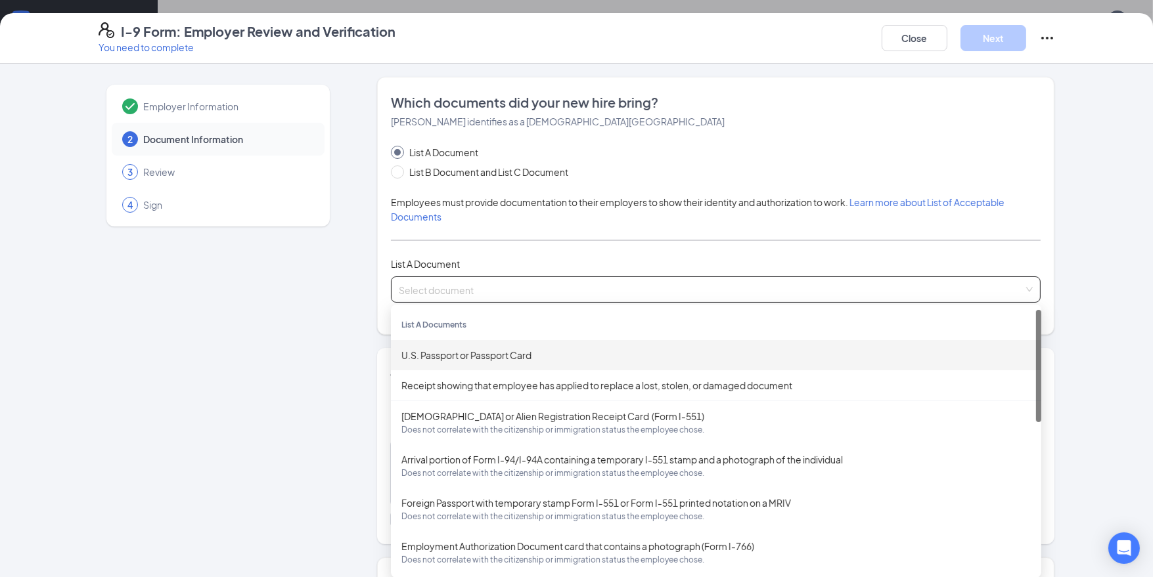
click at [440, 350] on div "U.S. Passport or Passport Card" at bounding box center [715, 355] width 629 height 14
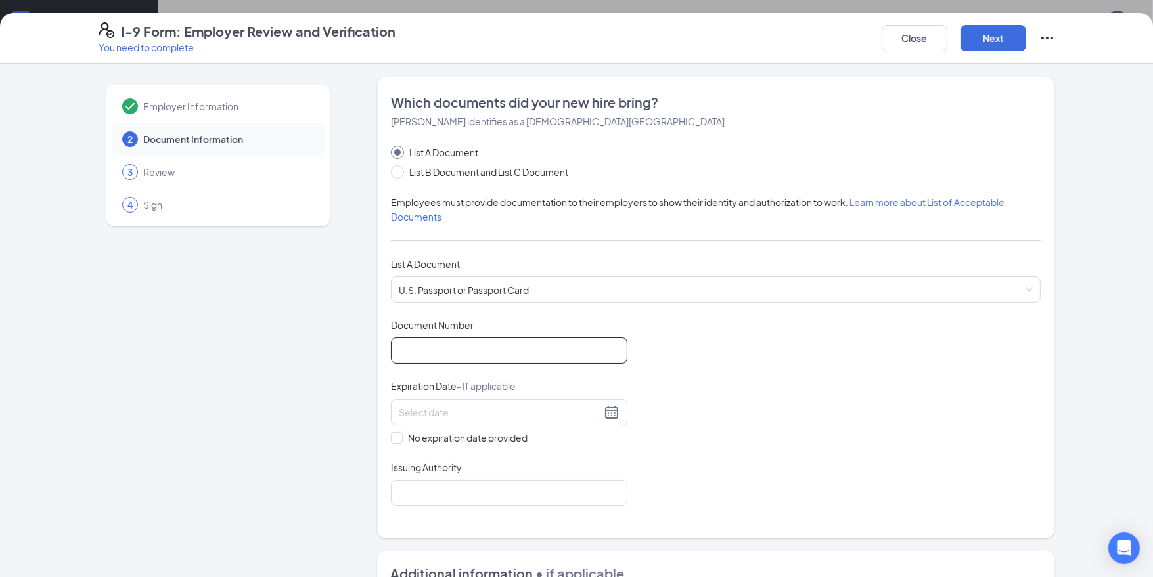
click at [439, 342] on input "Document Number" at bounding box center [509, 351] width 237 height 26
type input "581296023"
click at [421, 413] on input at bounding box center [500, 412] width 202 height 14
click at [438, 519] on div "12" at bounding box center [434, 527] width 16 height 16
type input "[DATE]"
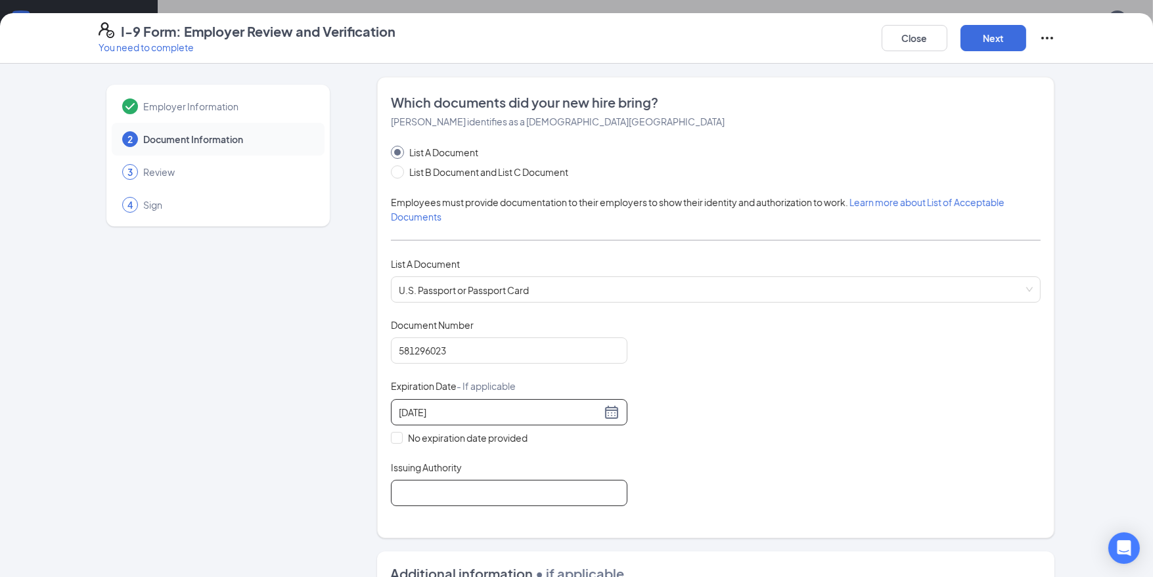
click at [480, 497] on input "Issuing Authority" at bounding box center [509, 493] width 237 height 26
click at [480, 493] on input "[GEOGRAPHIC_DATA]" at bounding box center [509, 493] width 237 height 26
type input "[GEOGRAPHIC_DATA]"
click at [702, 482] on div "Document Title U.S. Passport or Passport Card Document Number [PASSPORT] Expira…" at bounding box center [716, 413] width 650 height 188
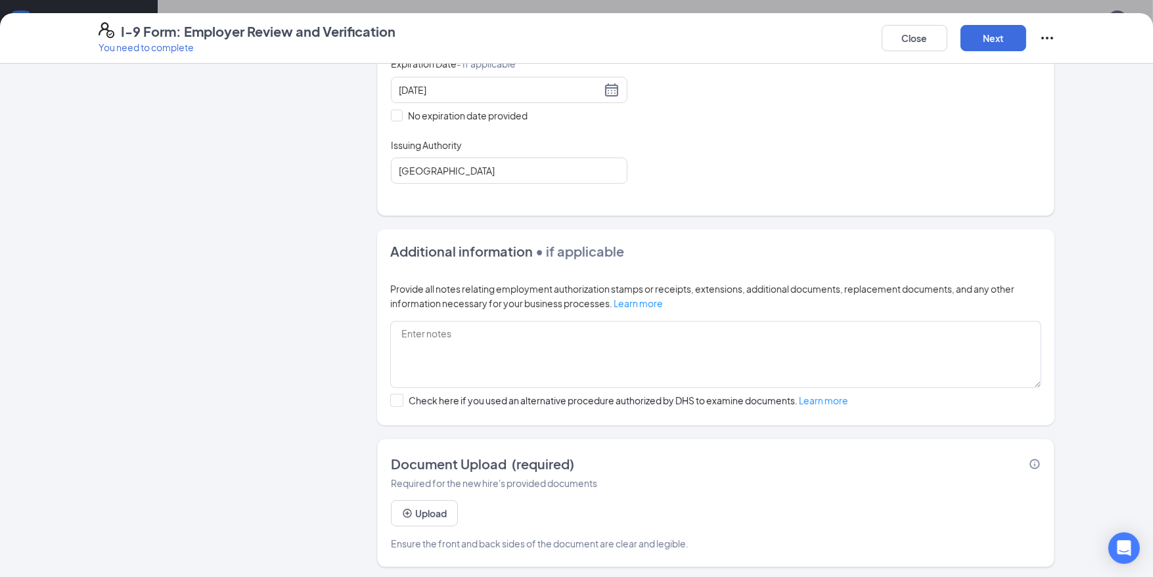
scroll to position [102, 0]
click at [427, 510] on button "Upload" at bounding box center [424, 514] width 67 height 26
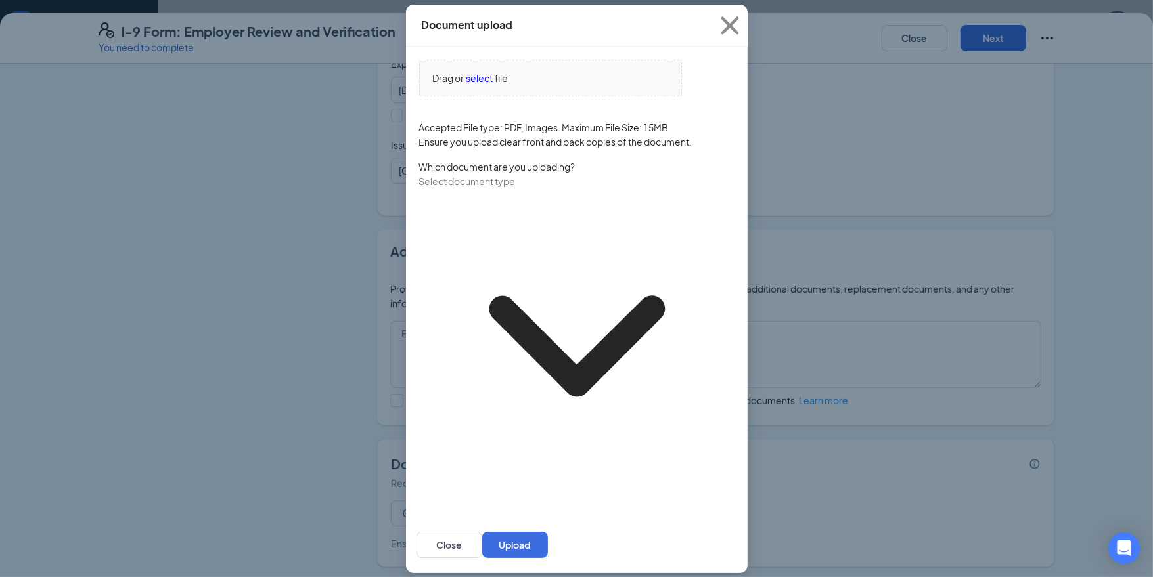
click at [503, 189] on input "text" at bounding box center [477, 181] width 116 height 14
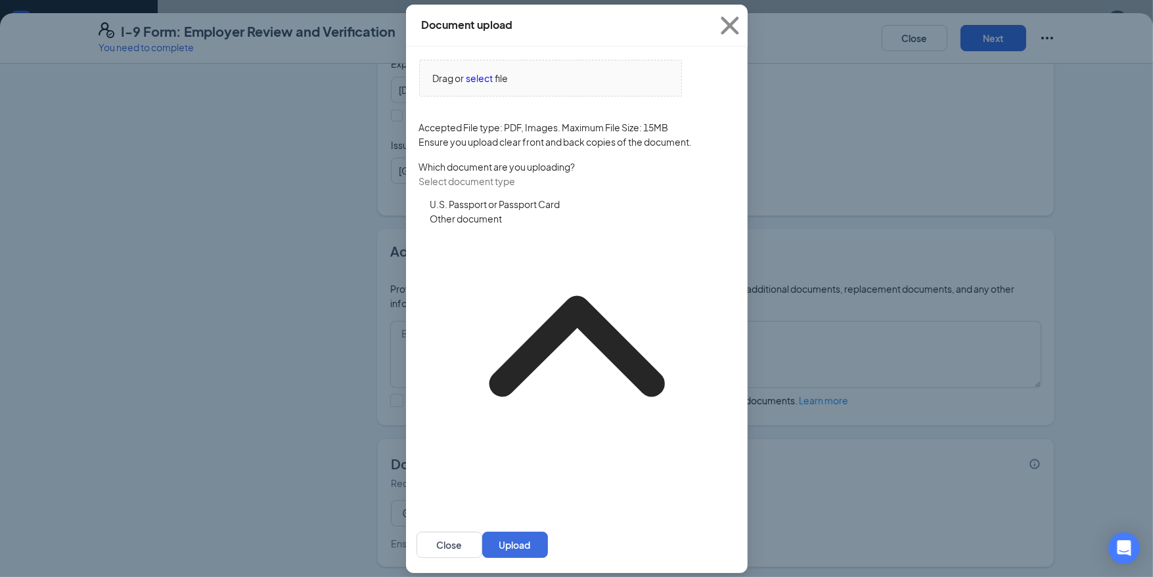
click at [498, 212] on div "U.S. Passport or Passport Card" at bounding box center [495, 204] width 130 height 14
type input "U.S. Passport or Passport Card"
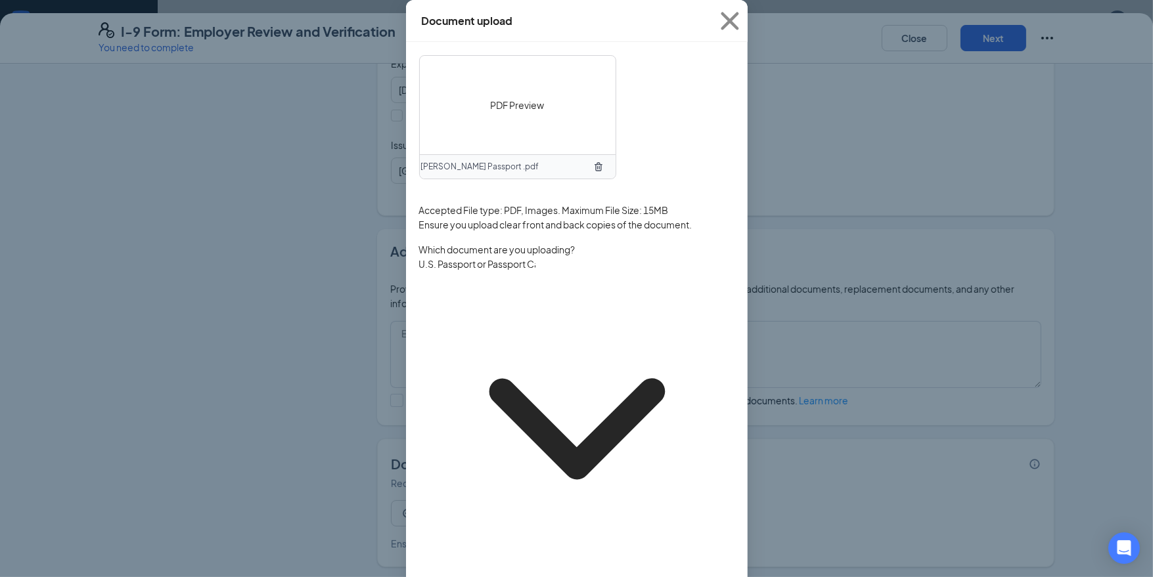
click at [538, 112] on span "PDF Preview" at bounding box center [518, 105] width 54 height 14
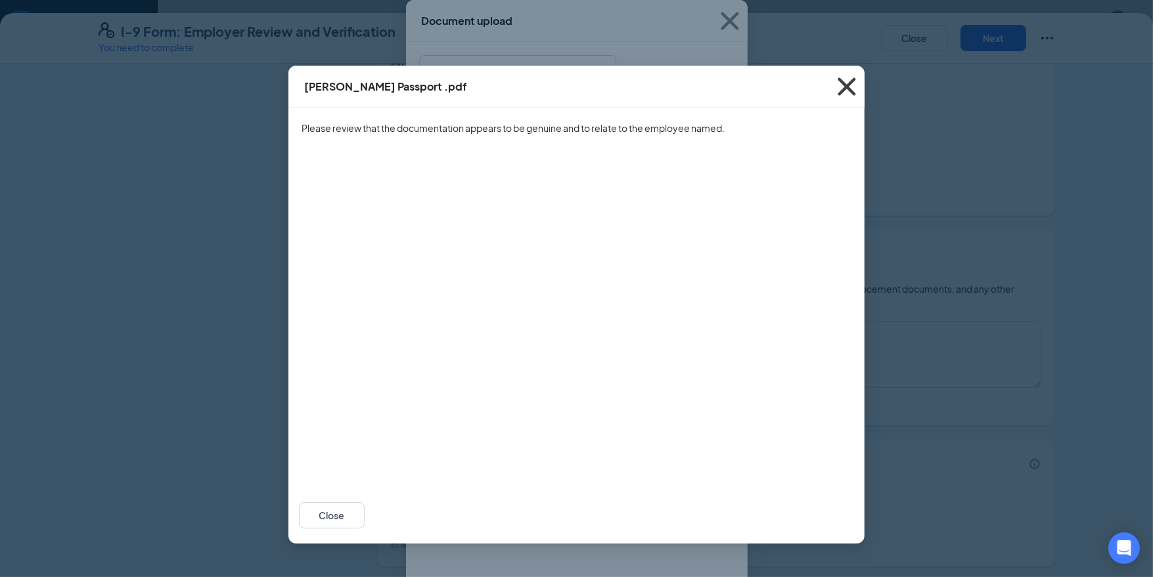
click at [842, 80] on icon "Cross" at bounding box center [846, 86] width 35 height 35
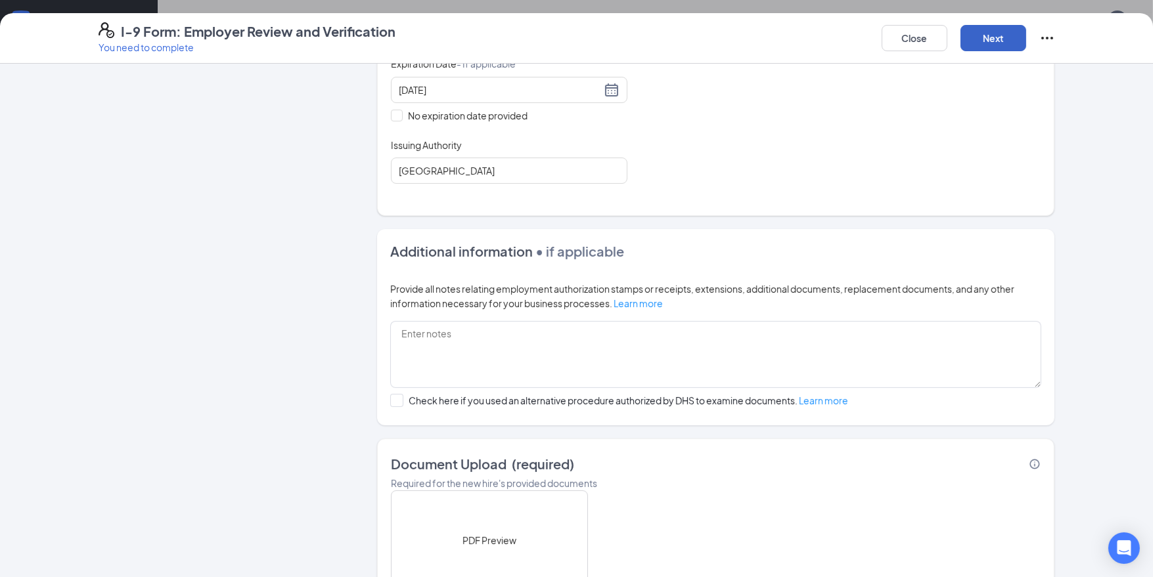
click at [999, 41] on button "Next" at bounding box center [993, 38] width 66 height 26
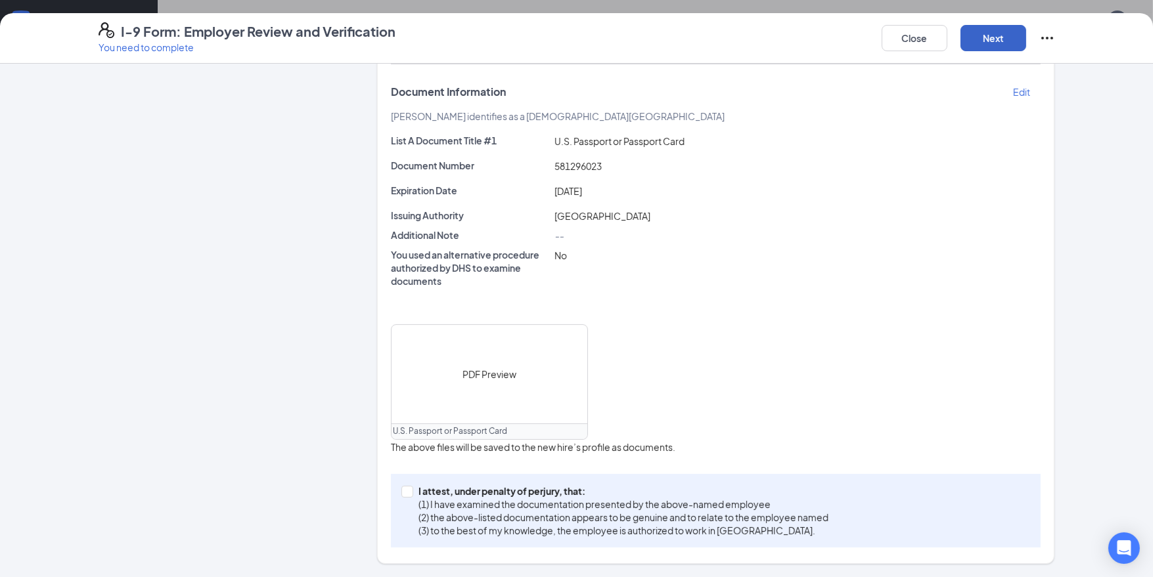
scroll to position [290, 0]
click at [405, 489] on input "I attest, under penalty of [PERSON_NAME], that: (1) I have examined the documen…" at bounding box center [405, 490] width 9 height 9
checkbox input "true"
click at [991, 26] on button "Next" at bounding box center [993, 38] width 66 height 26
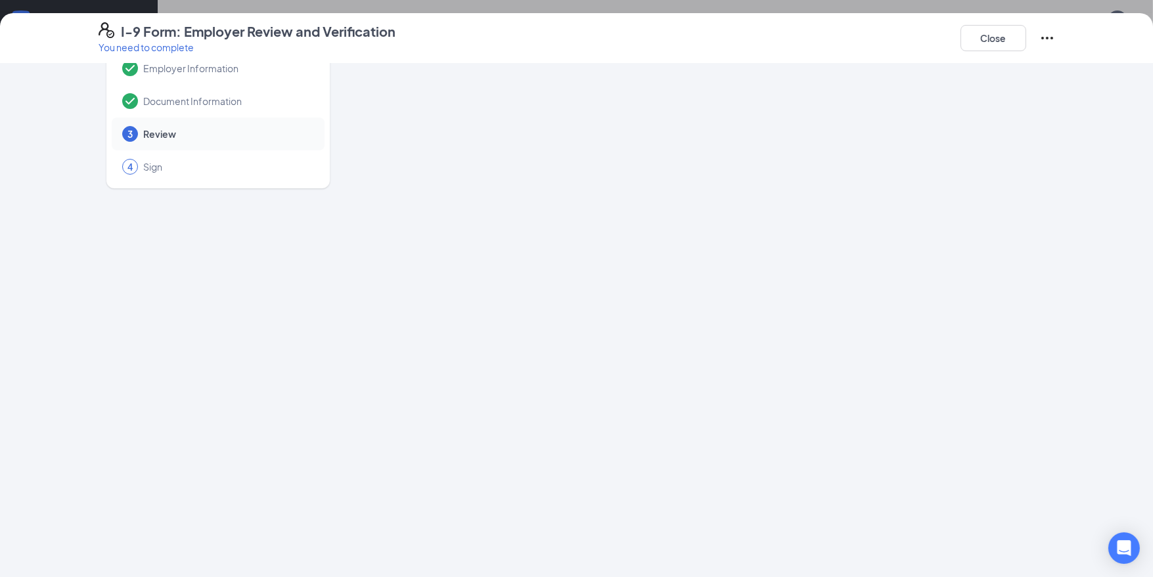
scroll to position [0, 0]
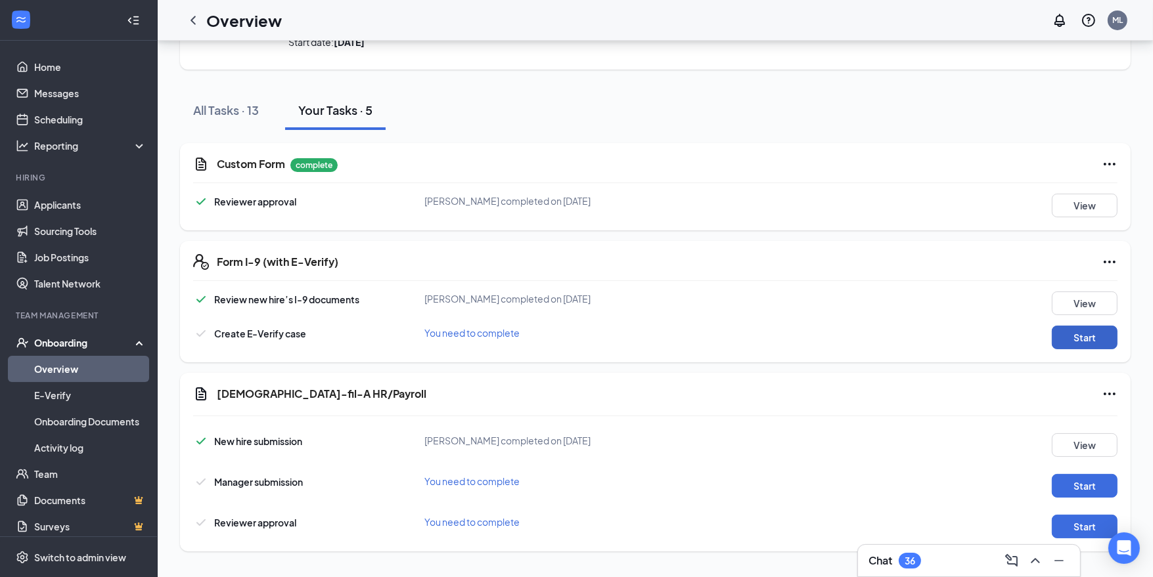
click at [1095, 336] on button "Start" at bounding box center [1085, 338] width 66 height 24
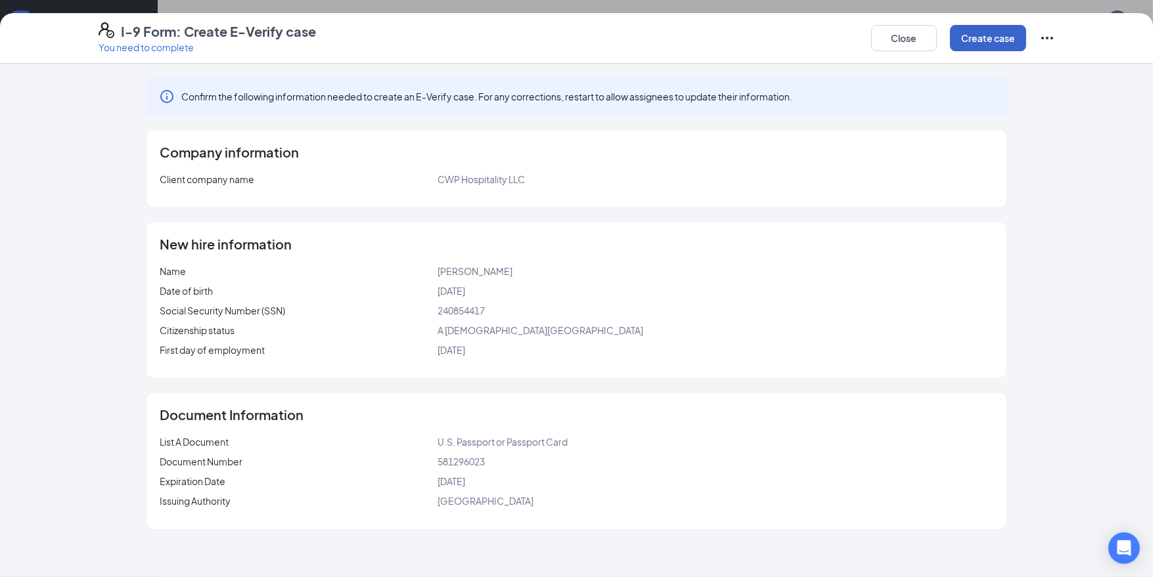
click at [996, 37] on button "Create case" at bounding box center [988, 38] width 76 height 26
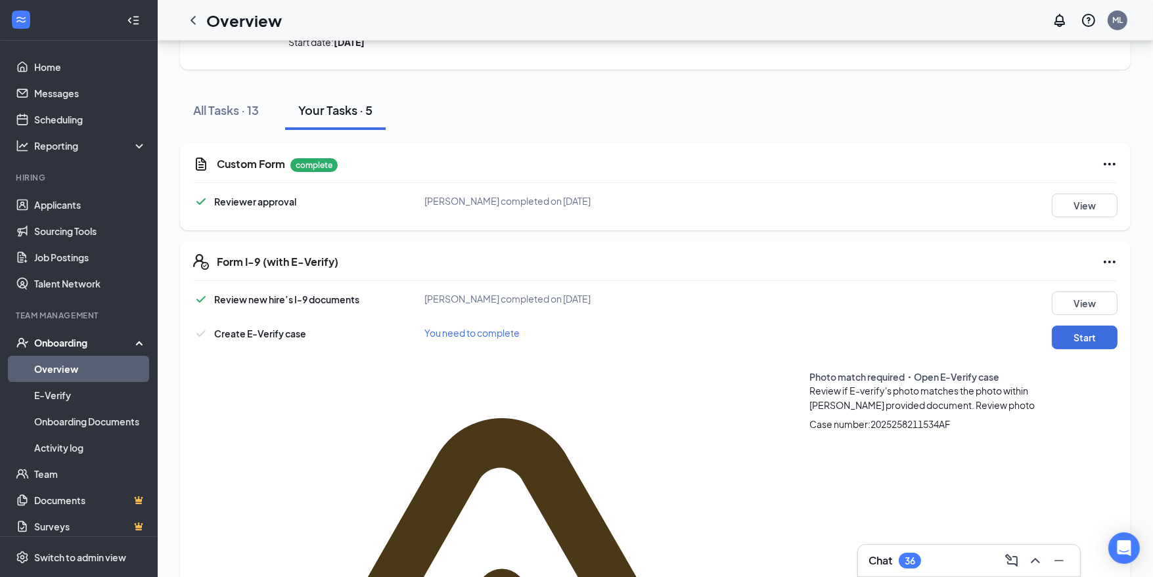
click at [976, 399] on span "Review photo" at bounding box center [1005, 405] width 59 height 12
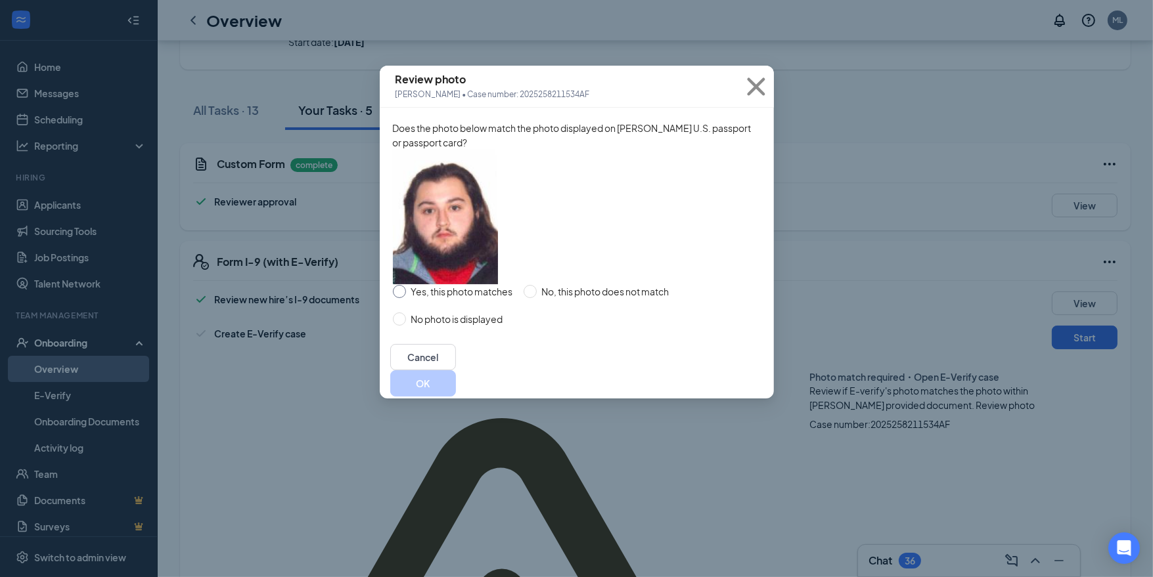
click at [400, 298] on input "Yes, this photo matches" at bounding box center [399, 291] width 13 height 13
radio input "true"
click at [456, 397] on button "OK" at bounding box center [423, 384] width 66 height 26
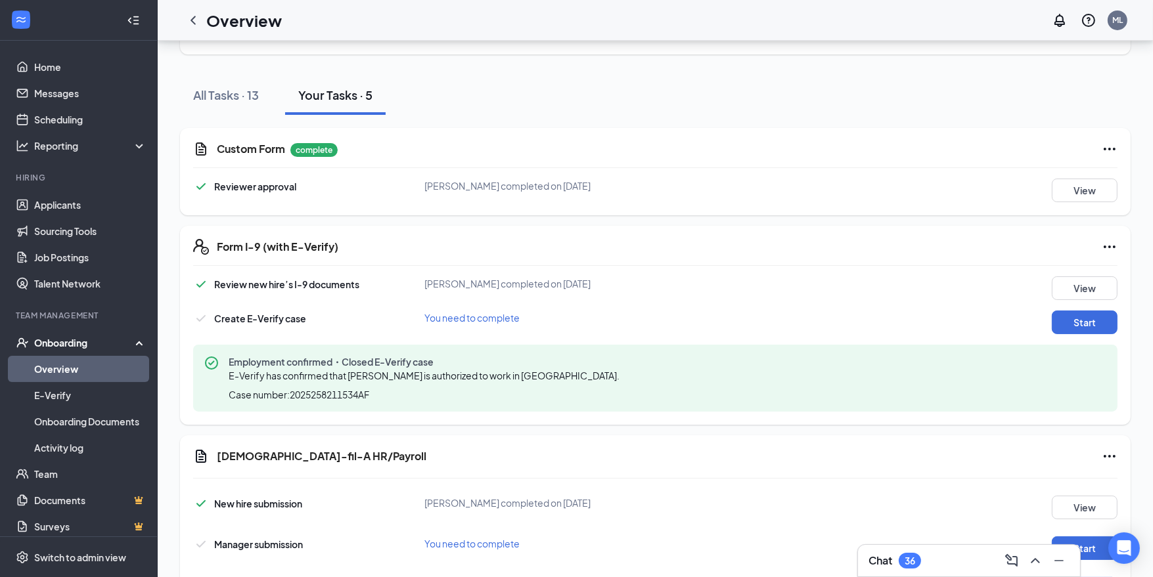
scroll to position [179, 0]
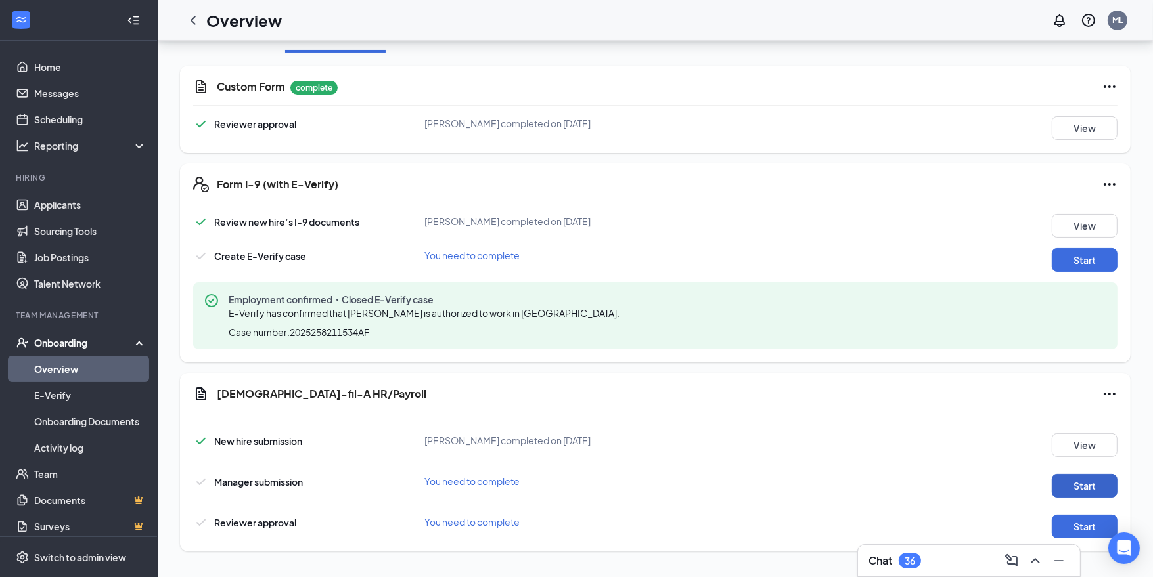
click at [1096, 488] on button "Start" at bounding box center [1085, 486] width 66 height 24
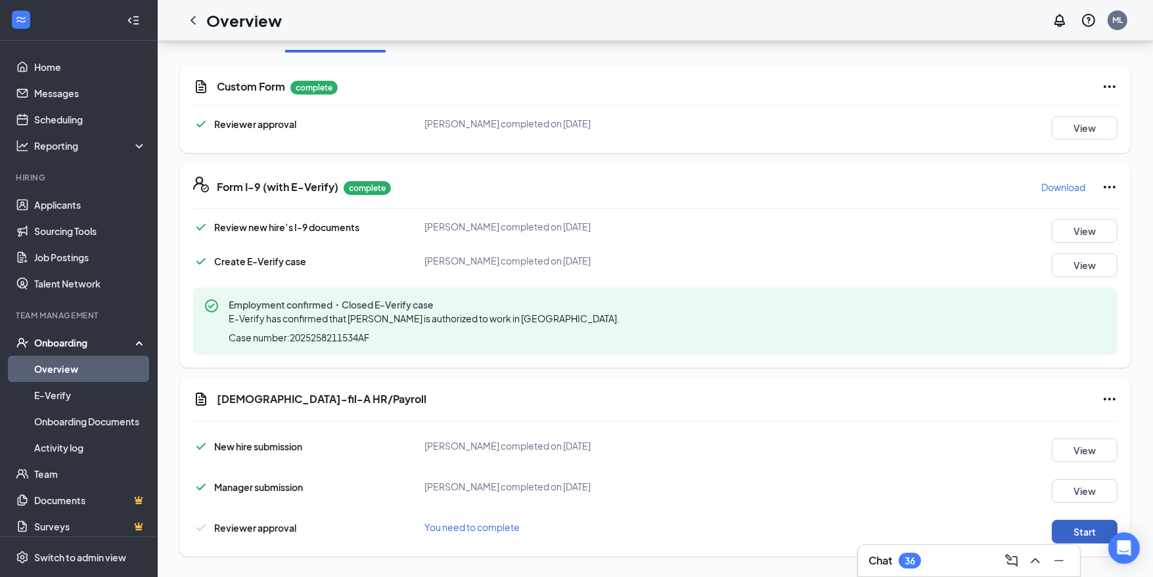
click at [1077, 526] on button "Start" at bounding box center [1085, 532] width 66 height 24
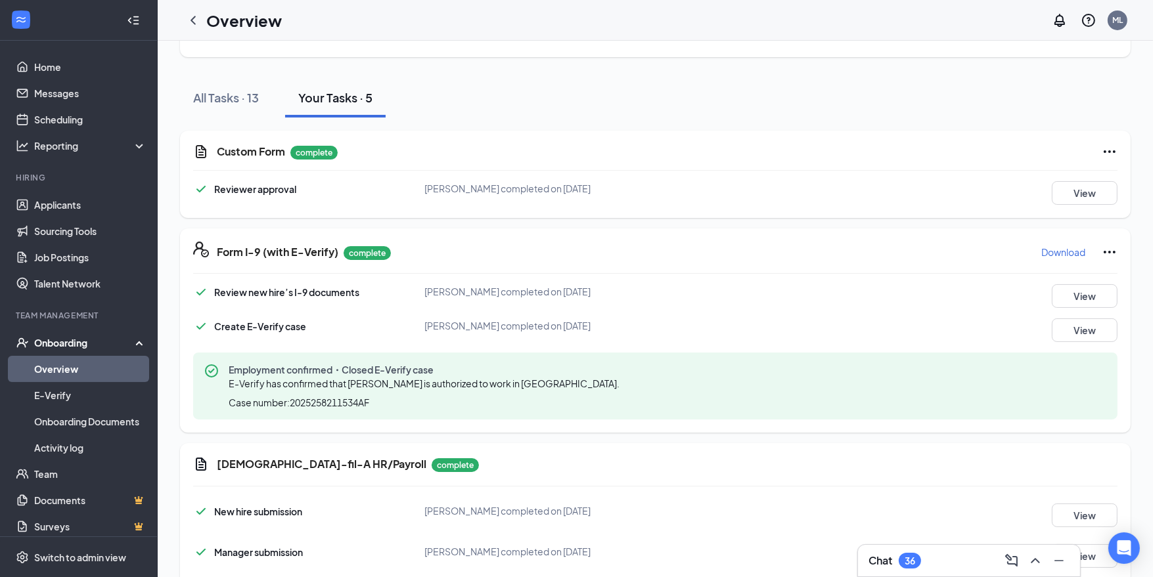
scroll to position [0, 0]
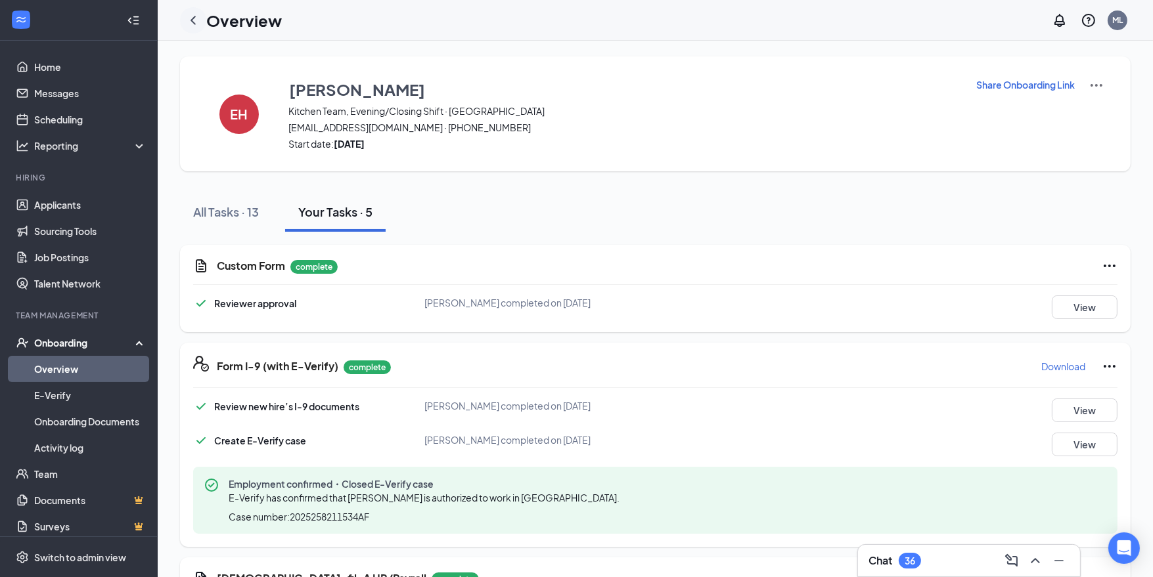
click at [196, 16] on icon "ChevronLeft" at bounding box center [193, 20] width 16 height 16
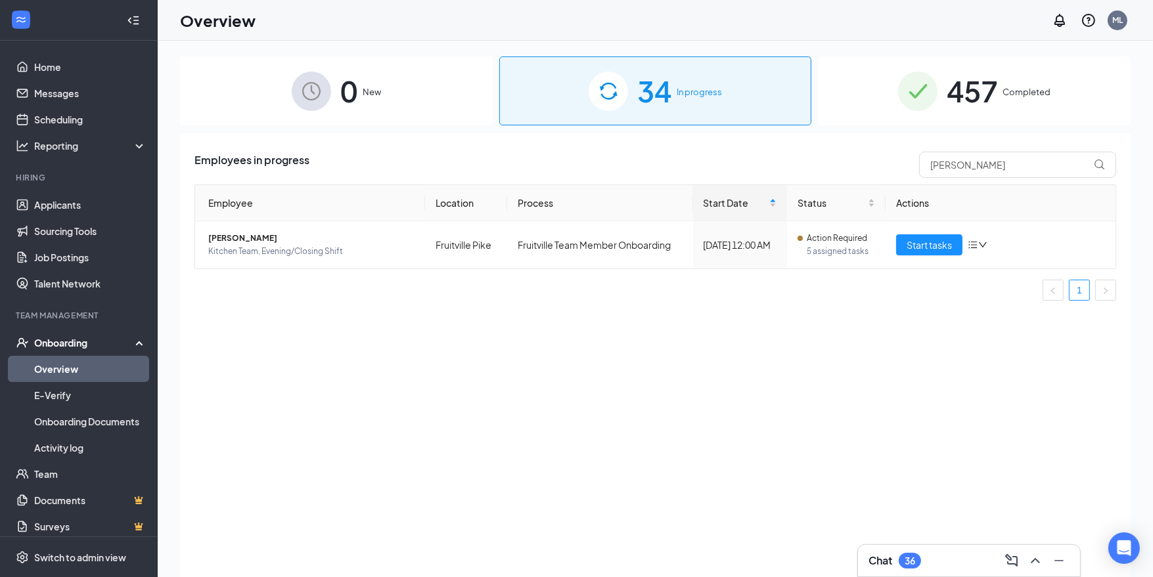
drag, startPoint x: 964, startPoint y: 85, endPoint x: 983, endPoint y: 143, distance: 60.7
click at [964, 85] on span "457" at bounding box center [972, 90] width 51 height 45
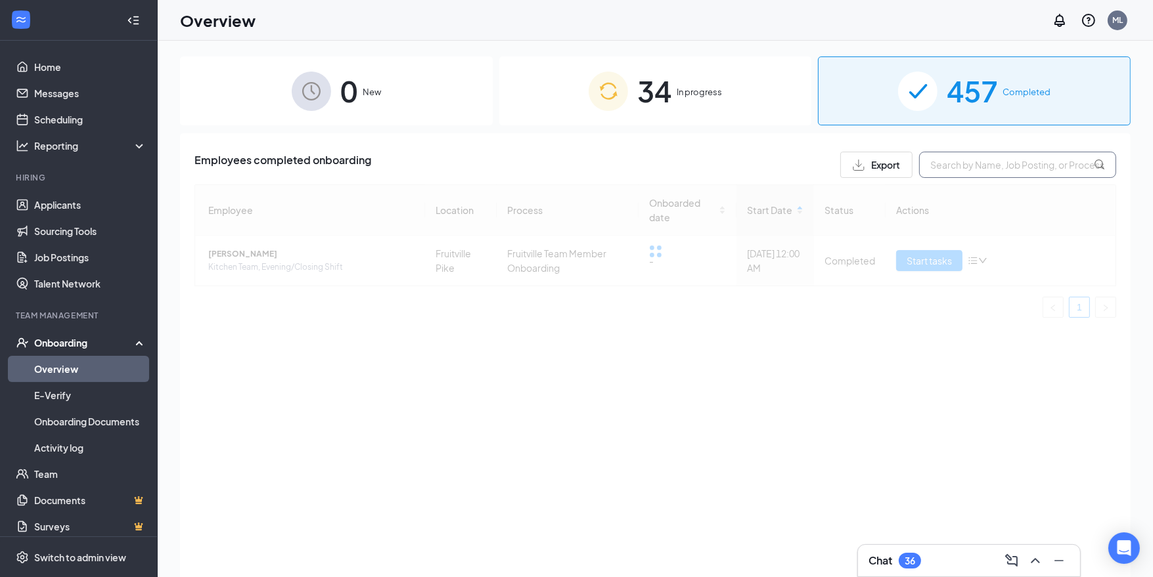
click at [962, 168] on input "text" at bounding box center [1017, 165] width 197 height 26
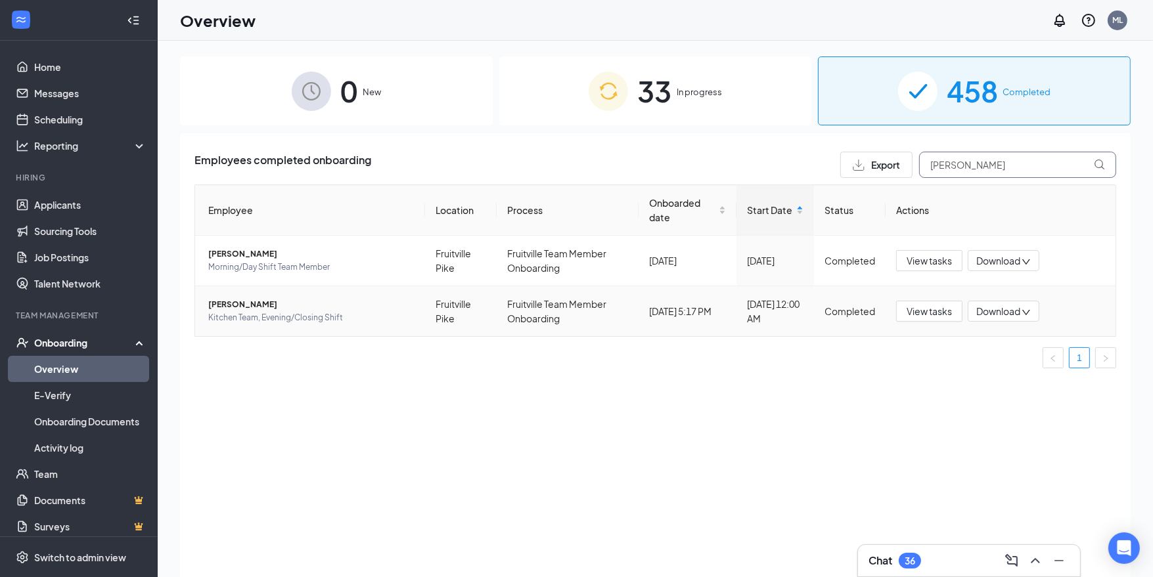
type input "[PERSON_NAME]"
click at [263, 312] on span "Kitchen Team, Evening/Closing Shift" at bounding box center [311, 317] width 206 height 13
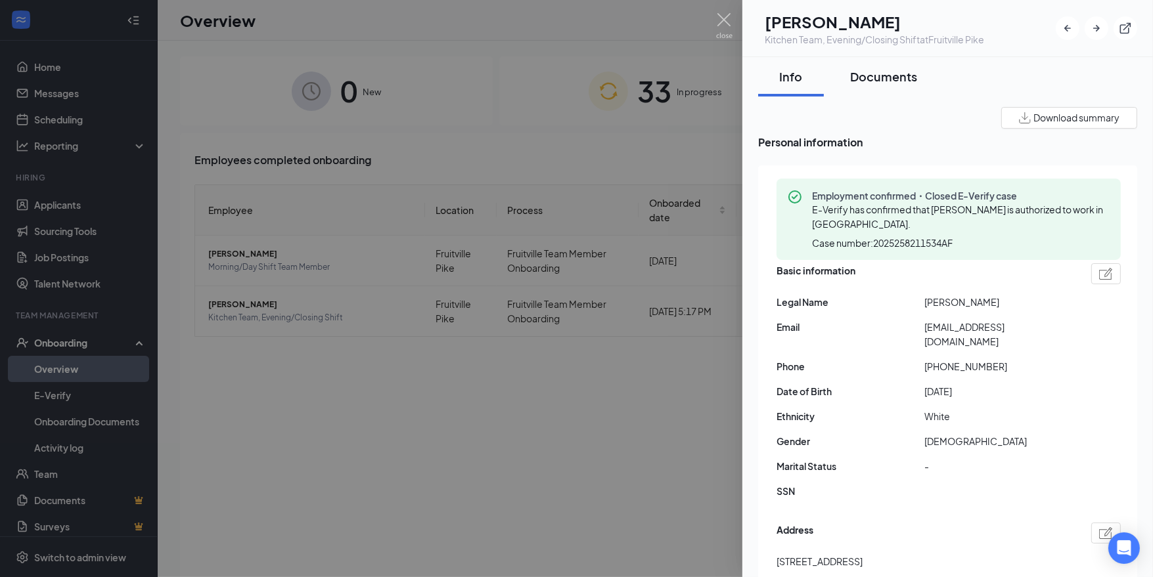
click at [889, 76] on div "Documents" at bounding box center [883, 76] width 67 height 16
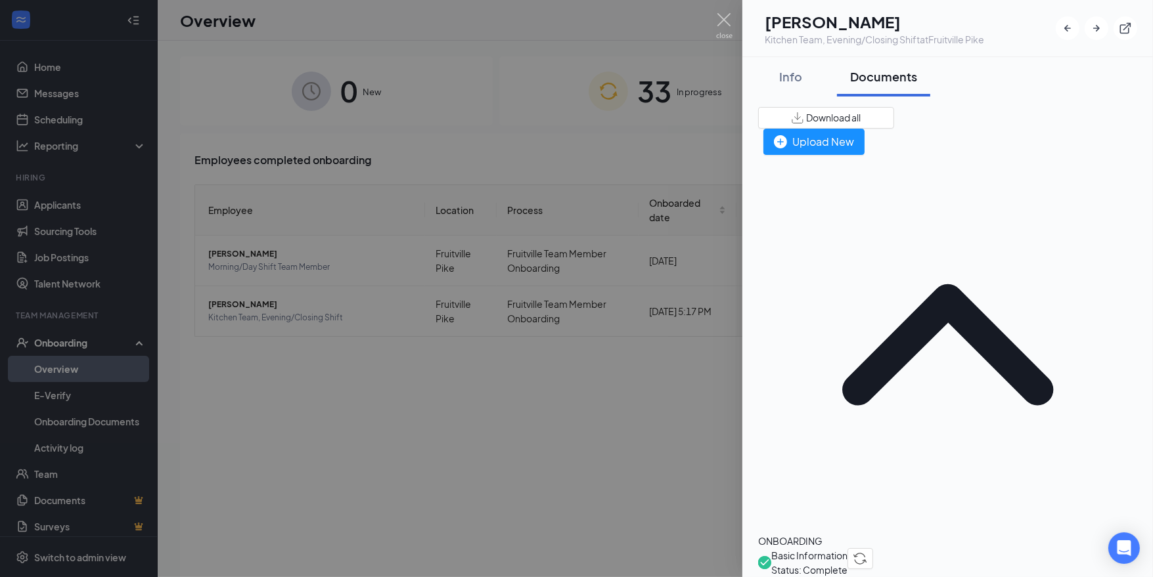
drag, startPoint x: 924, startPoint y: 22, endPoint x: 790, endPoint y: 27, distance: 134.8
click at [790, 27] on div "ER [PERSON_NAME] Kitchen Team, Evening/Closing Shift at [GEOGRAPHIC_DATA]" at bounding box center [871, 28] width 226 height 35
copy h1 "[PERSON_NAME]"
click at [723, 16] on img at bounding box center [724, 26] width 16 height 26
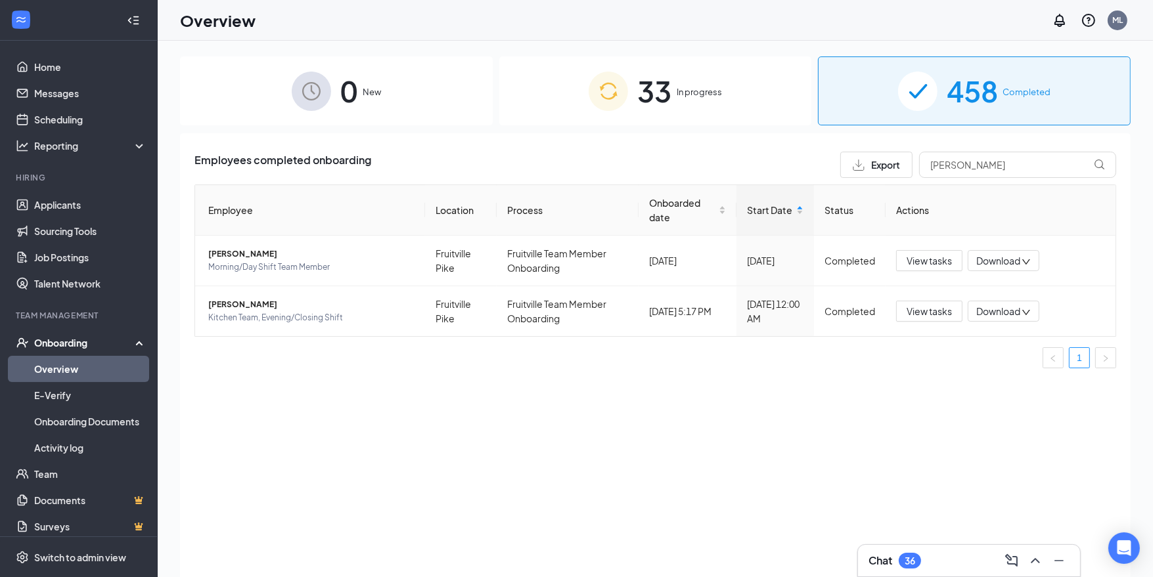
click at [639, 88] on span "33" at bounding box center [654, 90] width 34 height 45
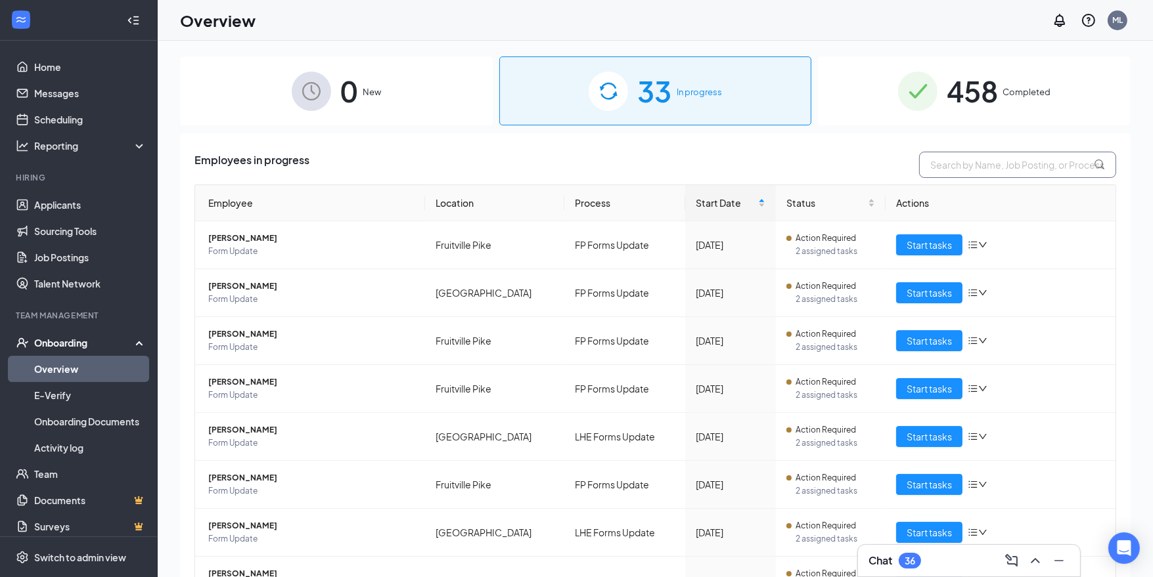
drag, startPoint x: 943, startPoint y: 164, endPoint x: 936, endPoint y: 168, distance: 7.7
click at [942, 164] on input "text" at bounding box center [1017, 165] width 197 height 26
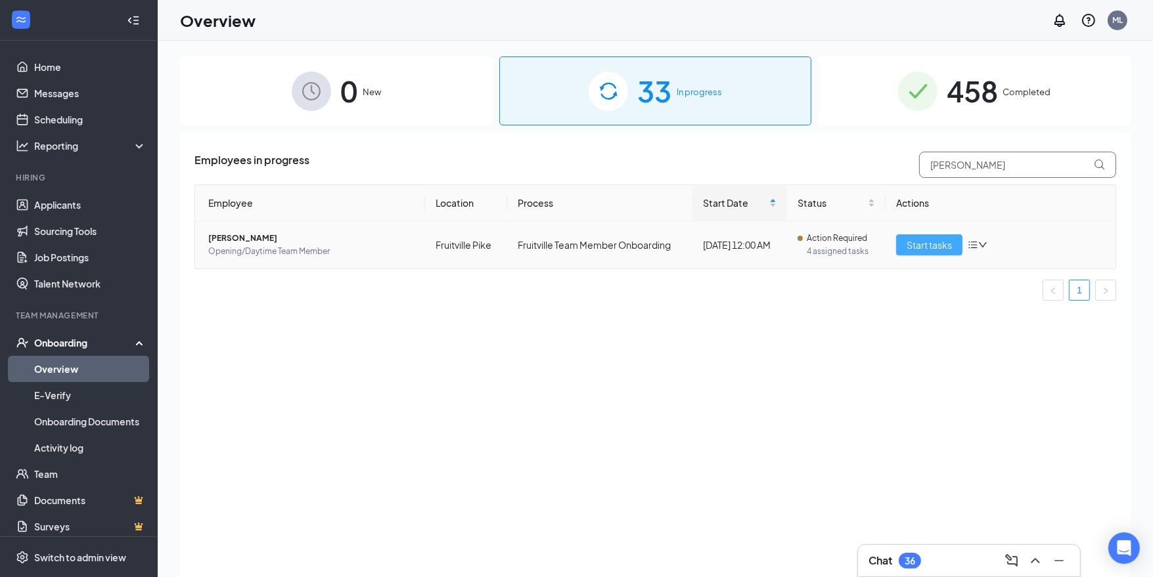
type input "[PERSON_NAME]"
click at [925, 240] on span "Start tasks" at bounding box center [929, 245] width 45 height 14
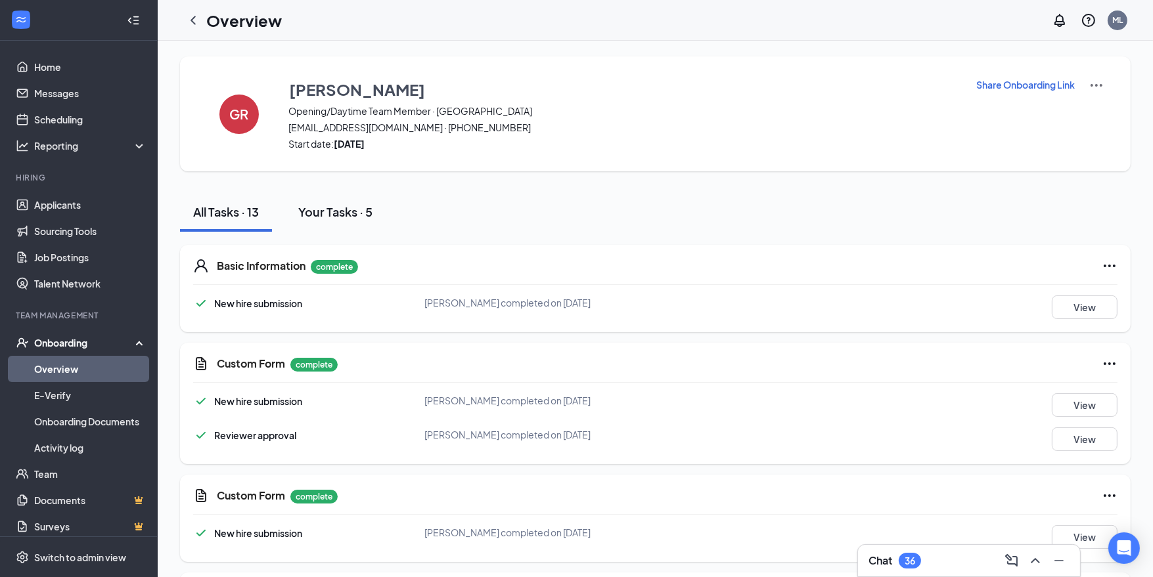
click at [346, 207] on div "Your Tasks · 5" at bounding box center [335, 212] width 74 height 16
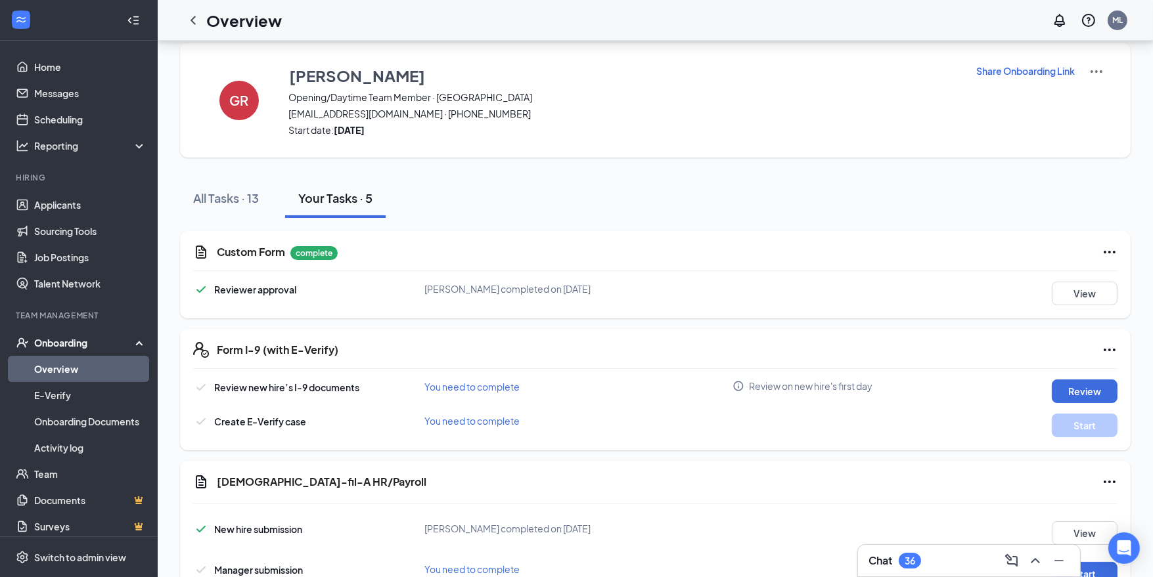
scroll to position [85, 0]
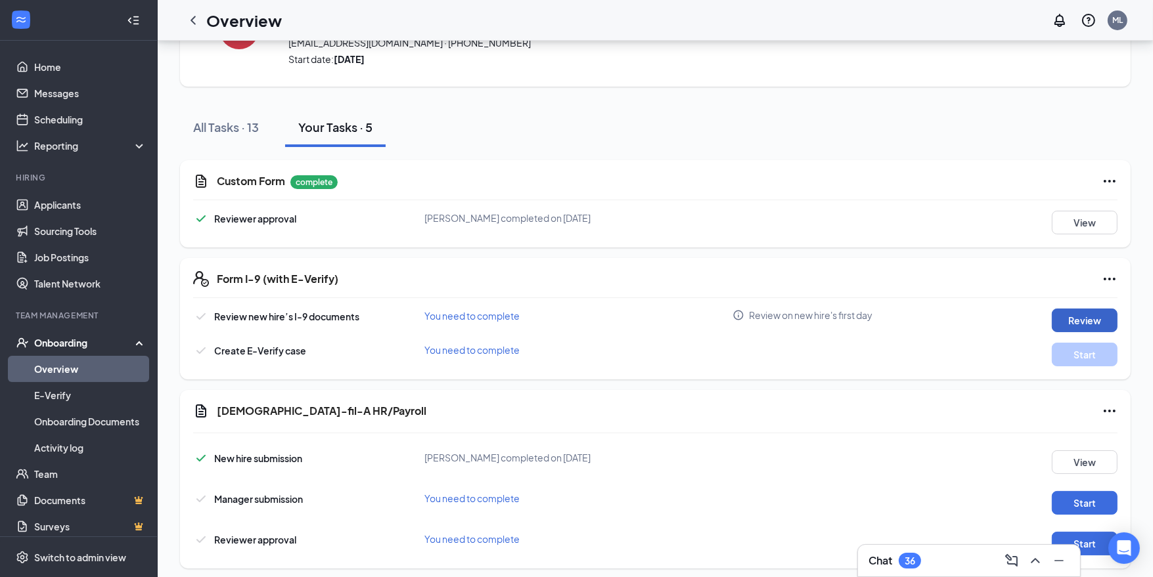
click at [1085, 318] on button "Review" at bounding box center [1085, 321] width 66 height 24
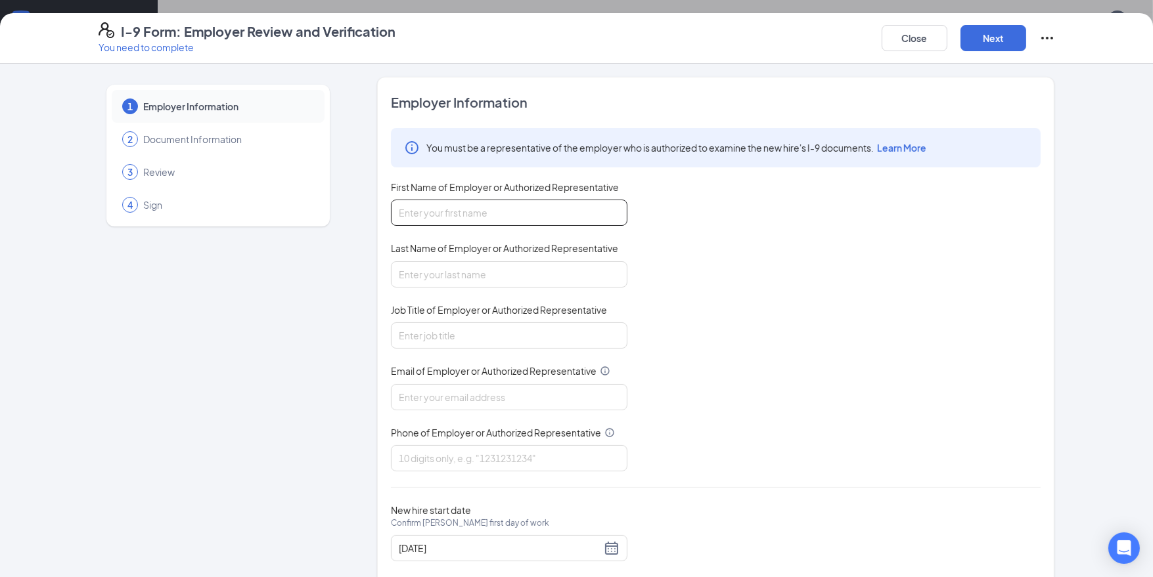
click at [539, 218] on input "First Name of Employer or Authorized Representative" at bounding box center [509, 213] width 237 height 26
type input "[PERSON_NAME] [PERSON_NAME]"
click at [485, 264] on input "Last Name of Employer or Authorized Representative" at bounding box center [509, 274] width 237 height 26
type input "[PERSON_NAME]"
click at [450, 326] on input "Job Title of Employer or Authorized Representative" at bounding box center [509, 336] width 237 height 26
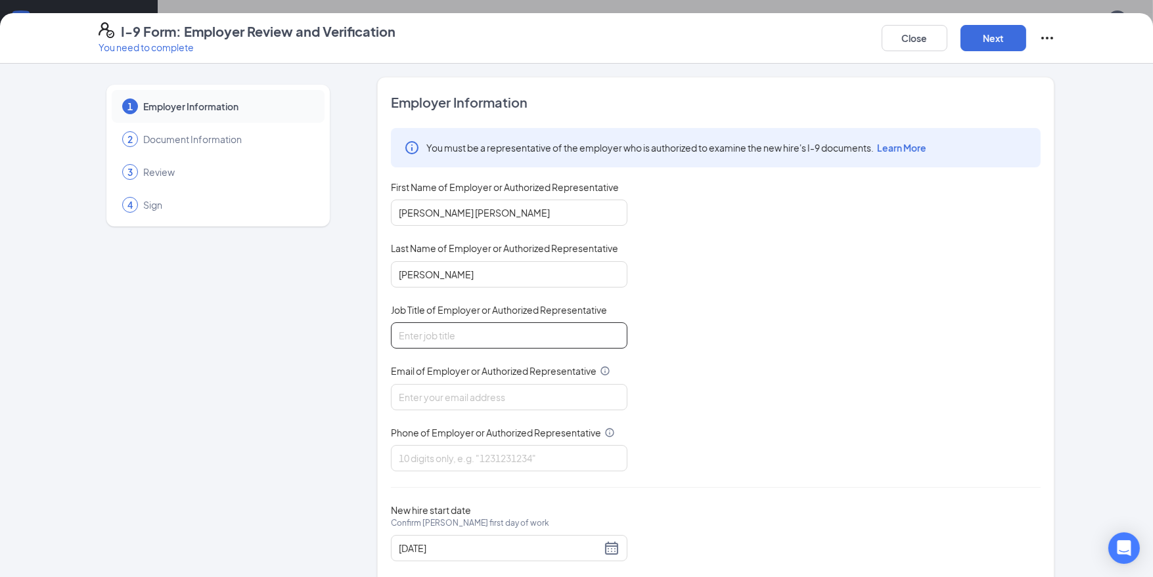
type input "Administrative Director"
click at [427, 394] on input "Email of Employer or Authorized Representative" at bounding box center [509, 397] width 237 height 26
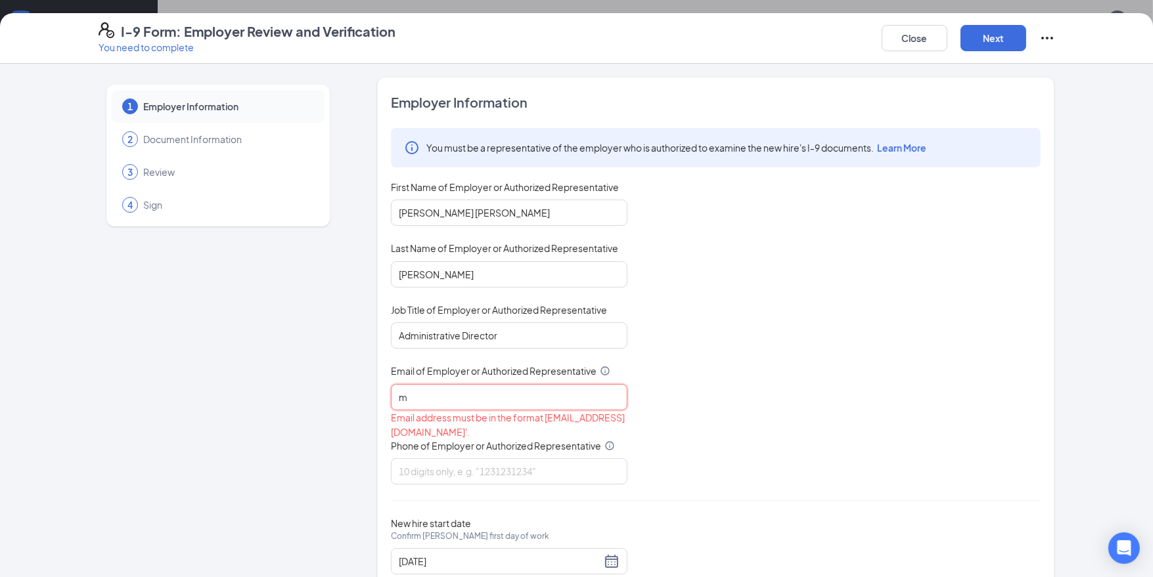
type input "[PERSON_NAME][EMAIL_ADDRESS][DOMAIN_NAME]"
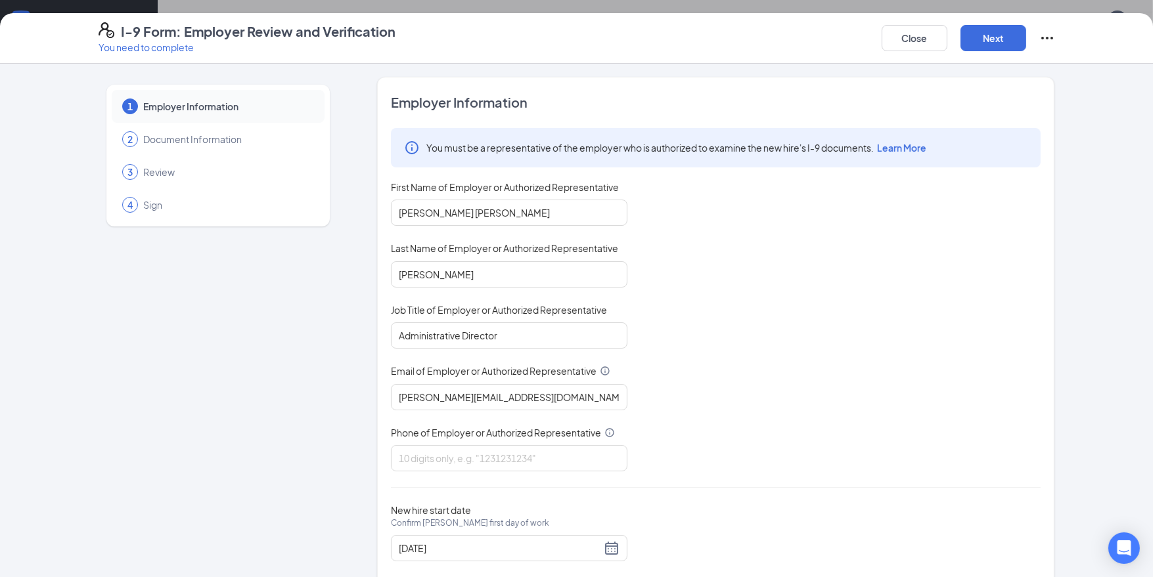
click at [421, 470] on div "Employer Information You must be a representative of the employer who is author…" at bounding box center [716, 335] width 650 height 484
click at [426, 464] on input "Phone of Employer or Authorized Representative" at bounding box center [509, 458] width 237 height 26
type input "7172052058"
click at [733, 478] on div "Employer Information You must be a representative of the employer who is author…" at bounding box center [716, 335] width 650 height 484
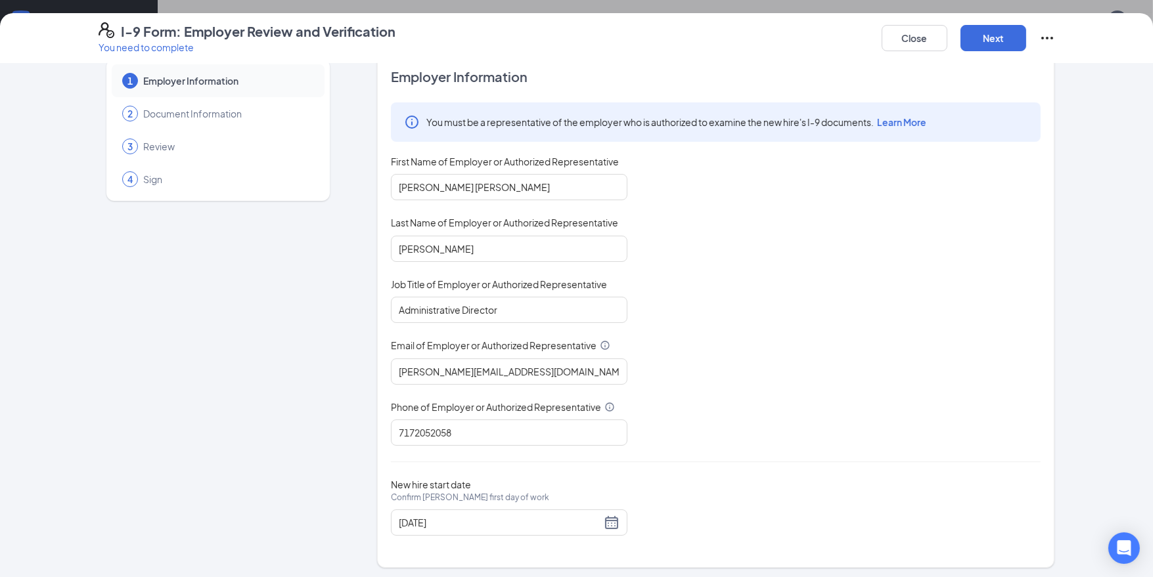
scroll to position [26, 0]
click at [993, 35] on button "Next" at bounding box center [993, 38] width 66 height 26
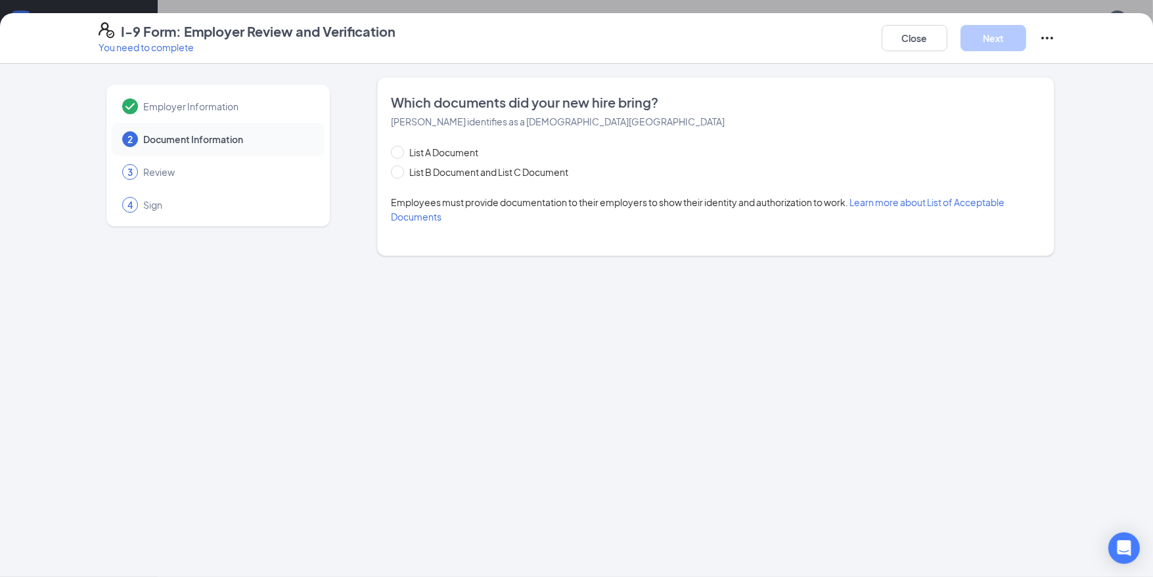
scroll to position [0, 0]
click at [403, 174] on span at bounding box center [397, 172] width 13 height 13
click at [400, 174] on input "List B Document and List C Document" at bounding box center [395, 170] width 9 height 9
radio input "true"
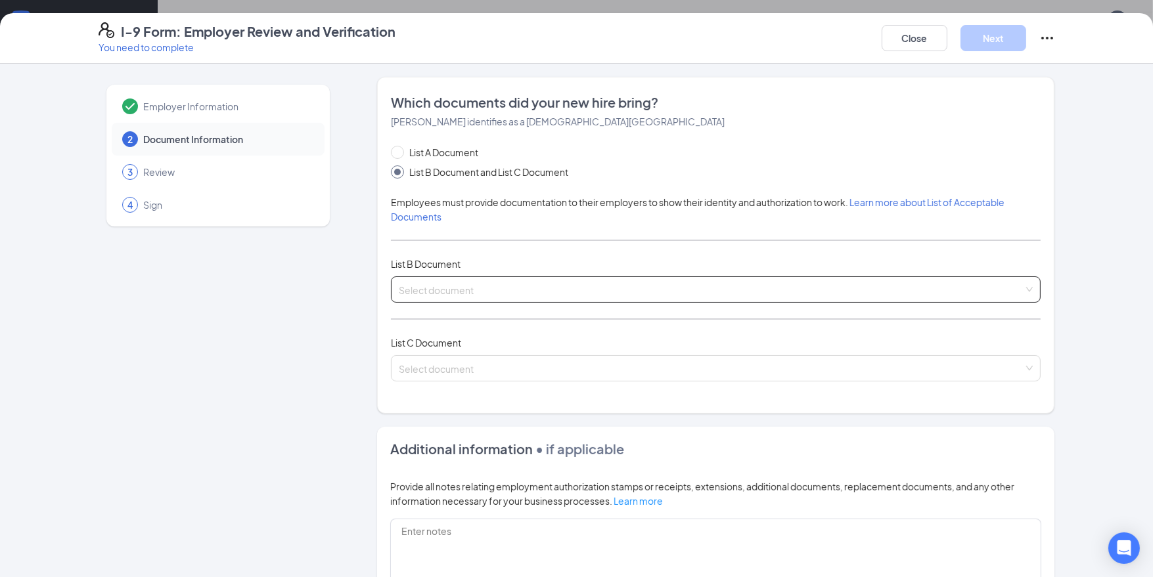
click at [451, 284] on input "search" at bounding box center [711, 287] width 625 height 20
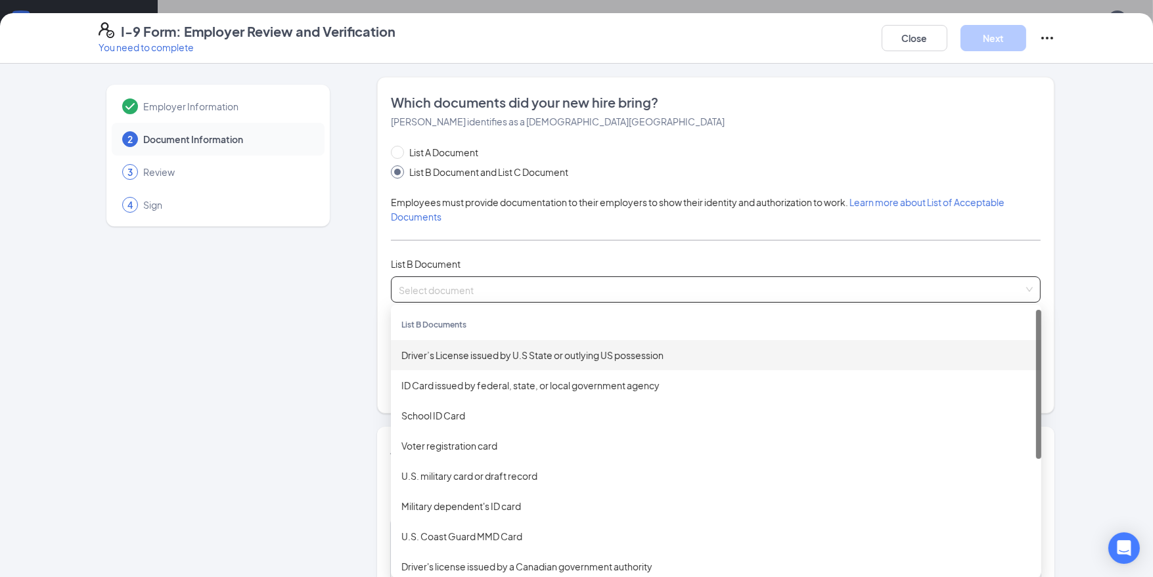
click at [458, 357] on div "Driver’s License issued by U.S State or outlying US possession" at bounding box center [715, 355] width 629 height 14
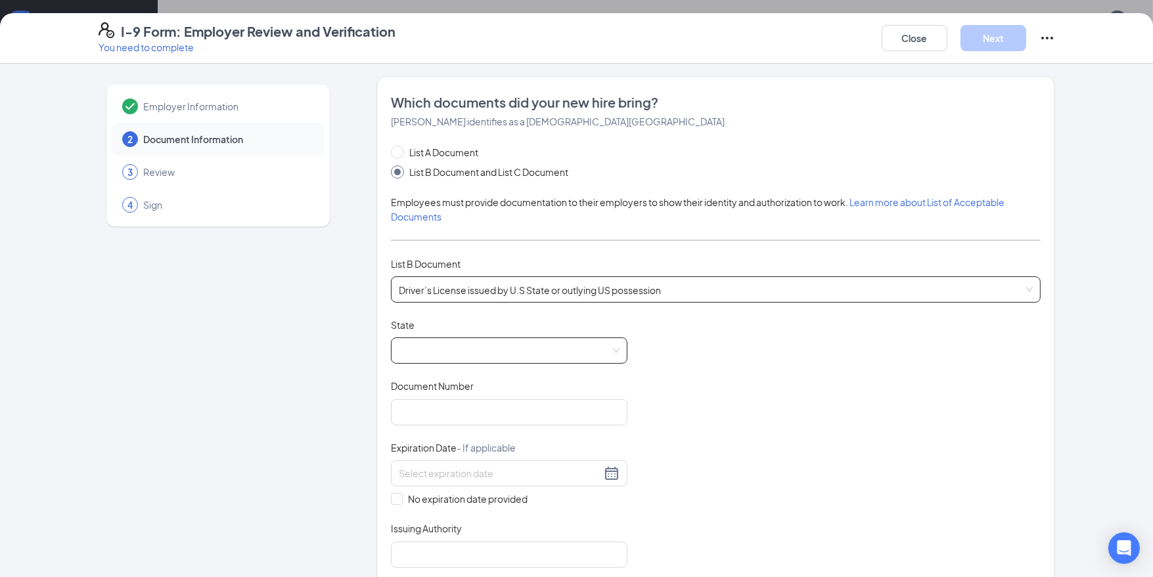
click at [455, 343] on span at bounding box center [509, 350] width 221 height 25
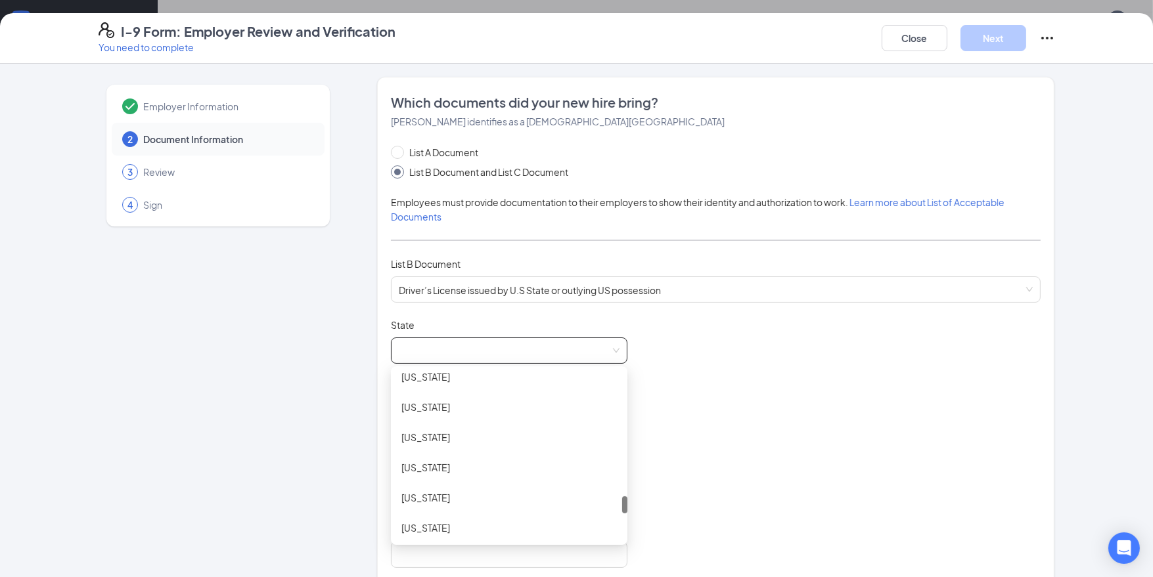
scroll to position [1188, 0]
click at [468, 437] on div "[US_STATE]" at bounding box center [508, 437] width 215 height 14
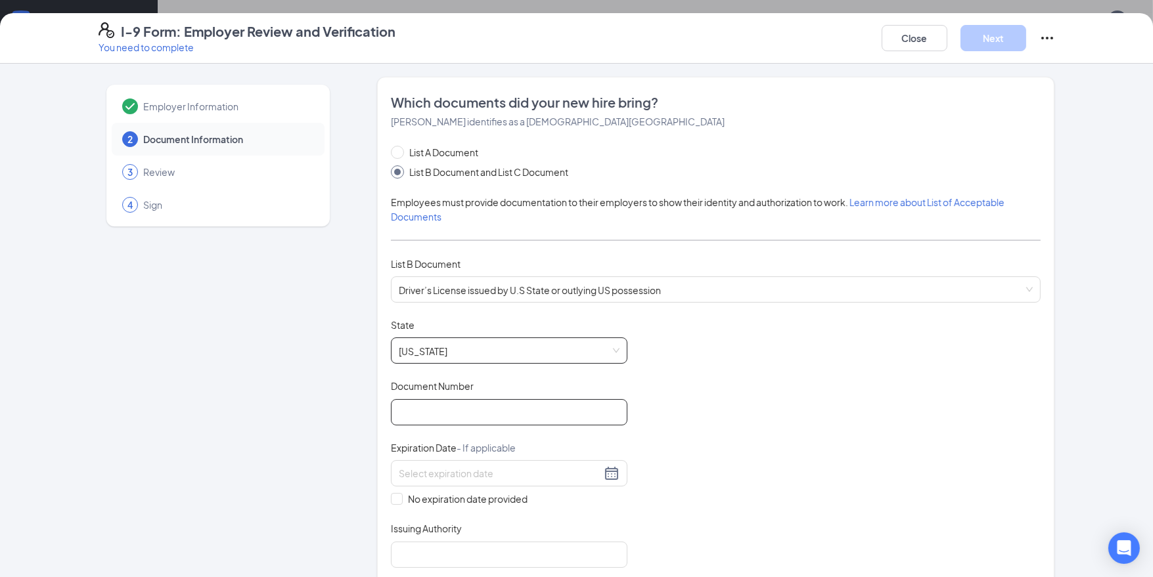
click at [451, 417] on input "Document Number" at bounding box center [509, 412] width 237 height 26
type input "33197248"
click at [474, 467] on input at bounding box center [500, 473] width 202 height 14
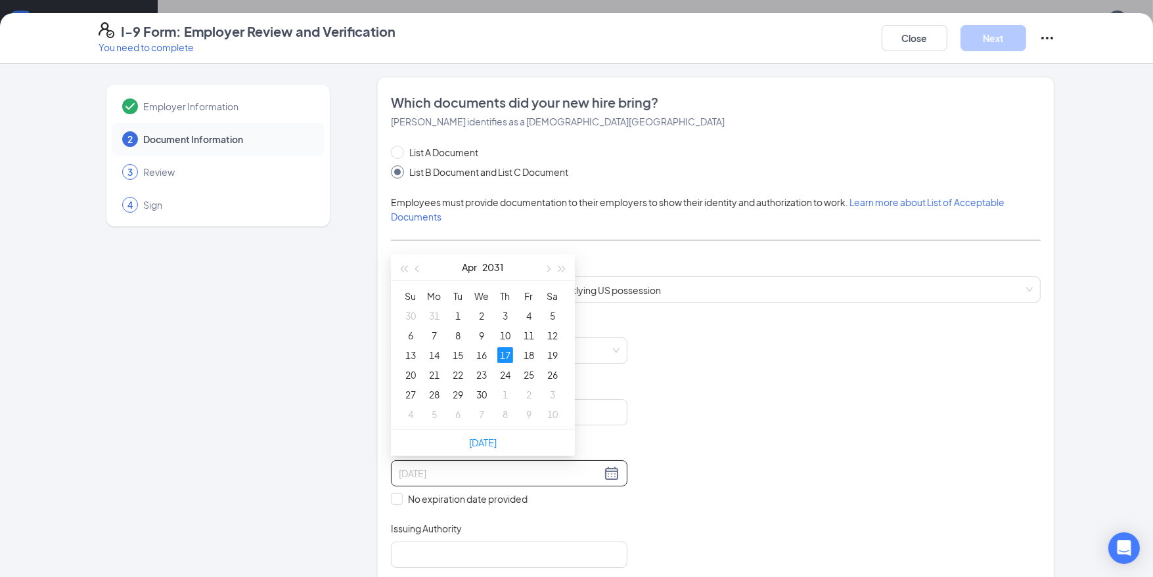
click at [508, 354] on div "17" at bounding box center [505, 356] width 16 height 16
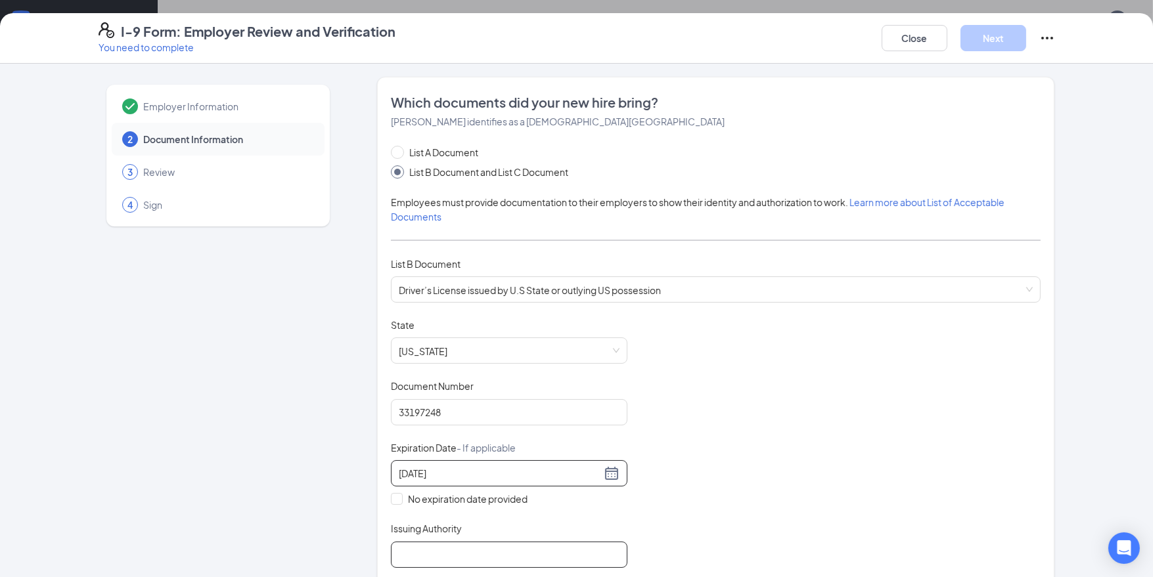
type input "[DATE]"
click at [422, 545] on input "Issuing Authority" at bounding box center [509, 555] width 237 height 26
type input "[US_STATE]"
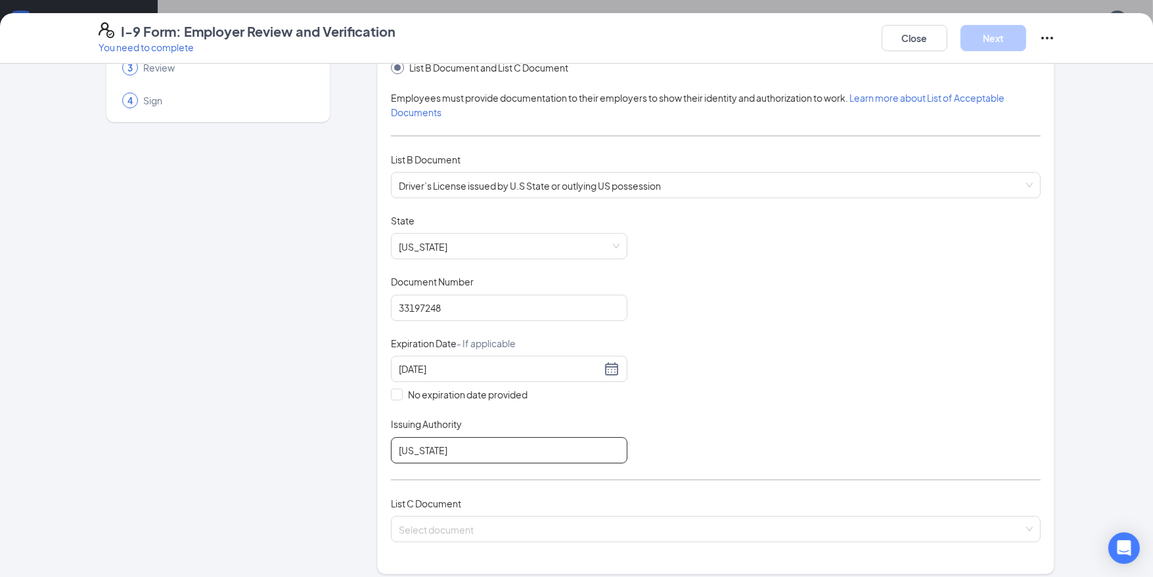
scroll to position [187, 0]
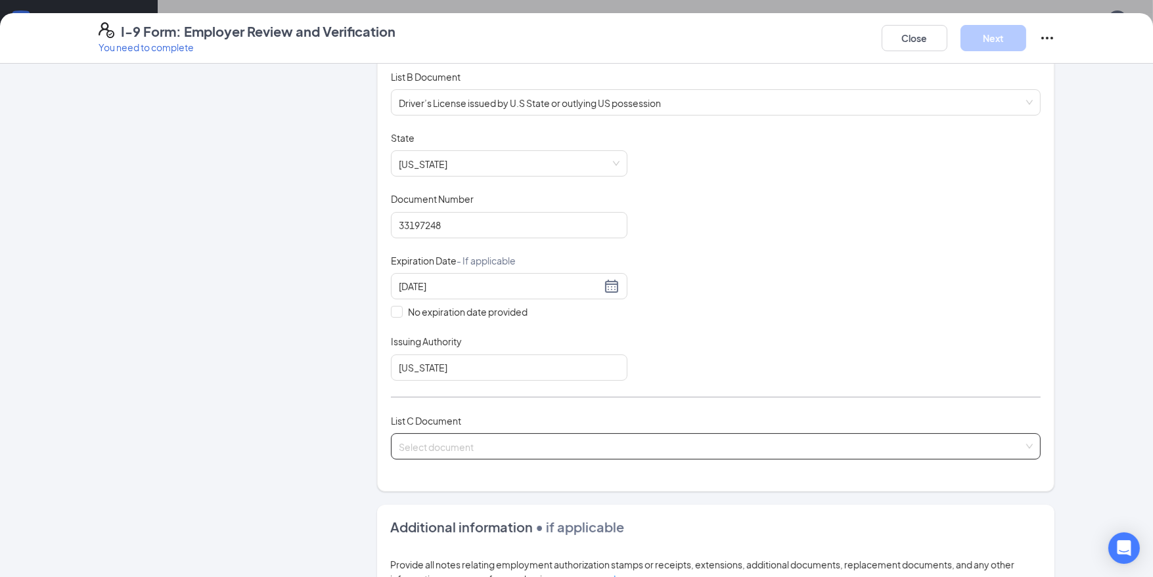
click at [572, 440] on input "search" at bounding box center [711, 444] width 625 height 20
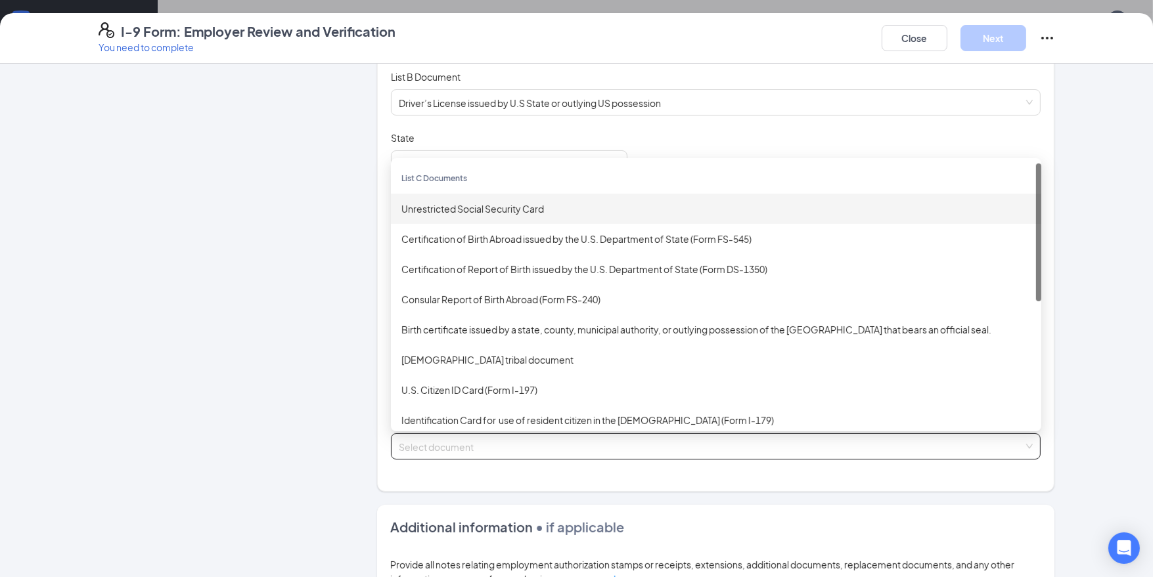
click at [508, 207] on div "Unrestricted Social Security Card" at bounding box center [715, 209] width 629 height 14
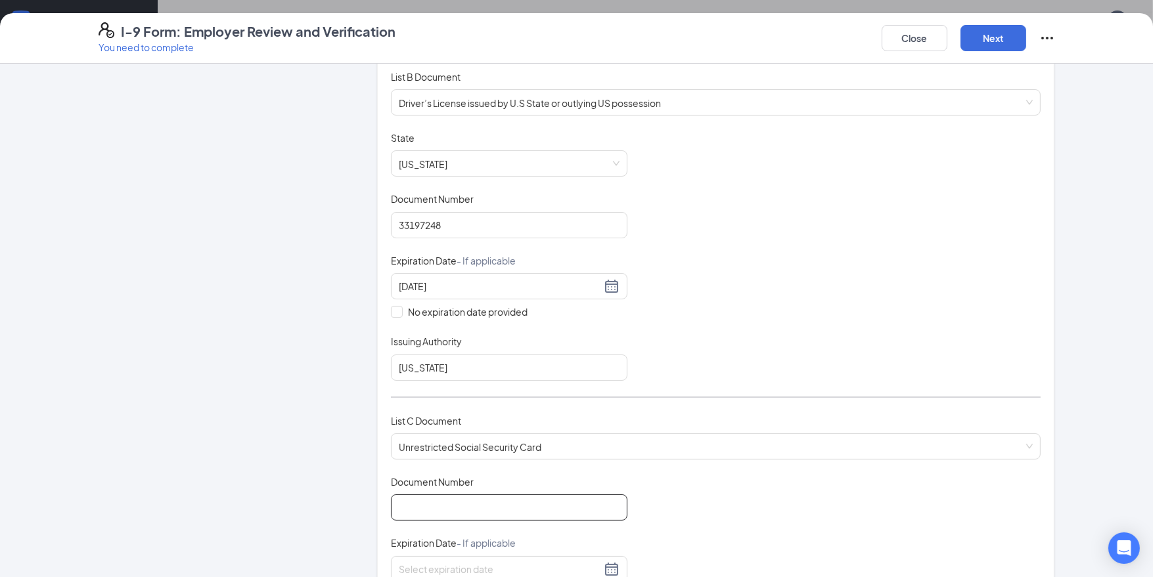
click at [448, 495] on input "Document Number" at bounding box center [509, 508] width 237 height 26
type input "597702442"
click at [721, 482] on div "Document Title Unrestricted Social Security Card Document Number 597702442 Expi…" at bounding box center [716, 570] width 650 height 188
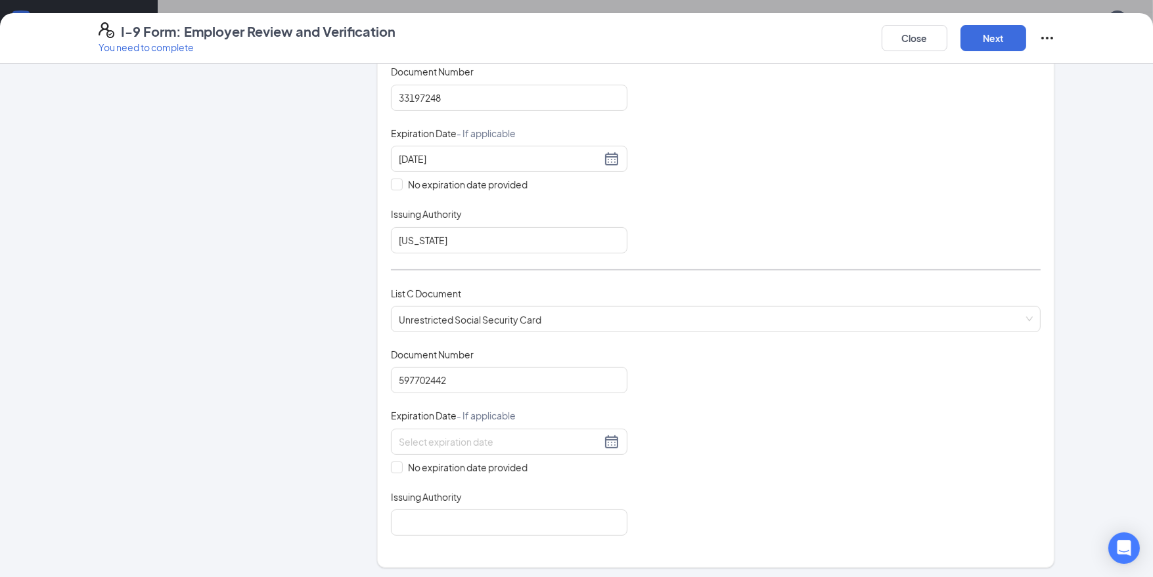
scroll to position [315, 0]
click at [401, 462] on span at bounding box center [397, 468] width 12 height 12
click at [400, 462] on input "No expiration date provided" at bounding box center [395, 466] width 9 height 9
checkbox input "true"
click at [428, 516] on input "Issuing Authority" at bounding box center [509, 525] width 237 height 26
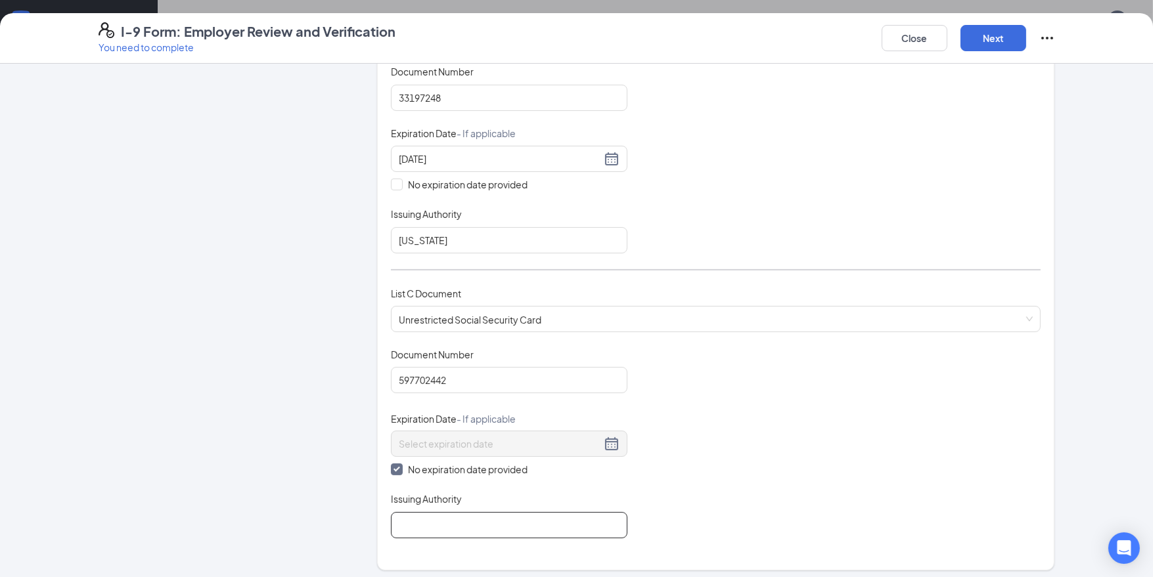
type input "Social Security Administration"
click at [753, 461] on div "Document Title Unrestricted Social Security Card Document Number 597702442 Expi…" at bounding box center [716, 443] width 650 height 191
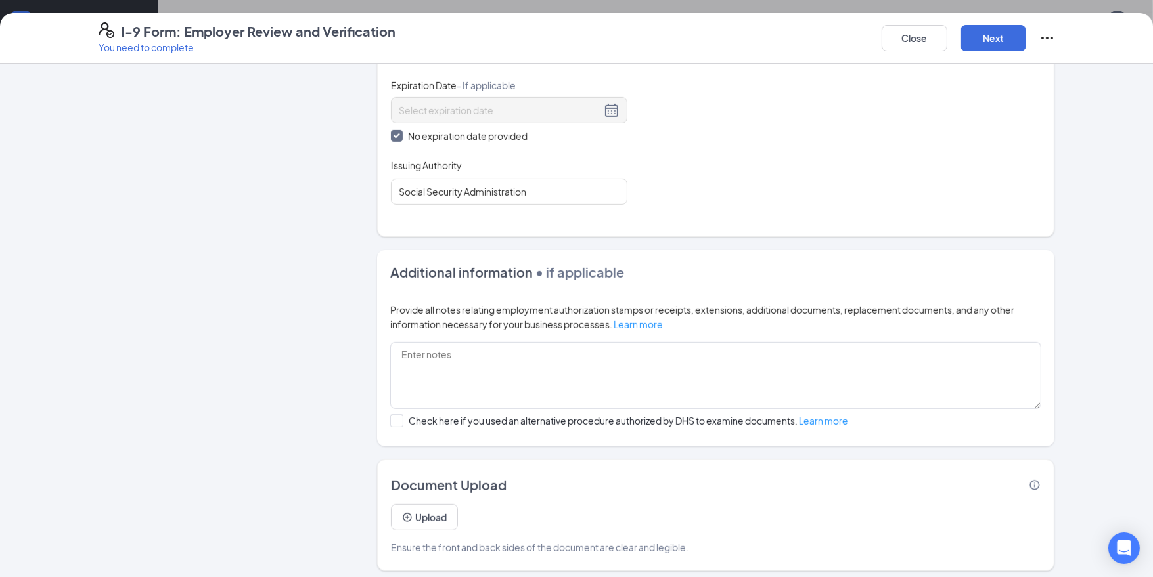
scroll to position [650, 0]
click at [995, 39] on button "Next" at bounding box center [993, 38] width 66 height 26
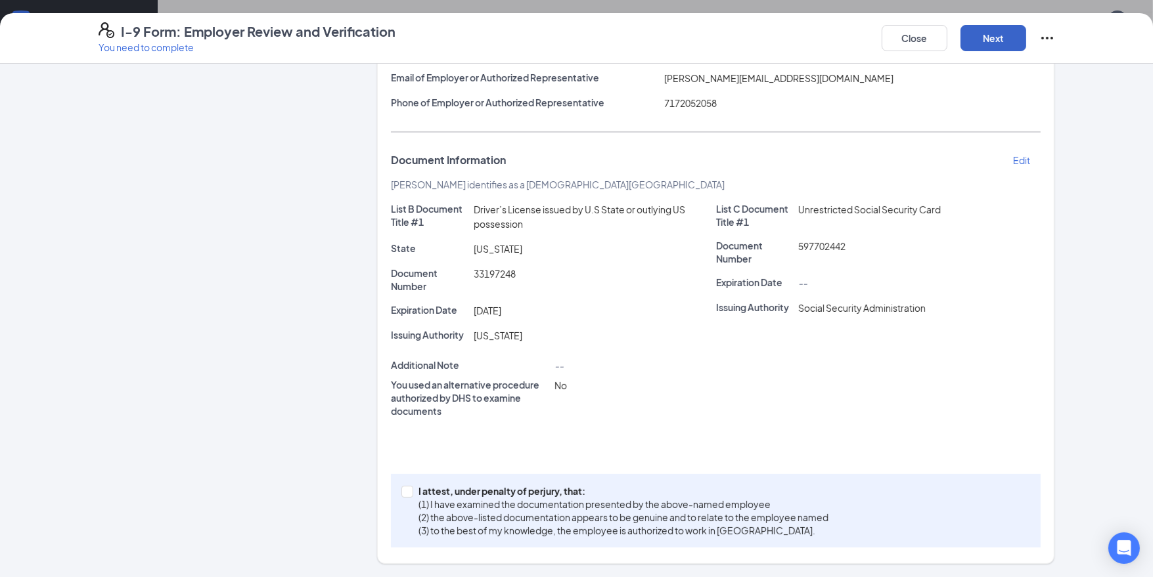
scroll to position [182, 0]
click at [407, 492] on input "I attest, under penalty of [PERSON_NAME], that: (1) I have examined the documen…" at bounding box center [405, 491] width 9 height 9
checkbox input "true"
click at [991, 40] on button "Next" at bounding box center [993, 38] width 66 height 26
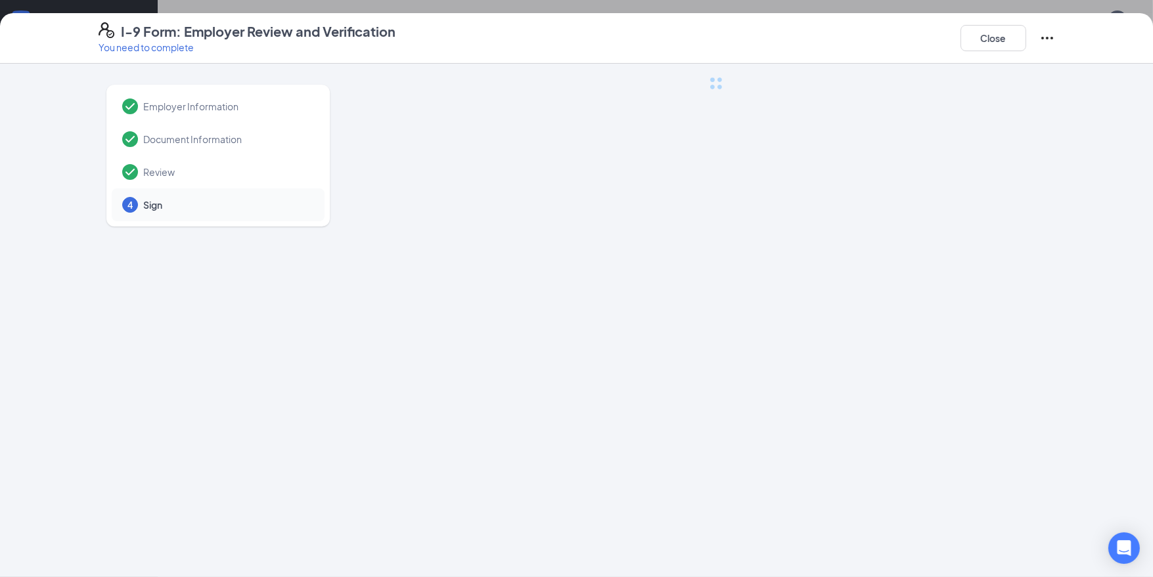
scroll to position [0, 0]
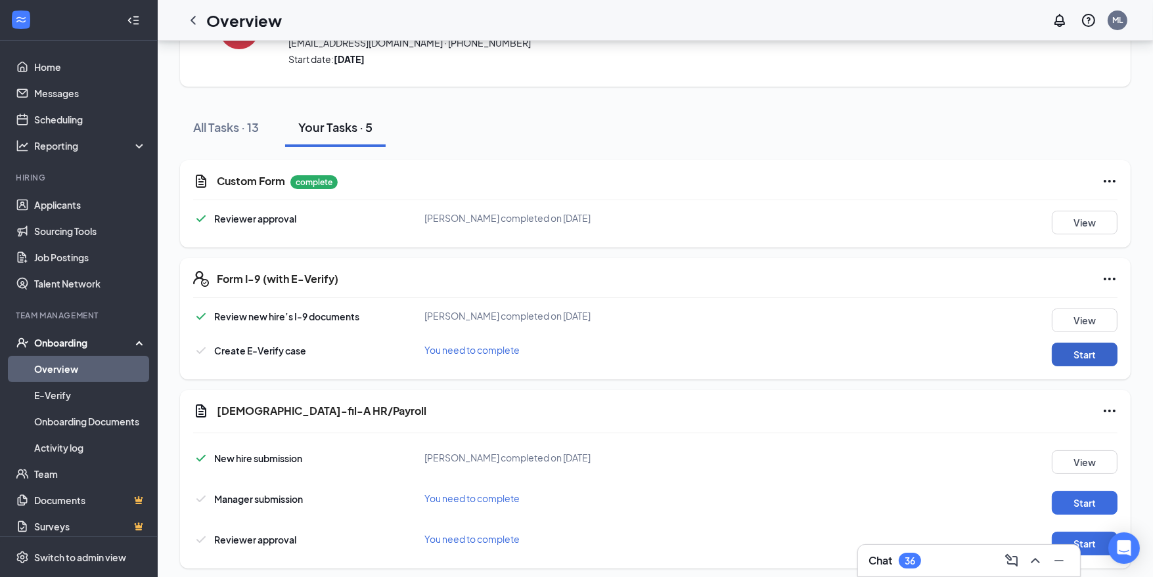
click at [1094, 350] on button "Start" at bounding box center [1085, 355] width 66 height 24
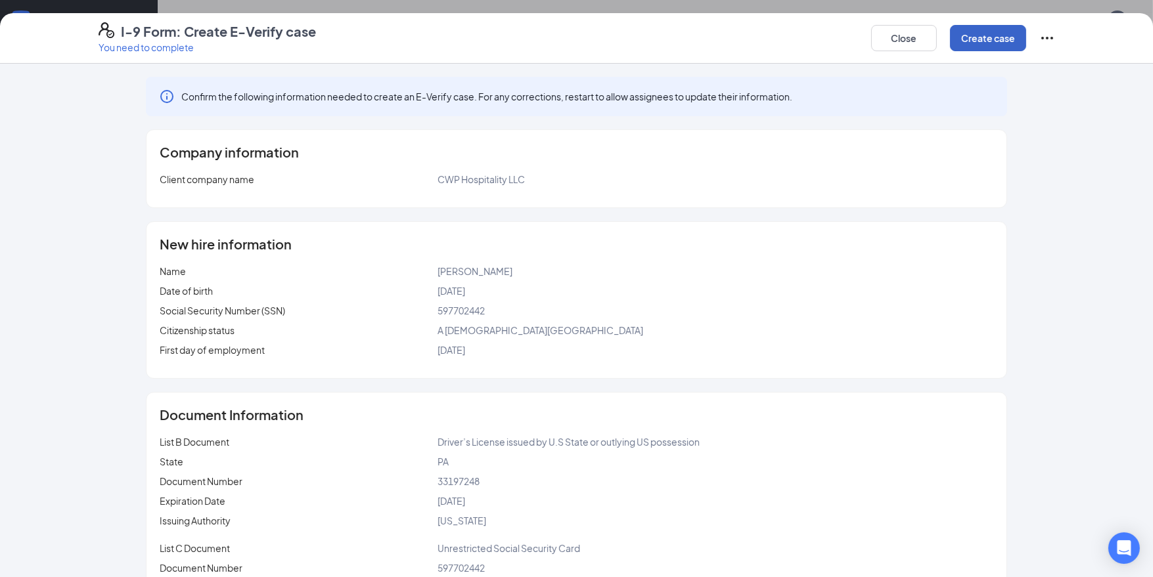
click at [997, 40] on button "Create case" at bounding box center [988, 38] width 76 height 26
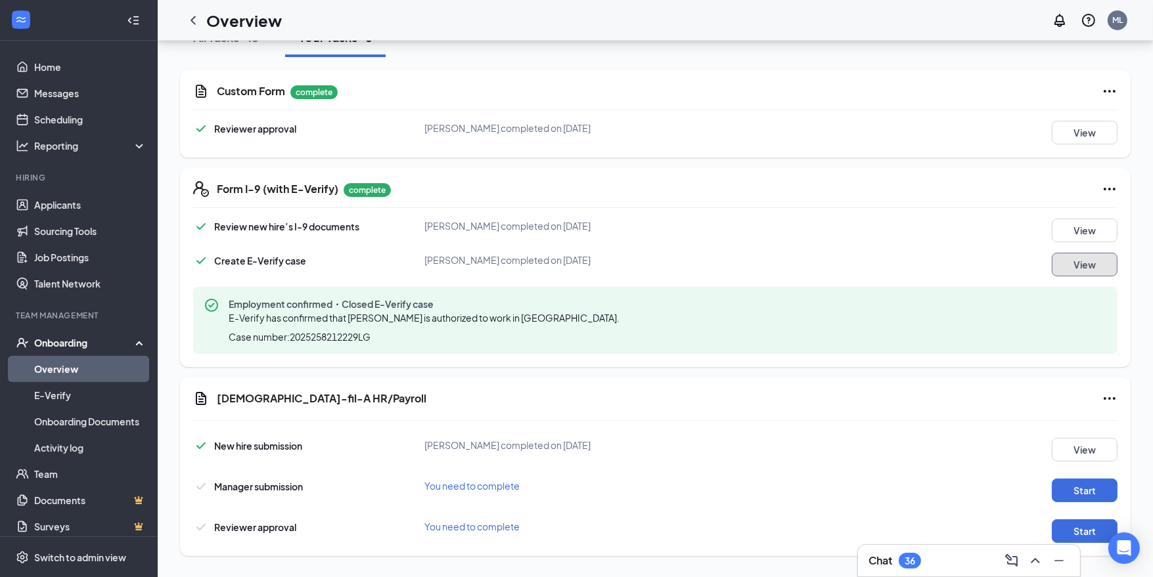
scroll to position [179, 0]
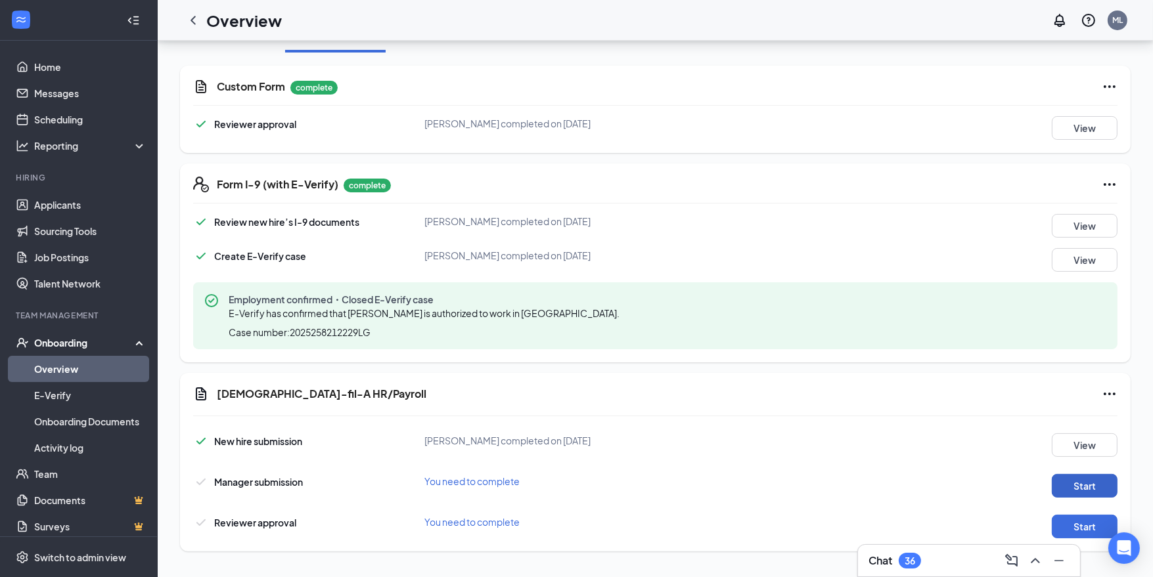
click at [1100, 484] on button "Start" at bounding box center [1085, 486] width 66 height 24
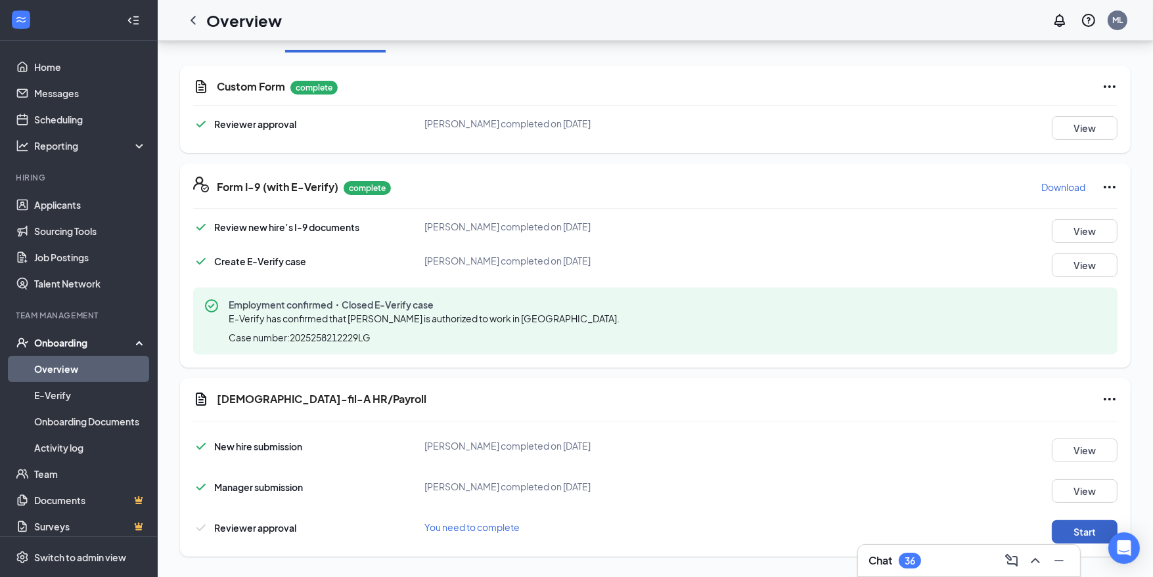
click at [1087, 527] on button "Start" at bounding box center [1085, 532] width 66 height 24
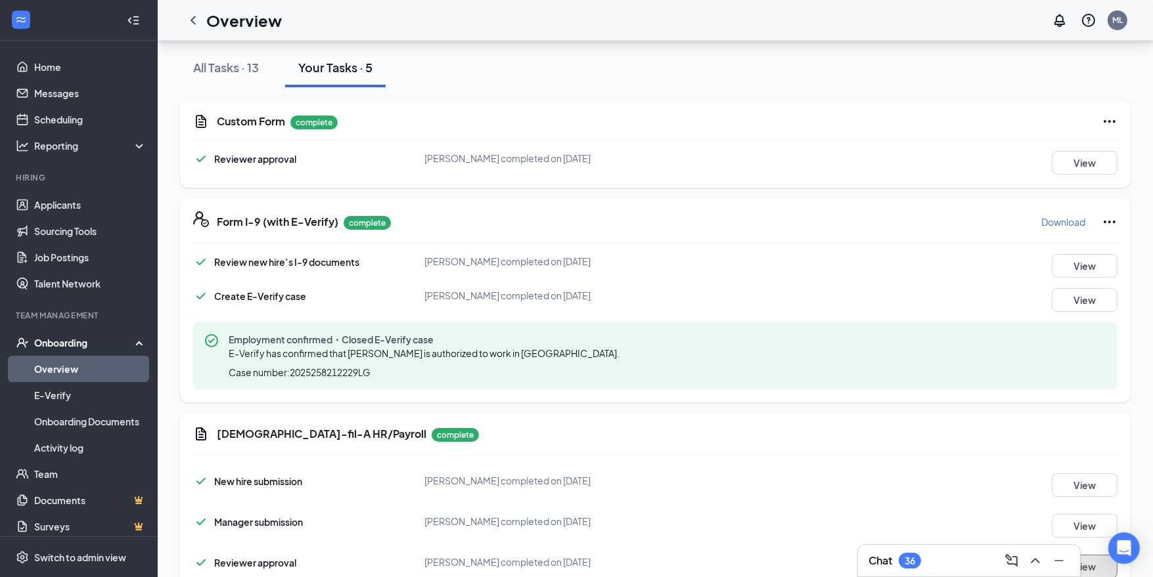
scroll to position [0, 0]
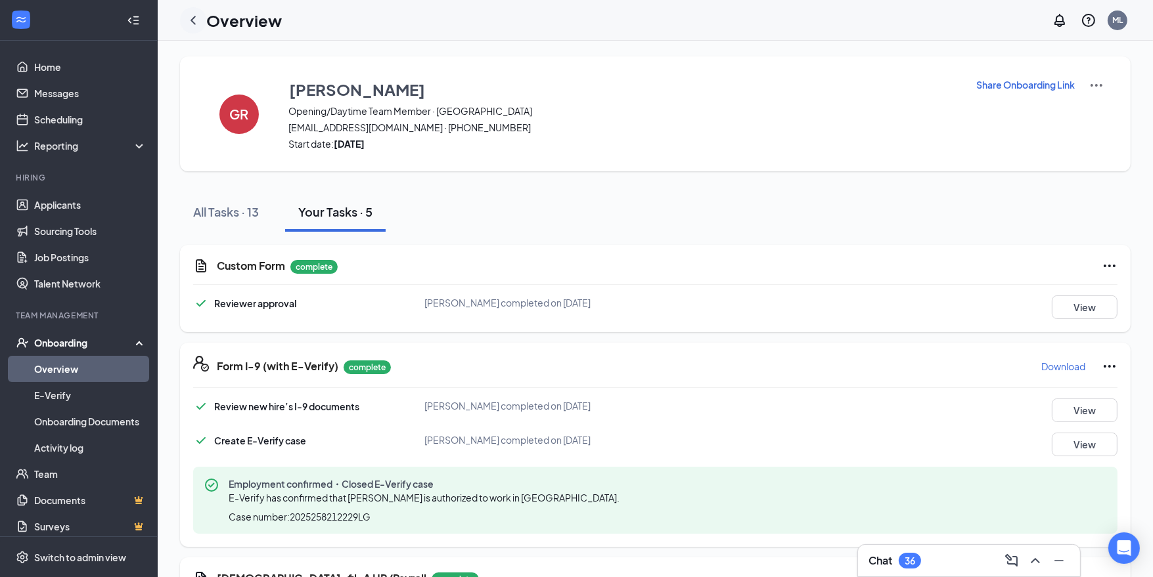
click at [195, 19] on icon "ChevronLeft" at bounding box center [193, 20] width 16 height 16
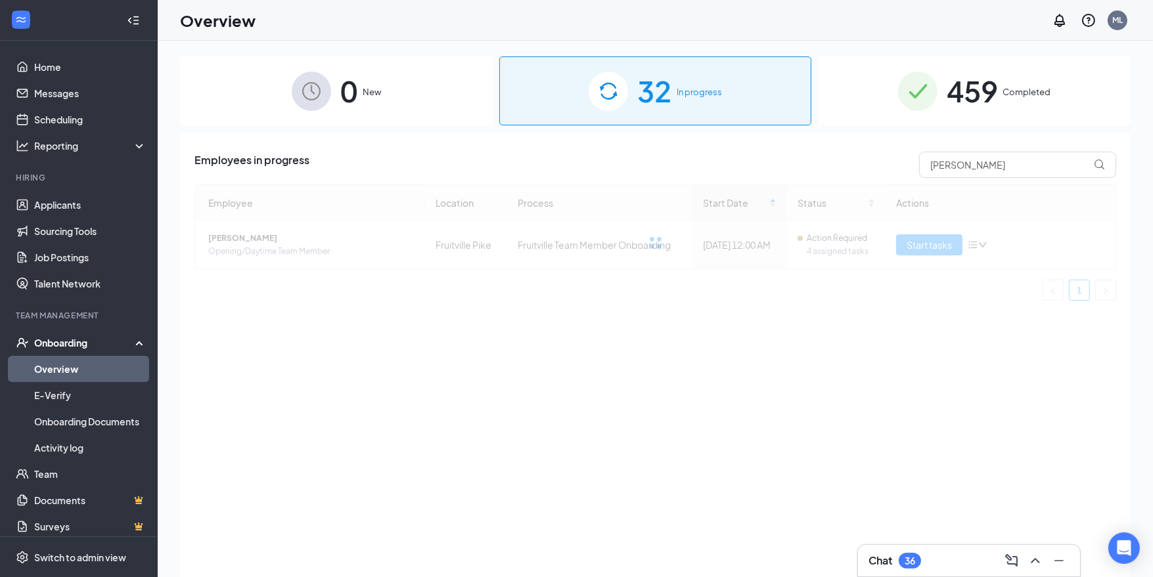
click at [996, 97] on span "459" at bounding box center [972, 90] width 51 height 45
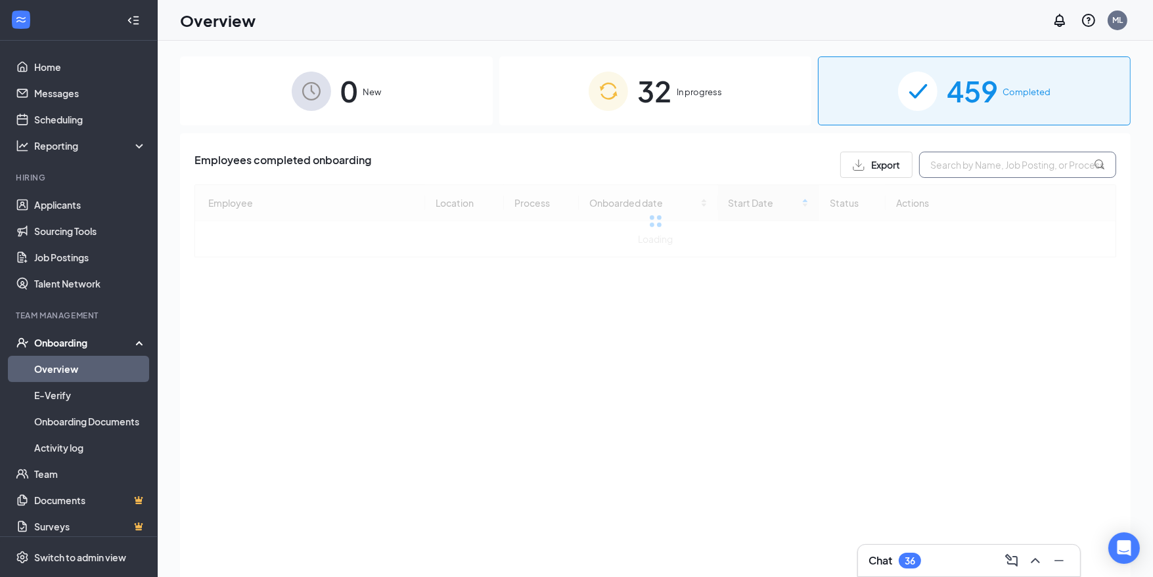
click at [978, 165] on input "text" at bounding box center [1017, 165] width 197 height 26
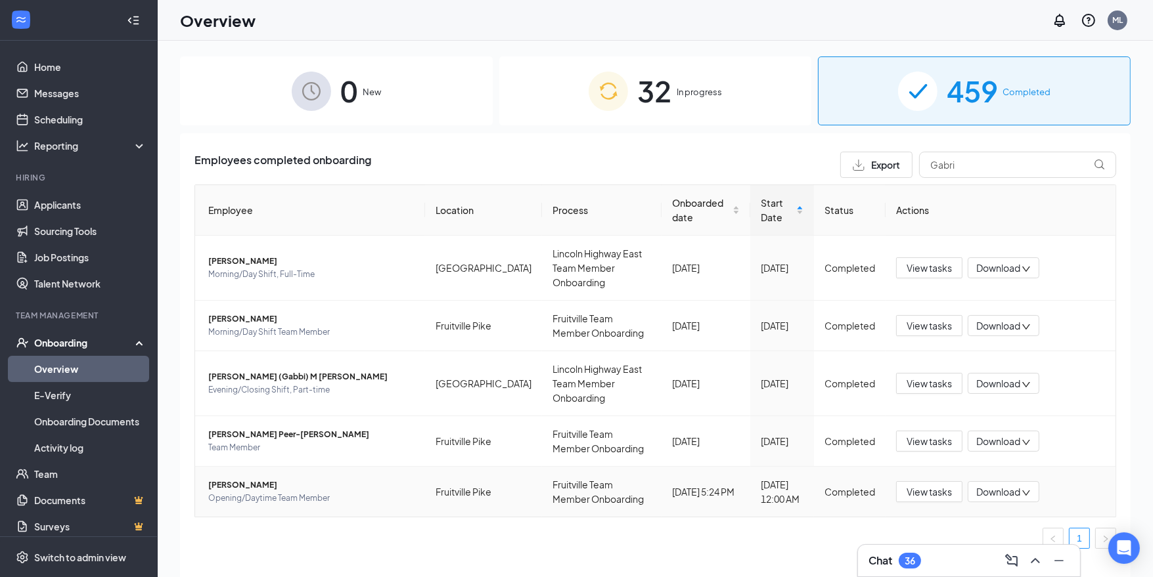
click at [265, 479] on span "[PERSON_NAME]" at bounding box center [311, 485] width 206 height 13
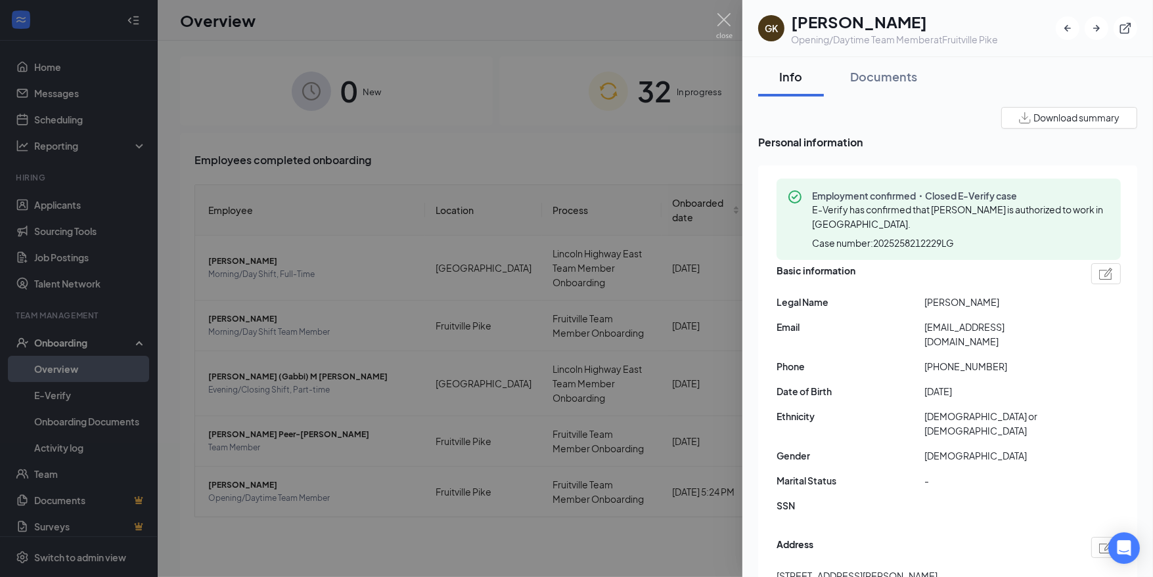
drag, startPoint x: 909, startPoint y: 74, endPoint x: 928, endPoint y: 20, distance: 57.1
click at [907, 75] on div "Documents" at bounding box center [883, 76] width 67 height 16
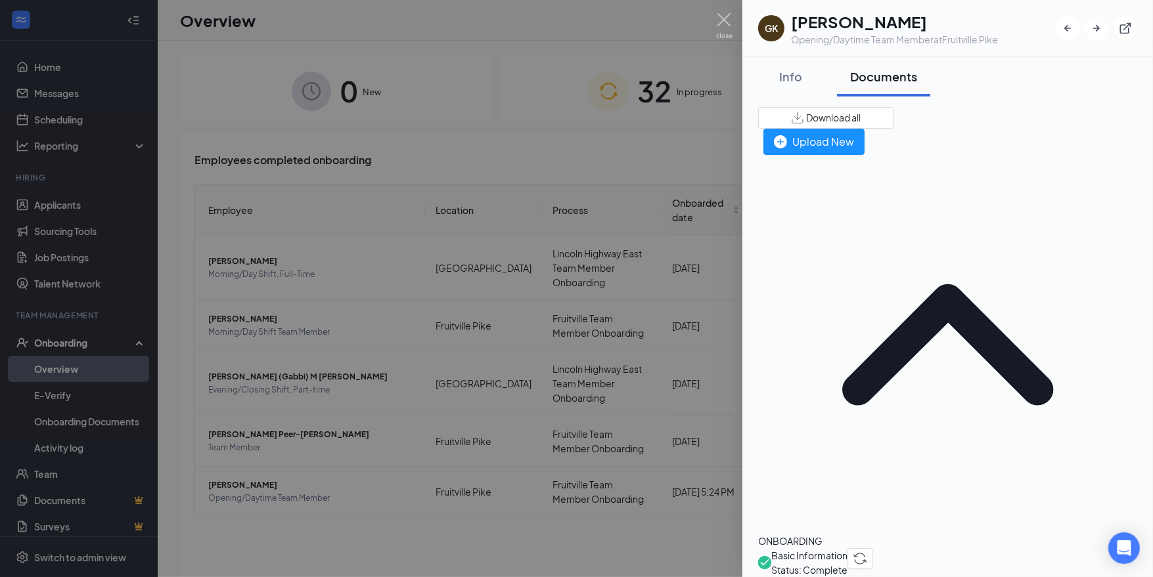
drag, startPoint x: 928, startPoint y: 20, endPoint x: 821, endPoint y: 22, distance: 107.1
click at [791, 24] on h1 "[PERSON_NAME]" at bounding box center [894, 22] width 207 height 22
copy h1 "[PERSON_NAME]"
click at [790, 77] on div "Info" at bounding box center [790, 76] width 39 height 16
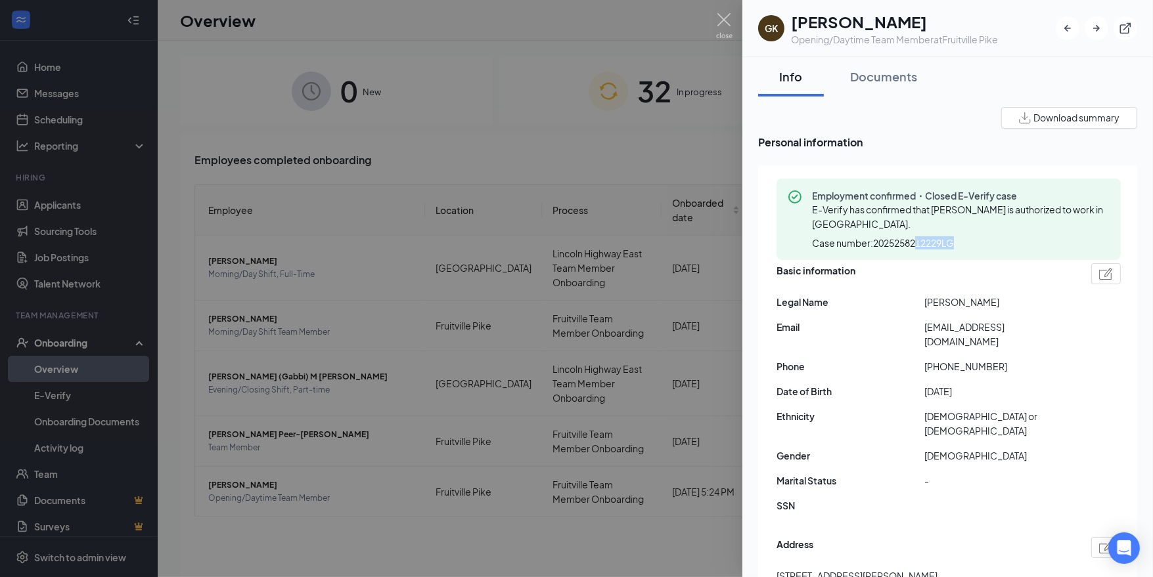
click at [1015, 267] on div "Employment confirmed・Closed E-Verify case E-Verify has confirmed that [PERSON_N…" at bounding box center [947, 475] width 379 height 619
click at [1036, 295] on span "[PERSON_NAME]" at bounding box center [998, 302] width 148 height 14
drag, startPoint x: 1051, startPoint y: 327, endPoint x: 921, endPoint y: 325, distance: 130.1
click at [921, 325] on div "Email [EMAIL_ADDRESS][DOMAIN_NAME]" at bounding box center [949, 334] width 344 height 29
copy div "[EMAIL_ADDRESS][DOMAIN_NAME]"
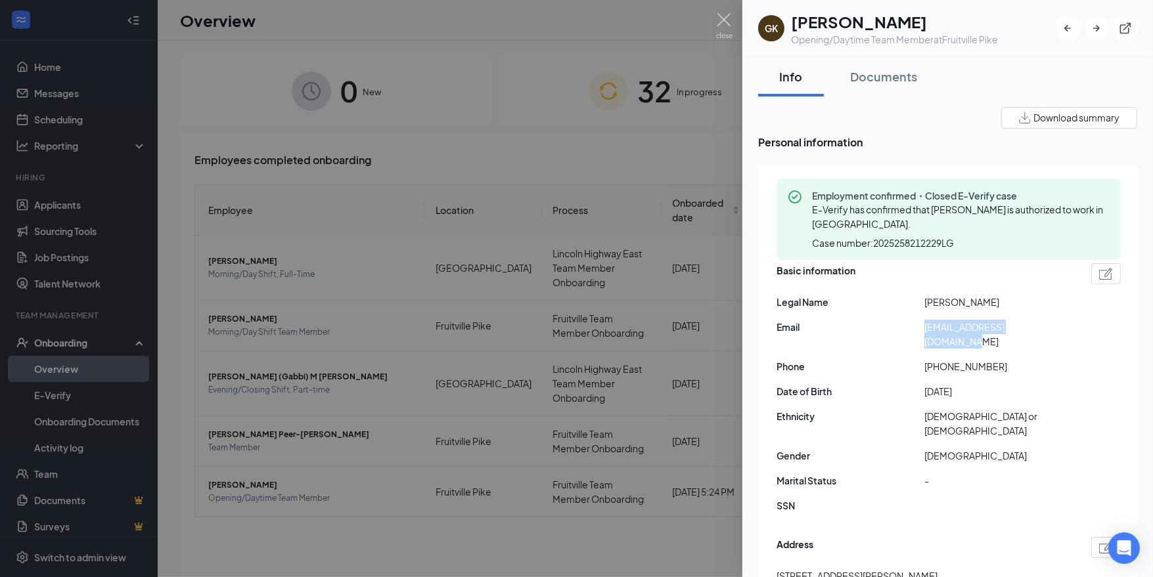
click at [1083, 337] on div "Basic information Legal Name [PERSON_NAME] Email [EMAIL_ADDRESS][DOMAIN_NAME] P…" at bounding box center [949, 391] width 344 height 263
drag, startPoint x: 892, startPoint y: 325, endPoint x: 899, endPoint y: 327, distance: 6.7
click at [892, 325] on span "Email" at bounding box center [851, 327] width 148 height 14
click at [912, 327] on span "Email" at bounding box center [851, 327] width 148 height 14
click at [932, 329] on span "[EMAIL_ADDRESS][DOMAIN_NAME]" at bounding box center [998, 334] width 148 height 29
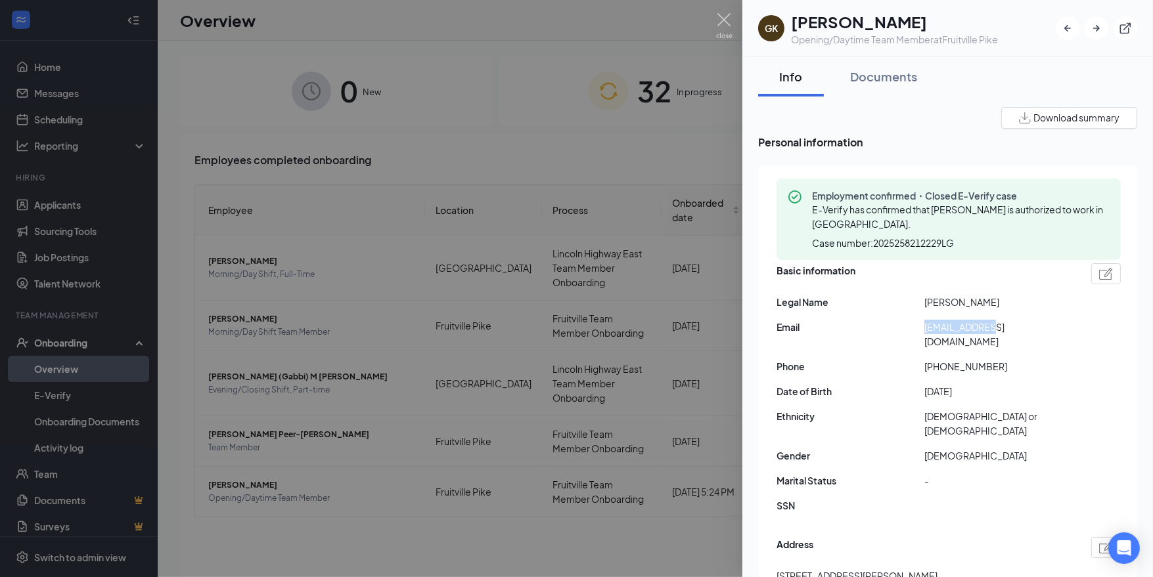
click at [932, 329] on span "[EMAIL_ADDRESS][DOMAIN_NAME]" at bounding box center [998, 334] width 148 height 29
copy span "[EMAIL_ADDRESS][DOMAIN_NAME]"
click at [725, 22] on img at bounding box center [724, 26] width 16 height 26
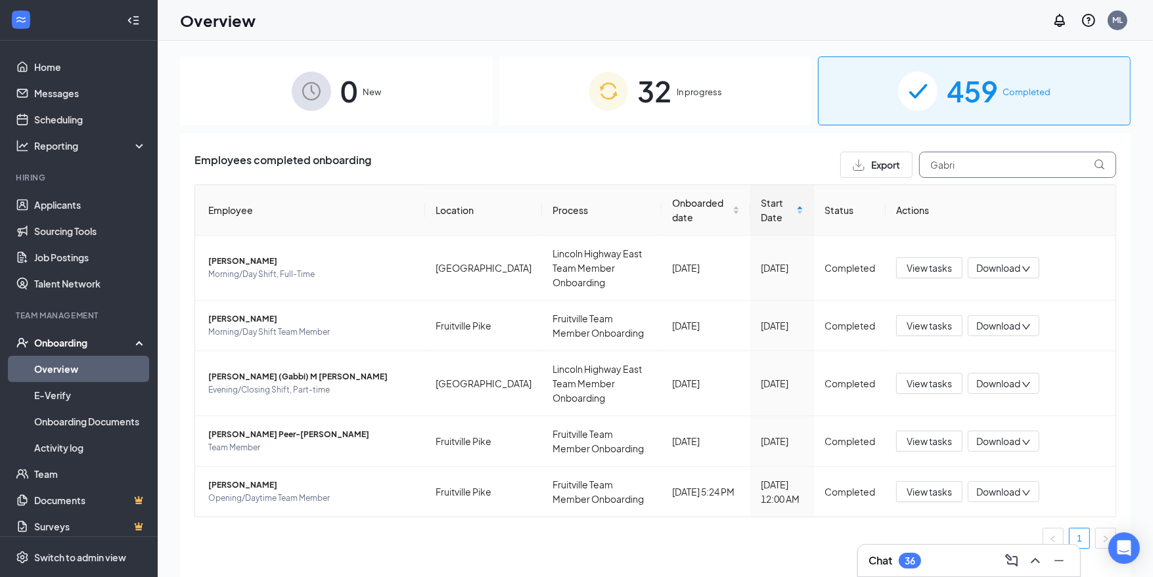
drag, startPoint x: 970, startPoint y: 166, endPoint x: 895, endPoint y: 166, distance: 74.2
click at [897, 166] on div "Export Gabri" at bounding box center [978, 165] width 276 height 26
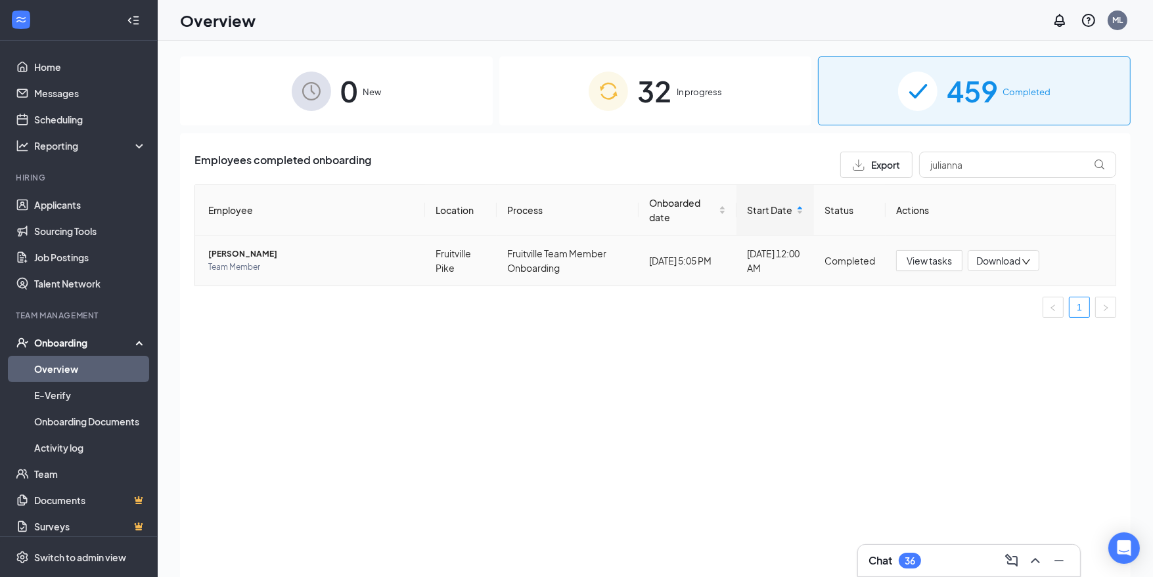
click at [271, 255] on span "[PERSON_NAME]" at bounding box center [311, 254] width 206 height 13
click at [269, 255] on span "[PERSON_NAME]" at bounding box center [311, 254] width 206 height 13
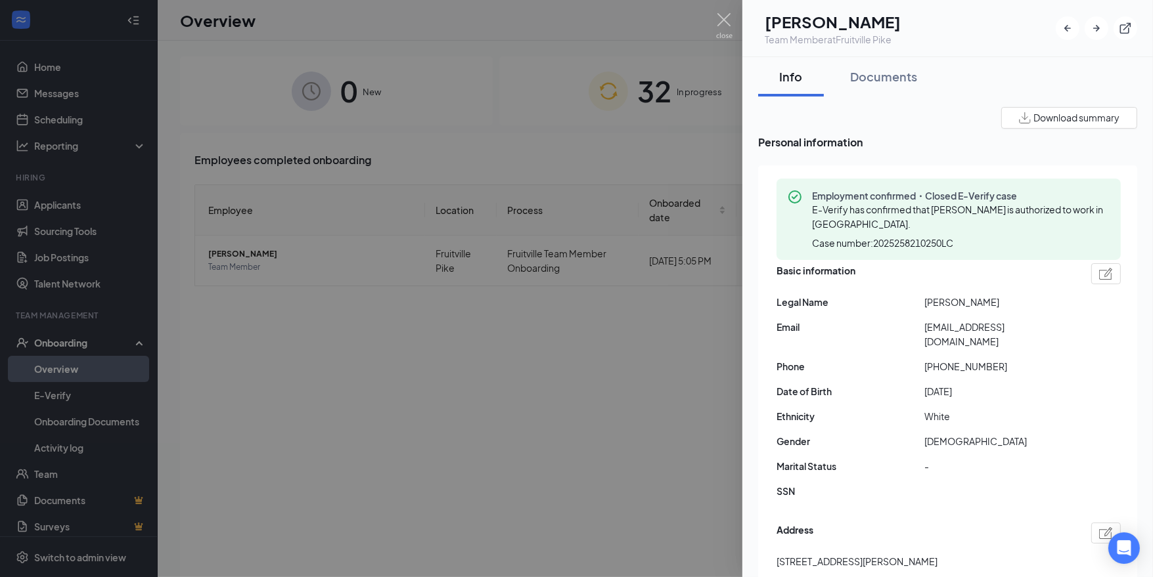
click at [940, 325] on span "[EMAIL_ADDRESS][DOMAIN_NAME]" at bounding box center [998, 334] width 148 height 29
click at [941, 325] on span "[EMAIL_ADDRESS][DOMAIN_NAME]" at bounding box center [998, 334] width 148 height 29
copy span "[EMAIL_ADDRESS][DOMAIN_NAME]"
click at [723, 18] on img at bounding box center [724, 26] width 16 height 26
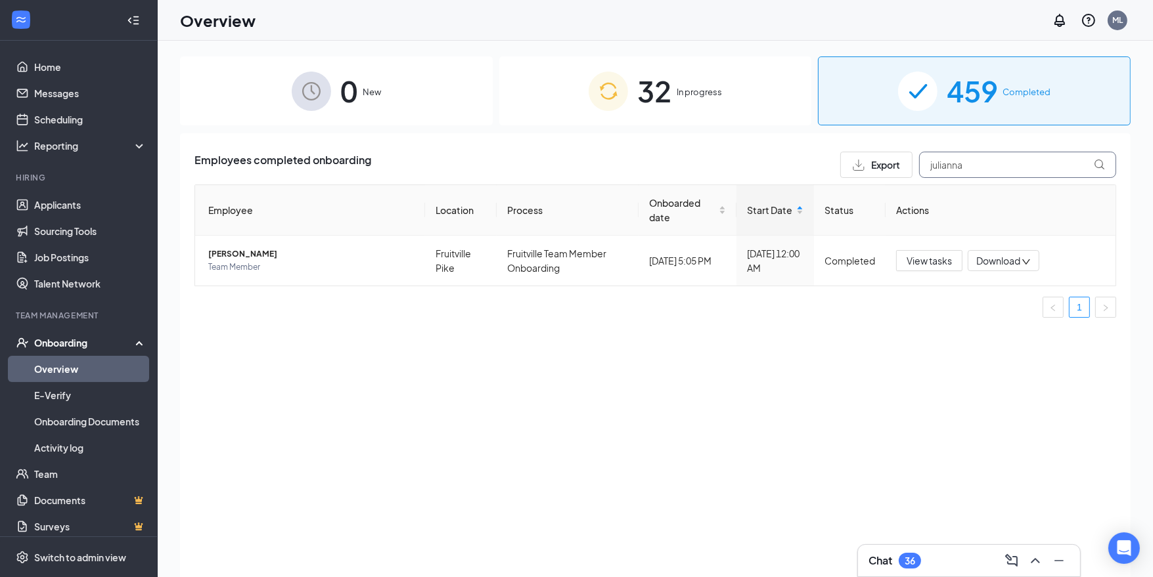
drag, startPoint x: 977, startPoint y: 166, endPoint x: 911, endPoint y: 161, distance: 66.5
click at [911, 161] on div "Export julianna" at bounding box center [978, 165] width 276 height 26
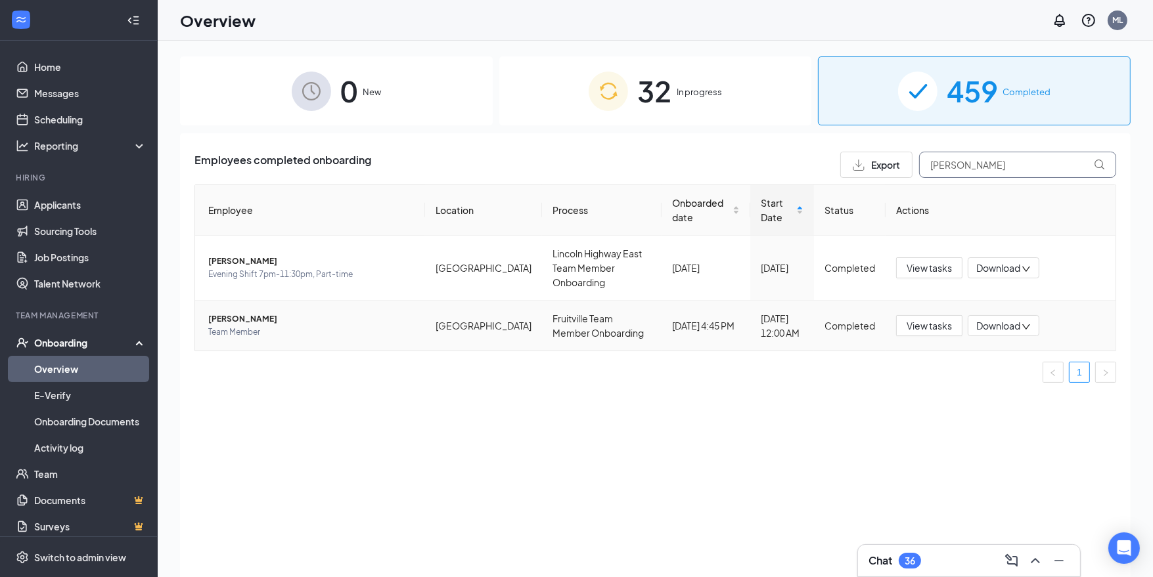
type input "[PERSON_NAME]"
click at [258, 313] on span "[PERSON_NAME]" at bounding box center [311, 319] width 206 height 13
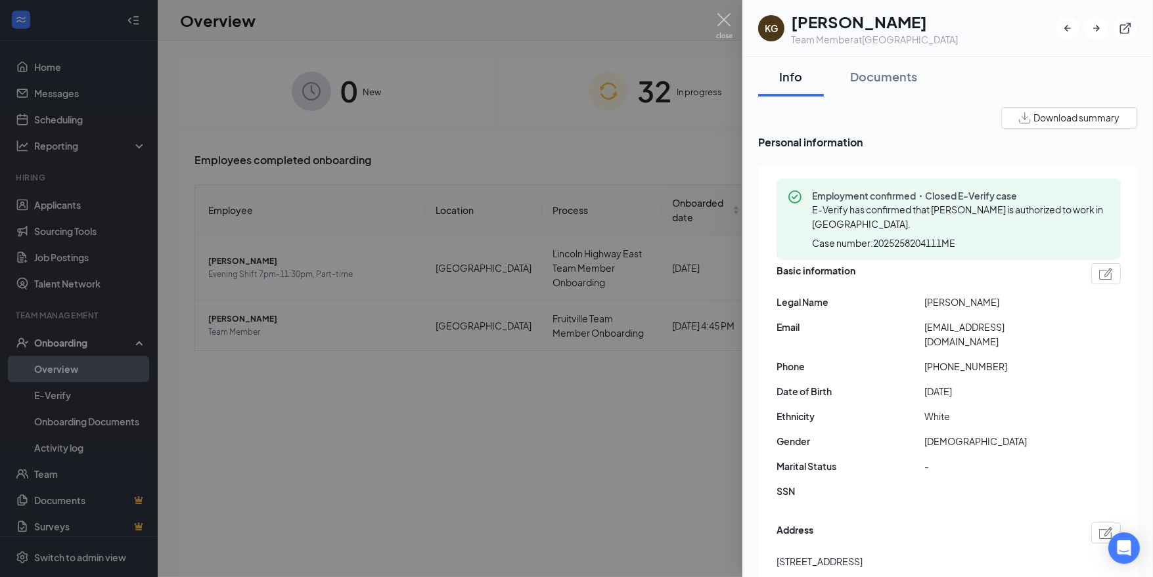
click at [949, 330] on span "[EMAIL_ADDRESS][DOMAIN_NAME]" at bounding box center [998, 334] width 148 height 29
click at [949, 328] on span "[EMAIL_ADDRESS][DOMAIN_NAME]" at bounding box center [998, 334] width 148 height 29
click at [948, 328] on span "[EMAIL_ADDRESS][DOMAIN_NAME]" at bounding box center [998, 334] width 148 height 29
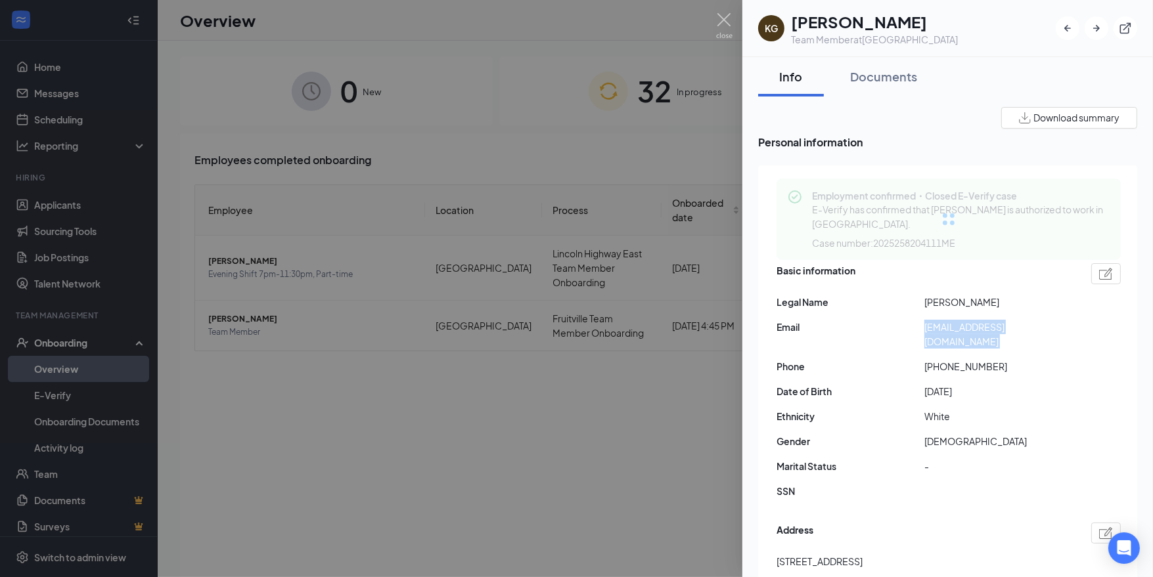
click at [715, 16] on div "KG [PERSON_NAME] Team Member at [GEOGRAPHIC_DATA] East Info Documents Download …" at bounding box center [576, 288] width 1153 height 577
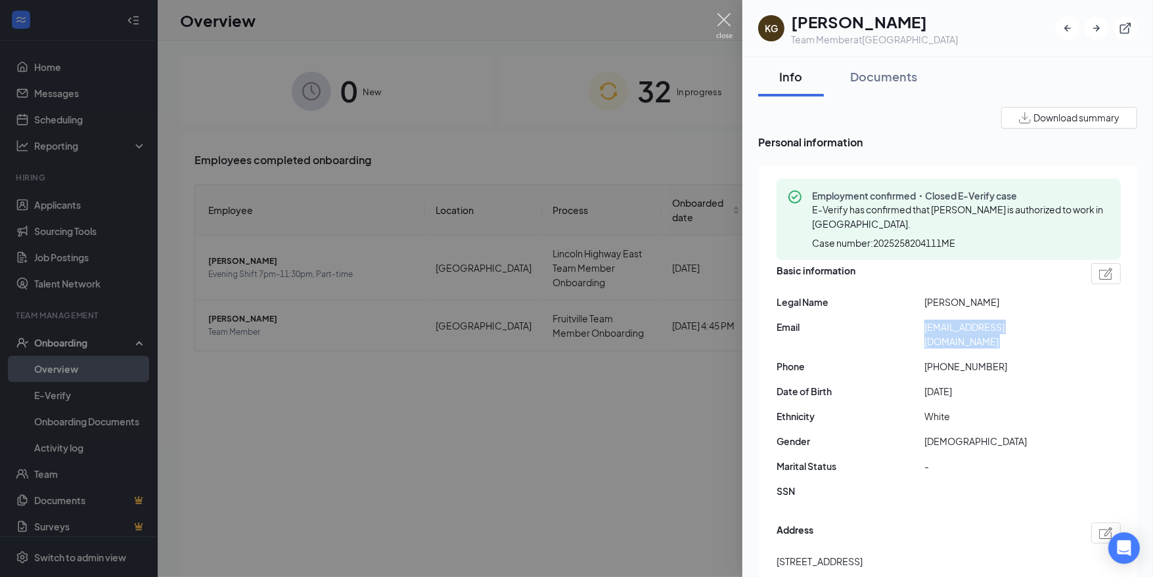
drag, startPoint x: 723, startPoint y: 17, endPoint x: 801, endPoint y: 139, distance: 144.5
click at [723, 17] on img at bounding box center [724, 26] width 16 height 26
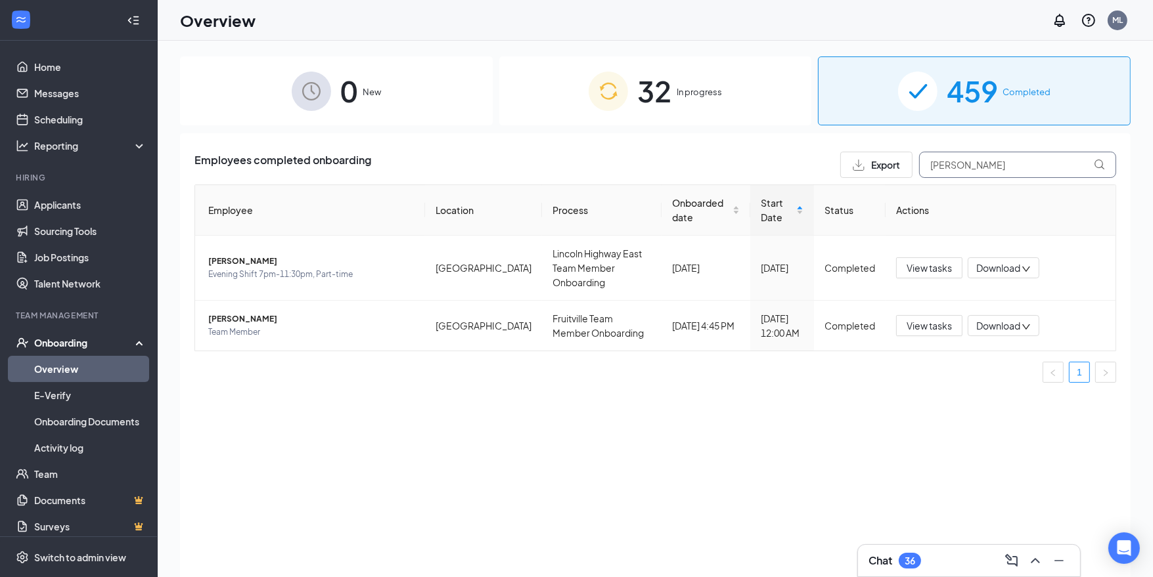
drag, startPoint x: 962, startPoint y: 164, endPoint x: 899, endPoint y: 166, distance: 63.8
click at [898, 164] on div "Export [PERSON_NAME]" at bounding box center [978, 165] width 276 height 26
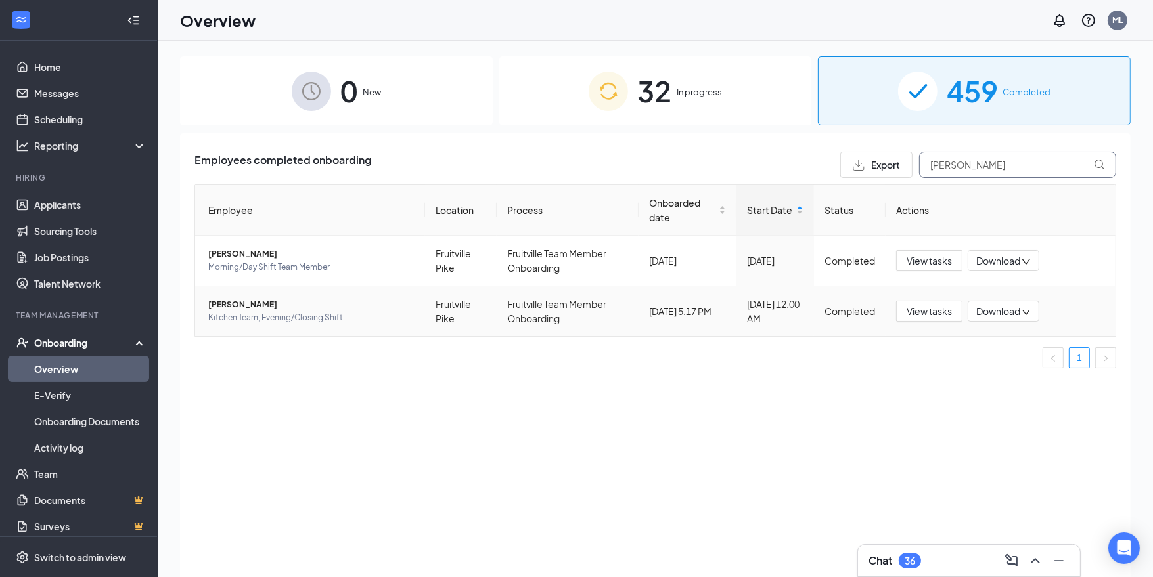
type input "[PERSON_NAME]"
click at [247, 304] on span "[PERSON_NAME]" at bounding box center [311, 304] width 206 height 13
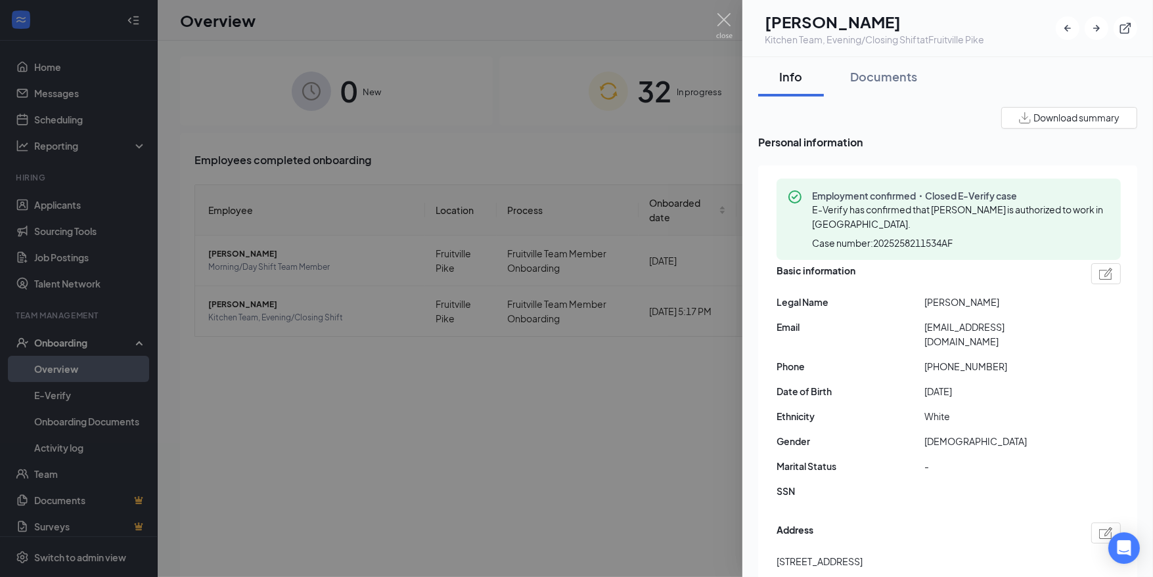
click at [936, 325] on span "[EMAIL_ADDRESS][DOMAIN_NAME]" at bounding box center [998, 334] width 148 height 29
copy span "[EMAIL_ADDRESS][DOMAIN_NAME]"
click at [723, 16] on img at bounding box center [724, 26] width 16 height 26
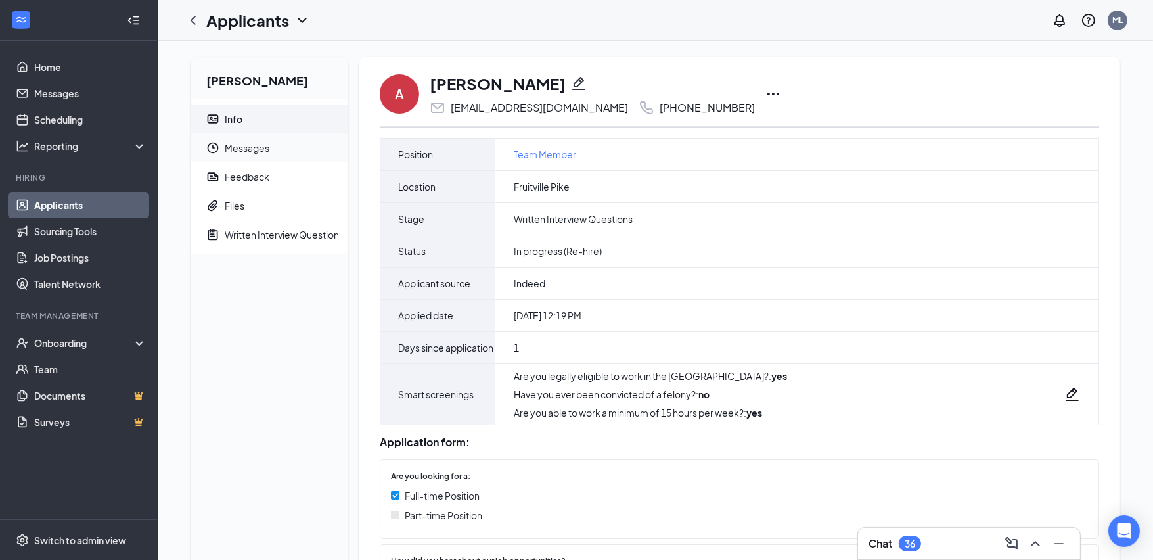
click at [274, 148] on span "Messages" at bounding box center [281, 147] width 113 height 29
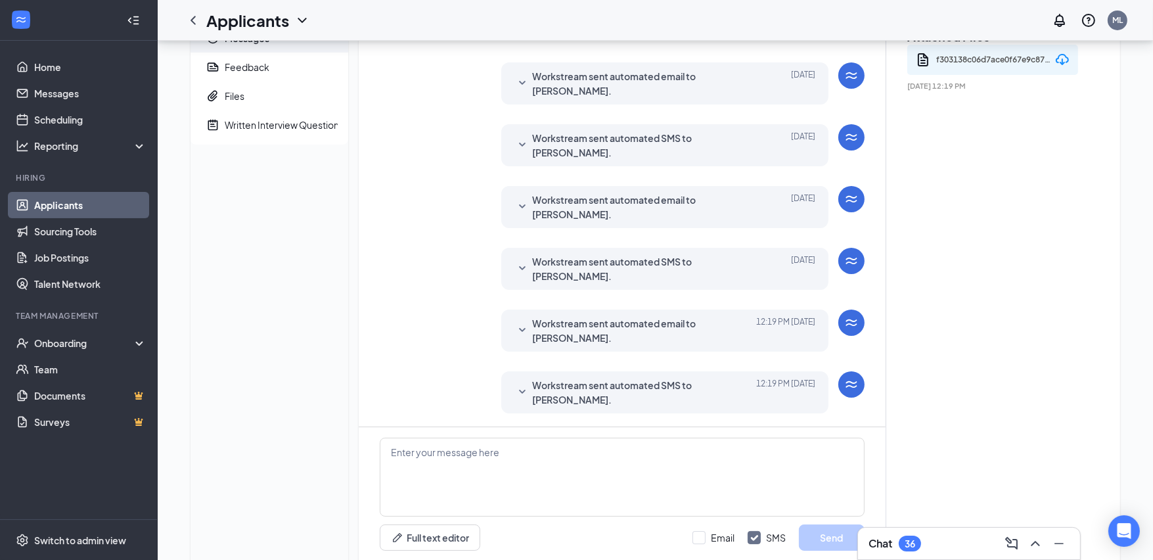
scroll to position [113, 0]
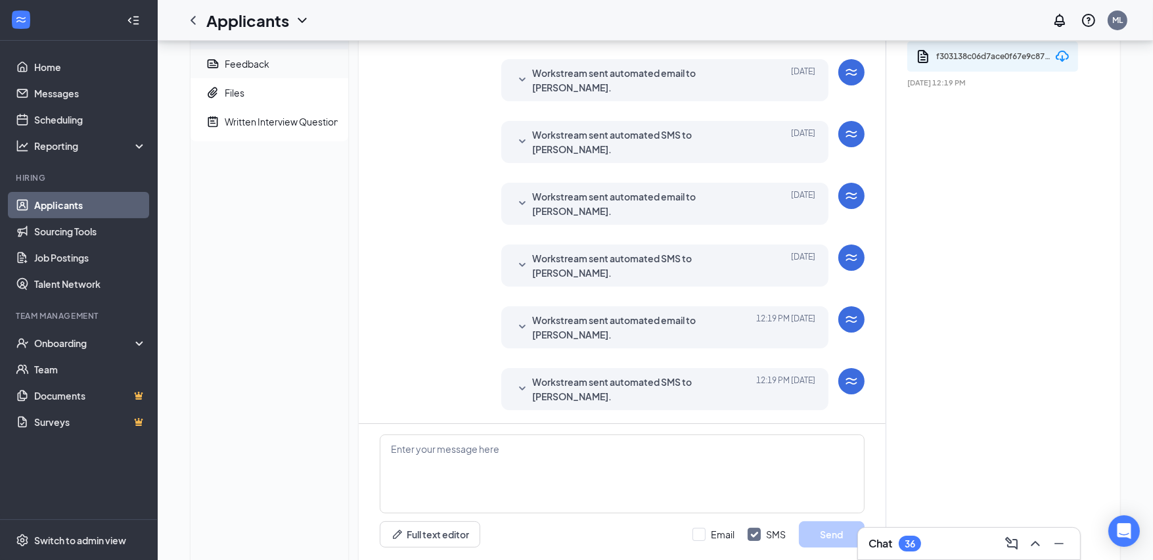
click at [284, 66] on span "Feedback" at bounding box center [281, 63] width 113 height 29
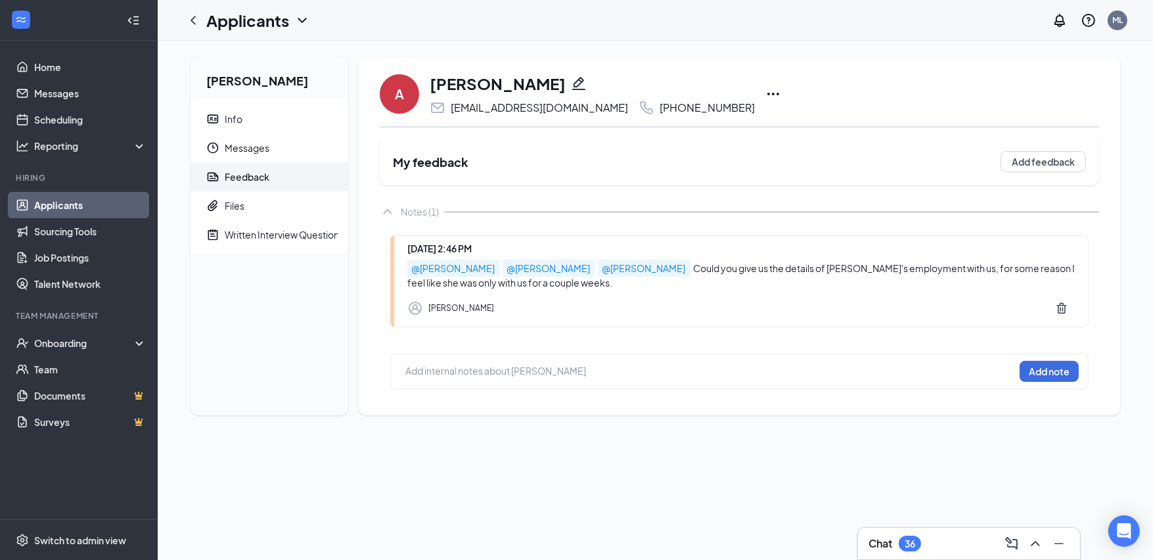
click at [522, 372] on div at bounding box center [710, 371] width 608 height 14
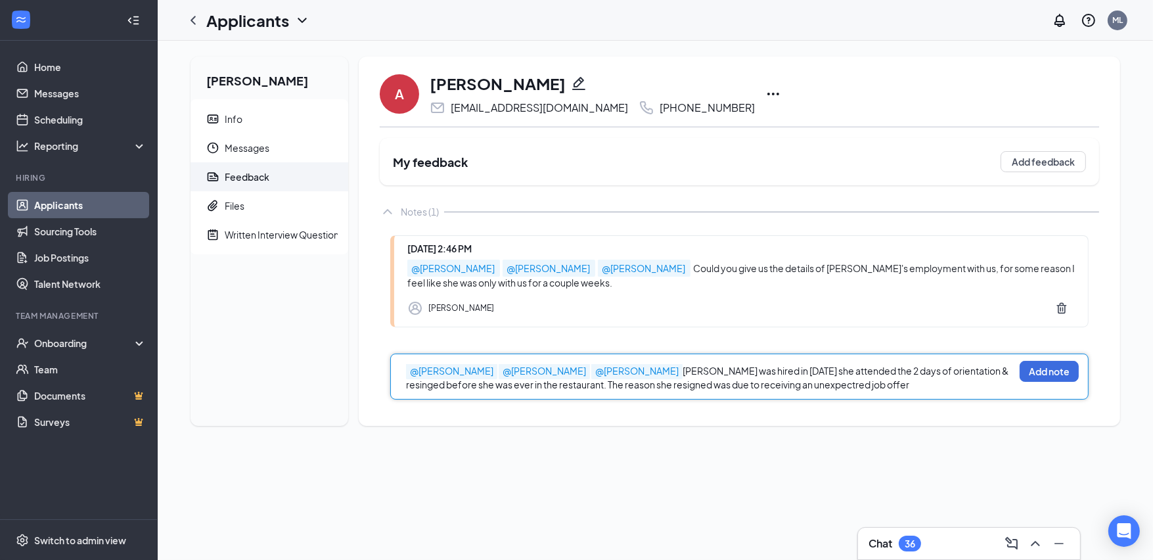
click at [807, 387] on span "Anna Murphy was hired in Jan of 2025 she attended the 2 days of orientation & r…" at bounding box center [708, 378] width 604 height 26
click at [905, 382] on div "@Chad Habecker @Nicole Jones @Caleb Sneller Anna Murphy was hired in Jan of 202…" at bounding box center [710, 378] width 608 height 28
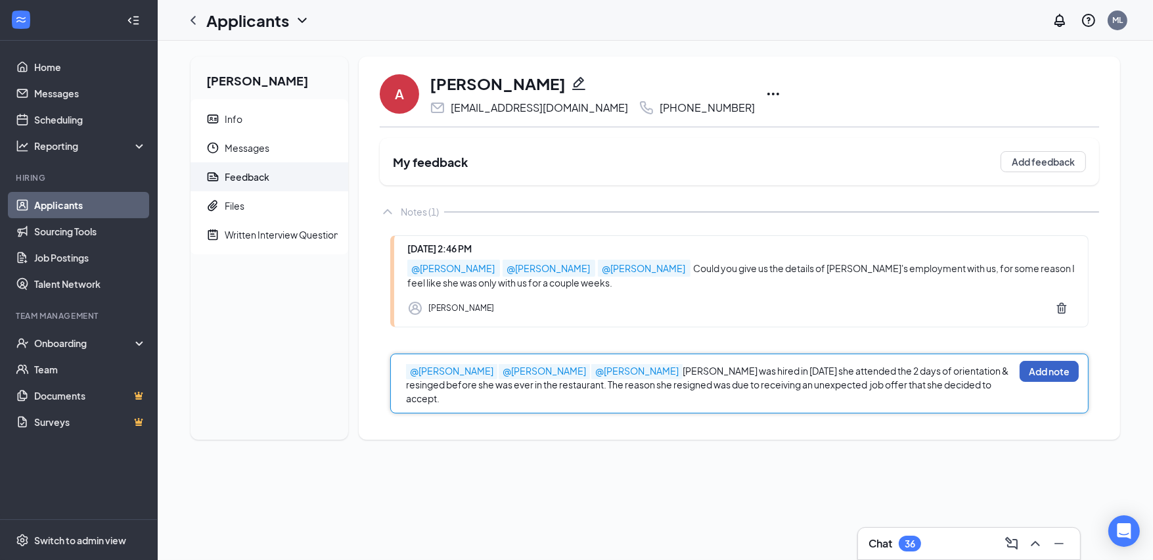
click at [1031, 373] on button "Add note" at bounding box center [1049, 371] width 59 height 21
